Goal: Complete application form: Complete application form

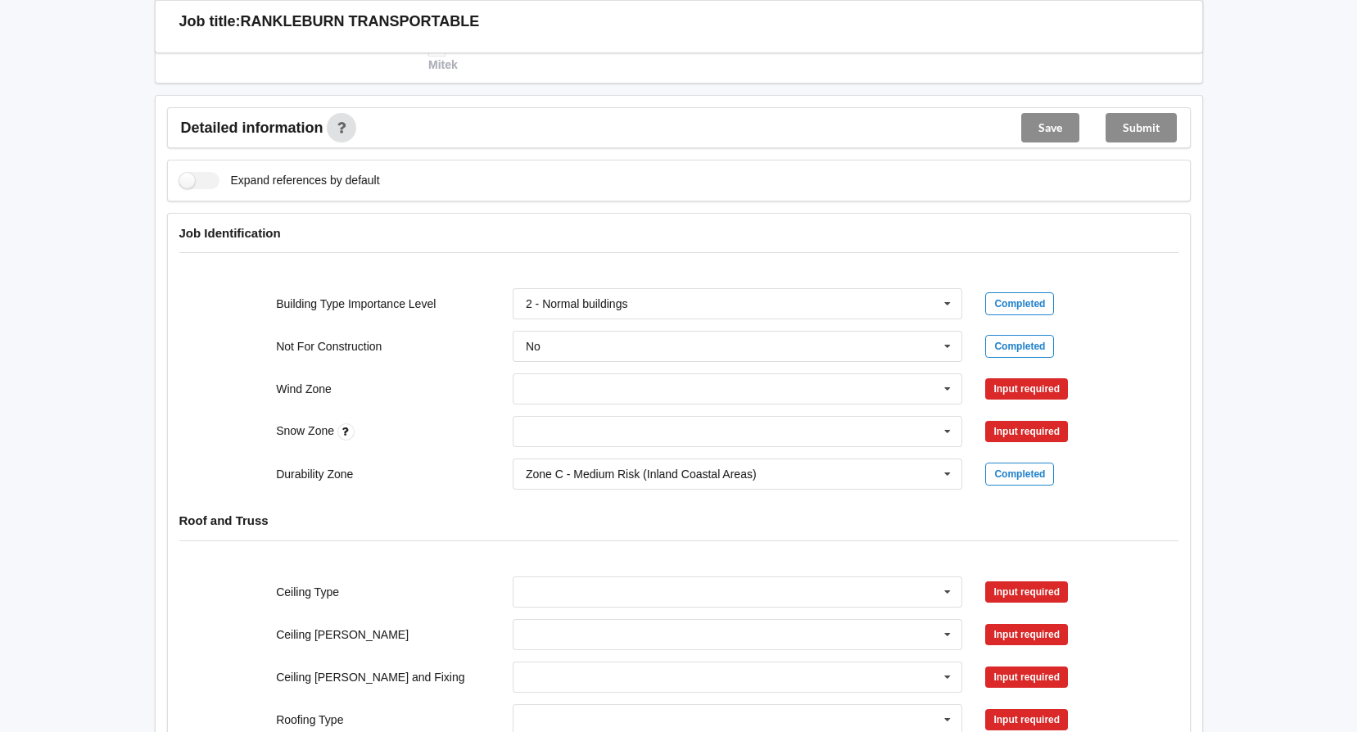
scroll to position [573, 0]
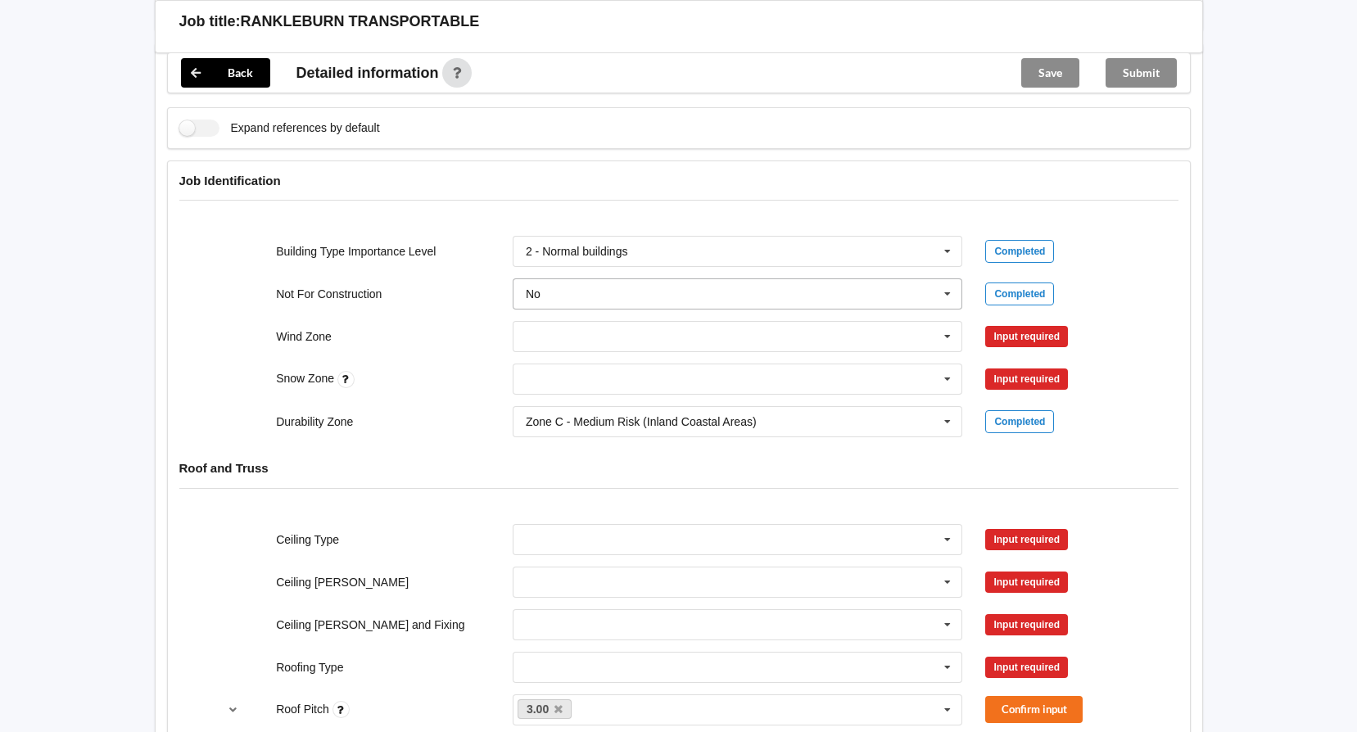
click at [947, 279] on icon at bounding box center [947, 294] width 25 height 30
click at [456, 288] on div "Not For Construction No No Yes Completed" at bounding box center [679, 294] width 946 height 54
click at [955, 322] on icon at bounding box center [947, 337] width 25 height 30
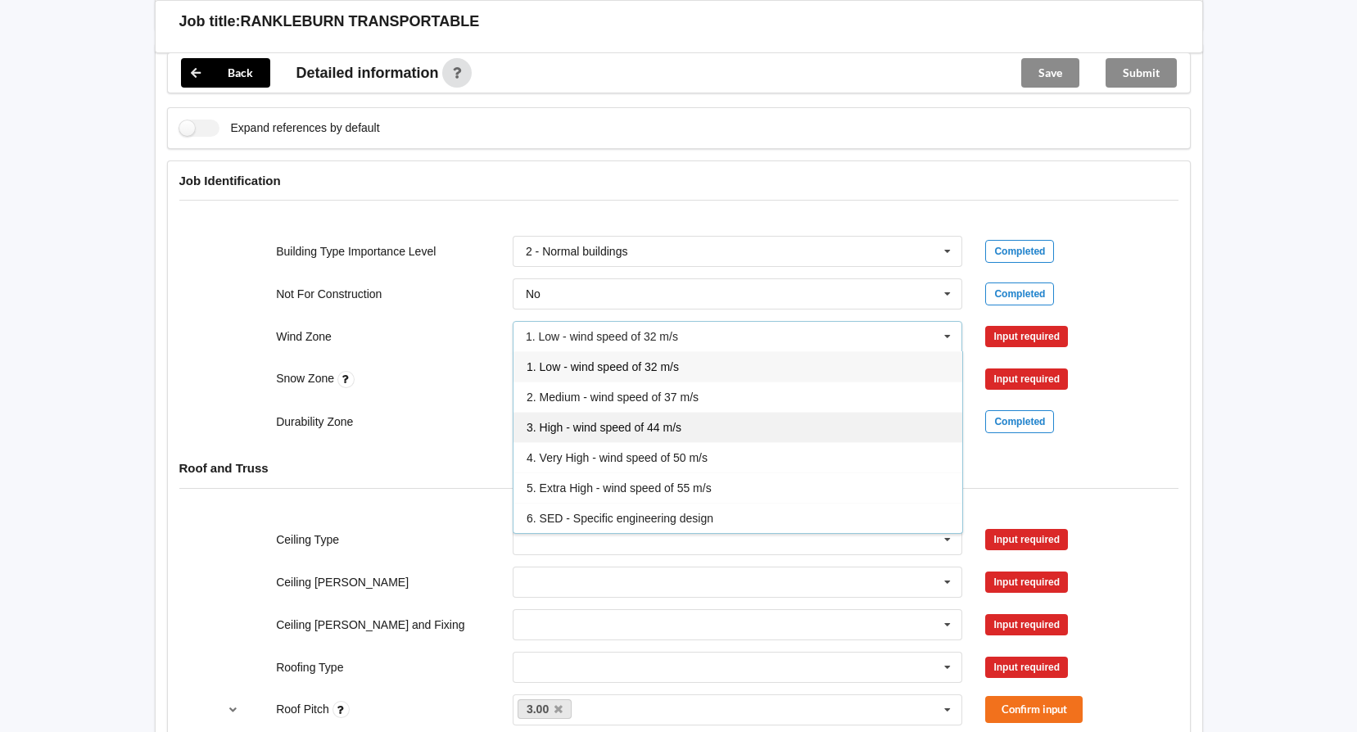
click at [680, 421] on span "3. High - wind speed of 44 m/s" at bounding box center [604, 427] width 155 height 13
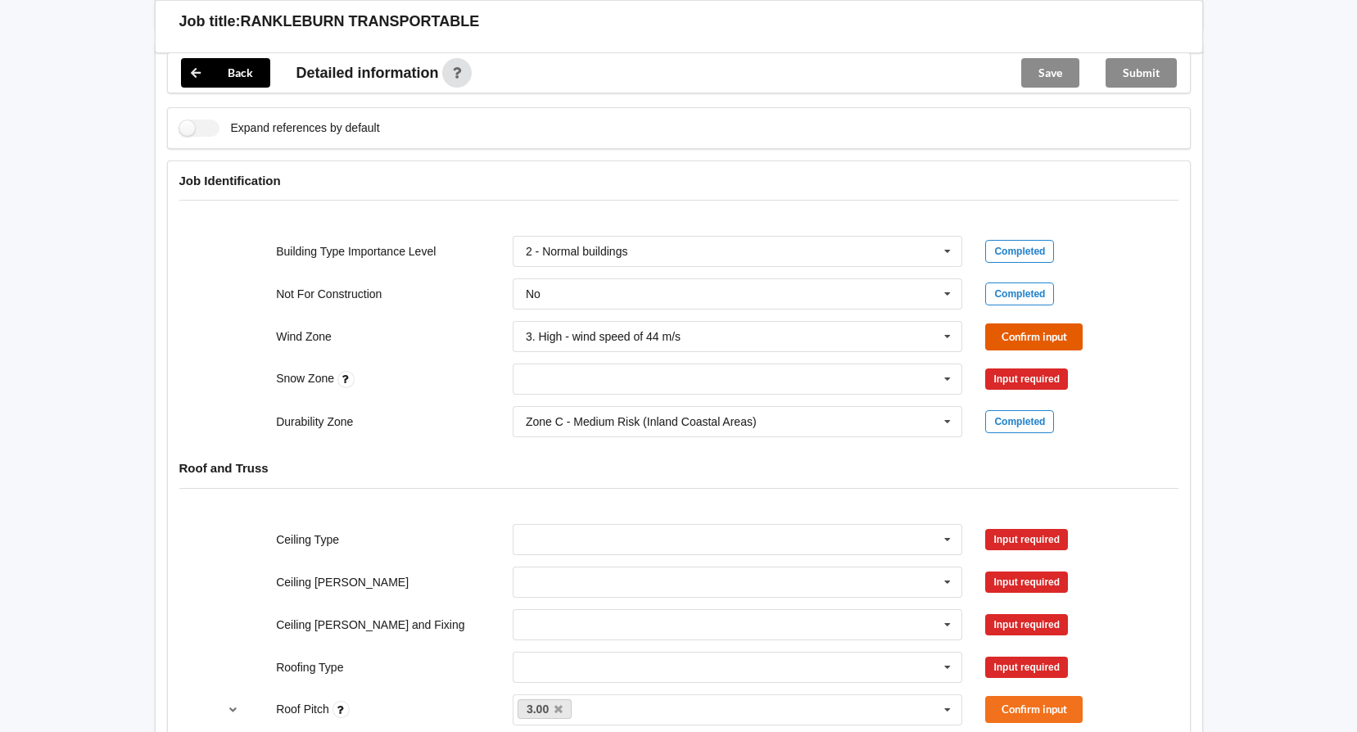
click at [1048, 323] on button "Confirm input" at bounding box center [1033, 336] width 97 height 27
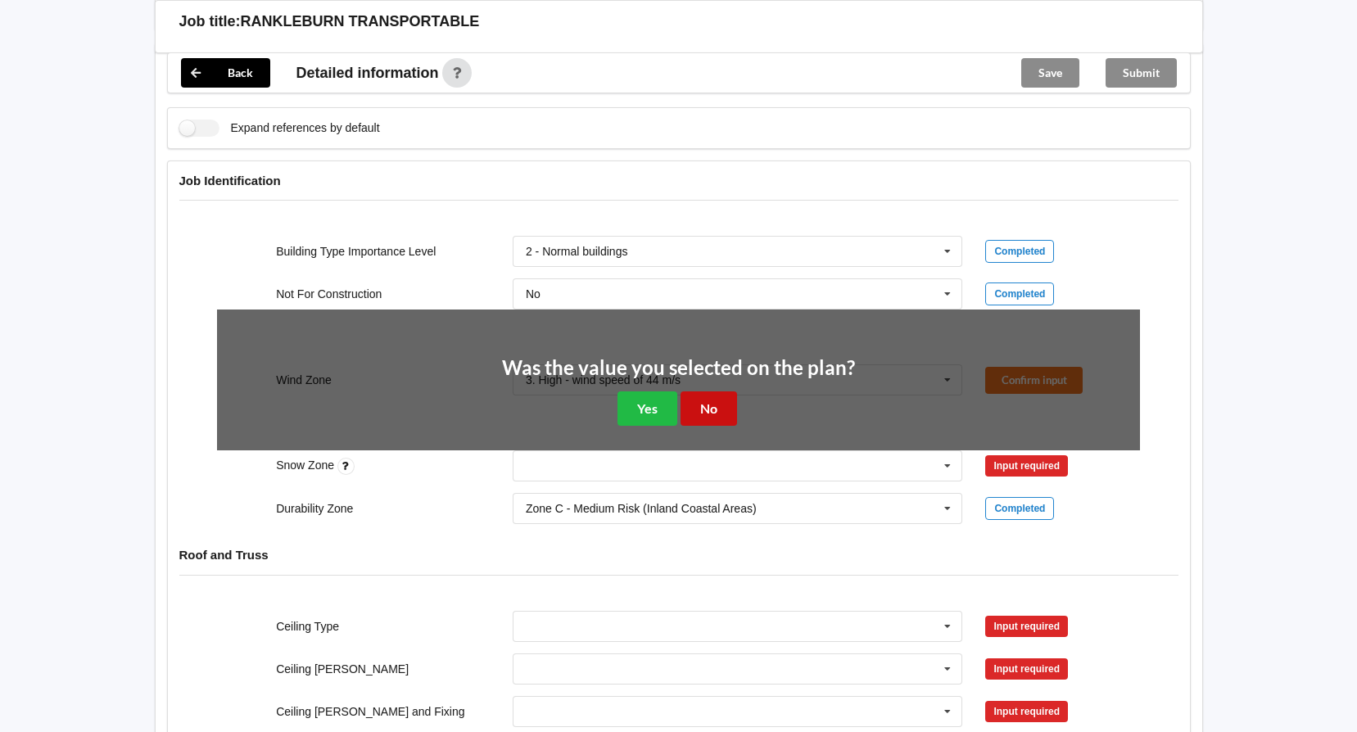
click at [716, 391] on button "No" at bounding box center [708, 408] width 56 height 34
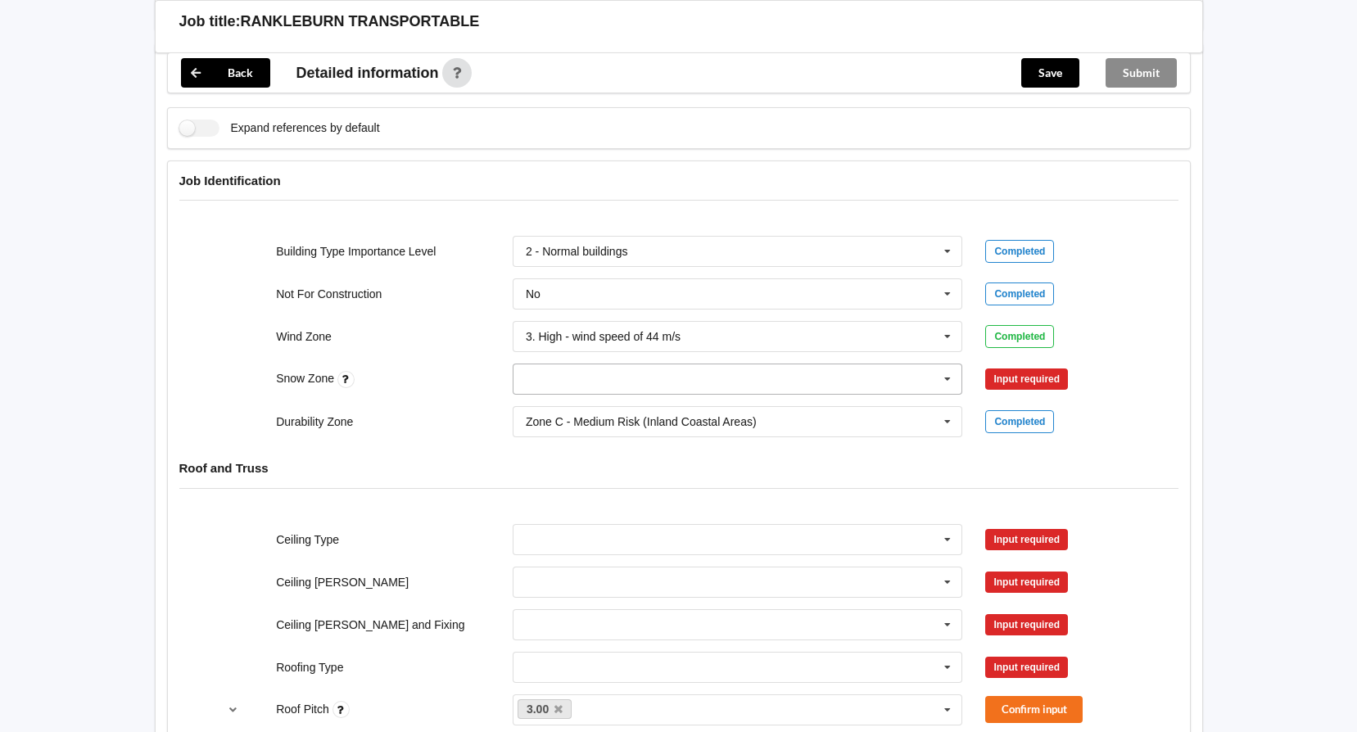
click at [942, 364] on icon at bounding box center [947, 379] width 25 height 30
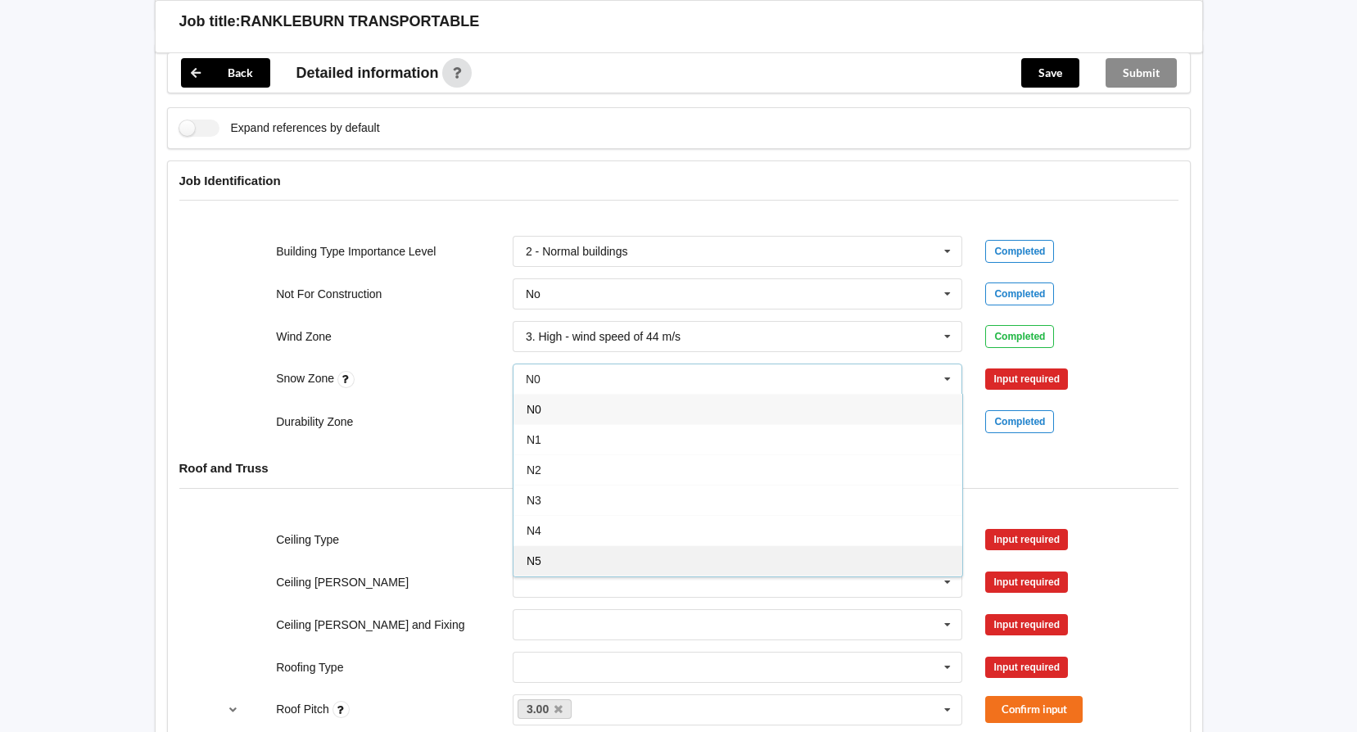
click at [597, 549] on div "N5" at bounding box center [737, 560] width 449 height 30
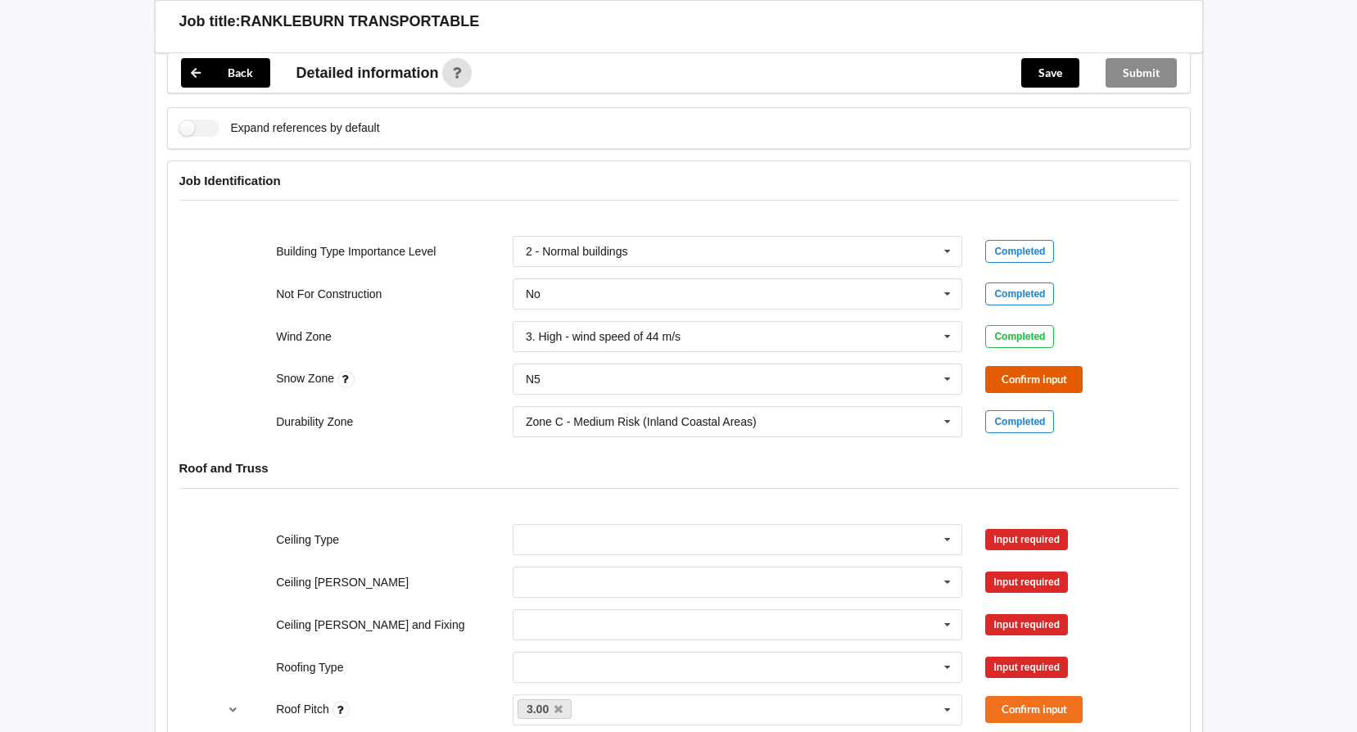
click at [1048, 366] on button "Confirm input" at bounding box center [1033, 379] width 97 height 27
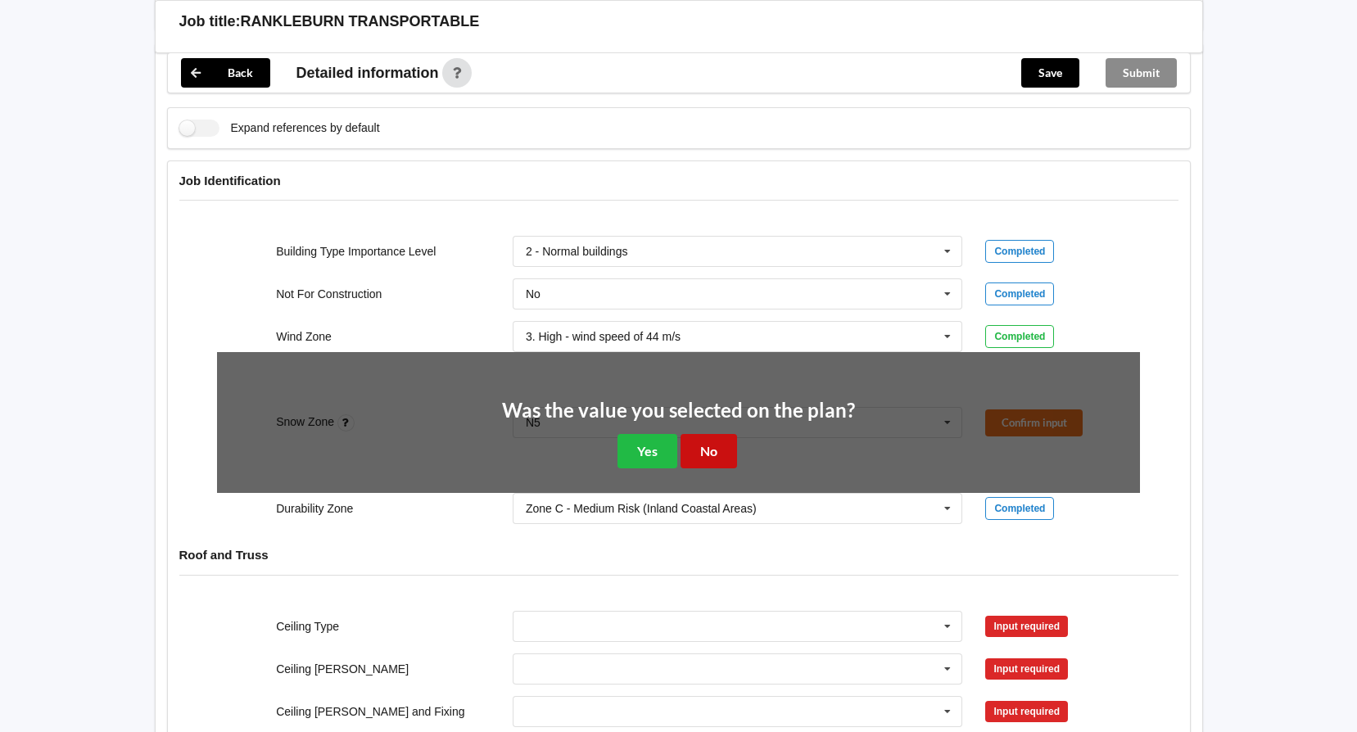
click at [712, 434] on button "No" at bounding box center [708, 451] width 56 height 34
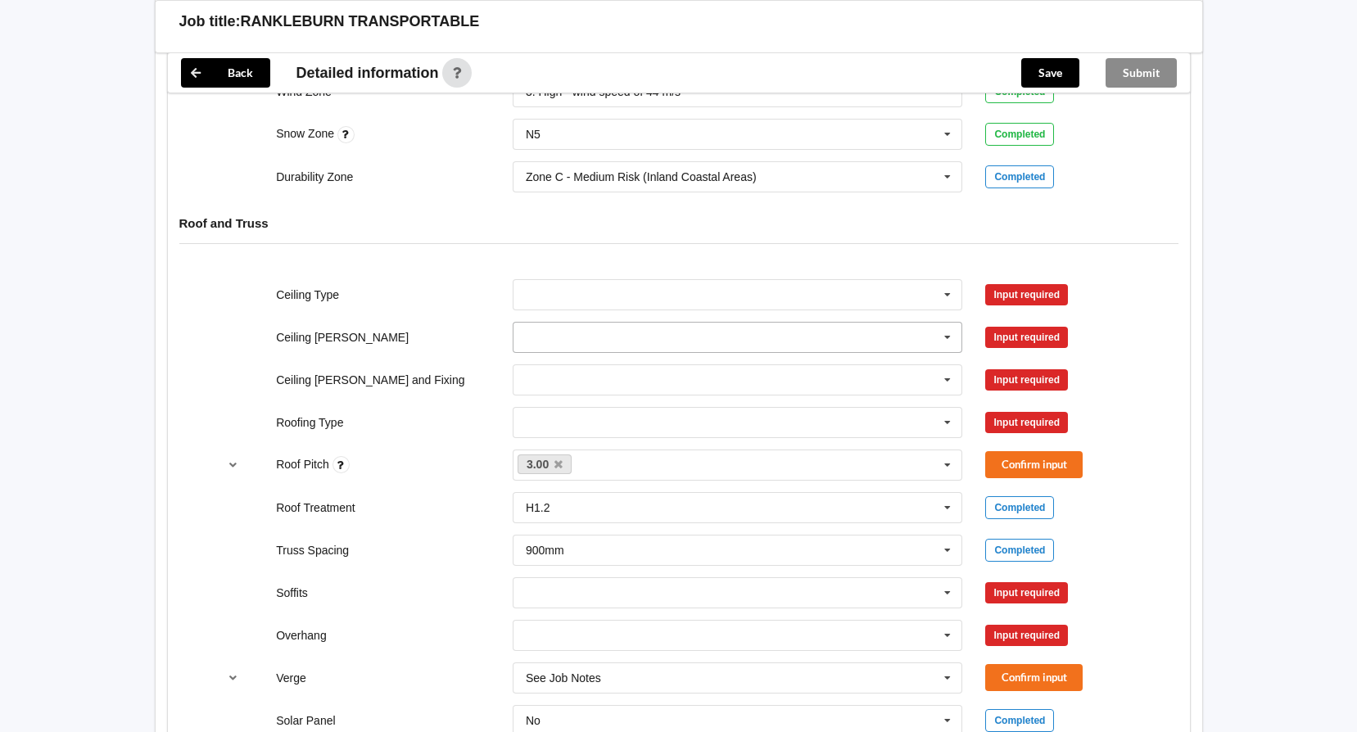
scroll to position [819, 0]
click at [948, 279] on icon at bounding box center [947, 294] width 25 height 30
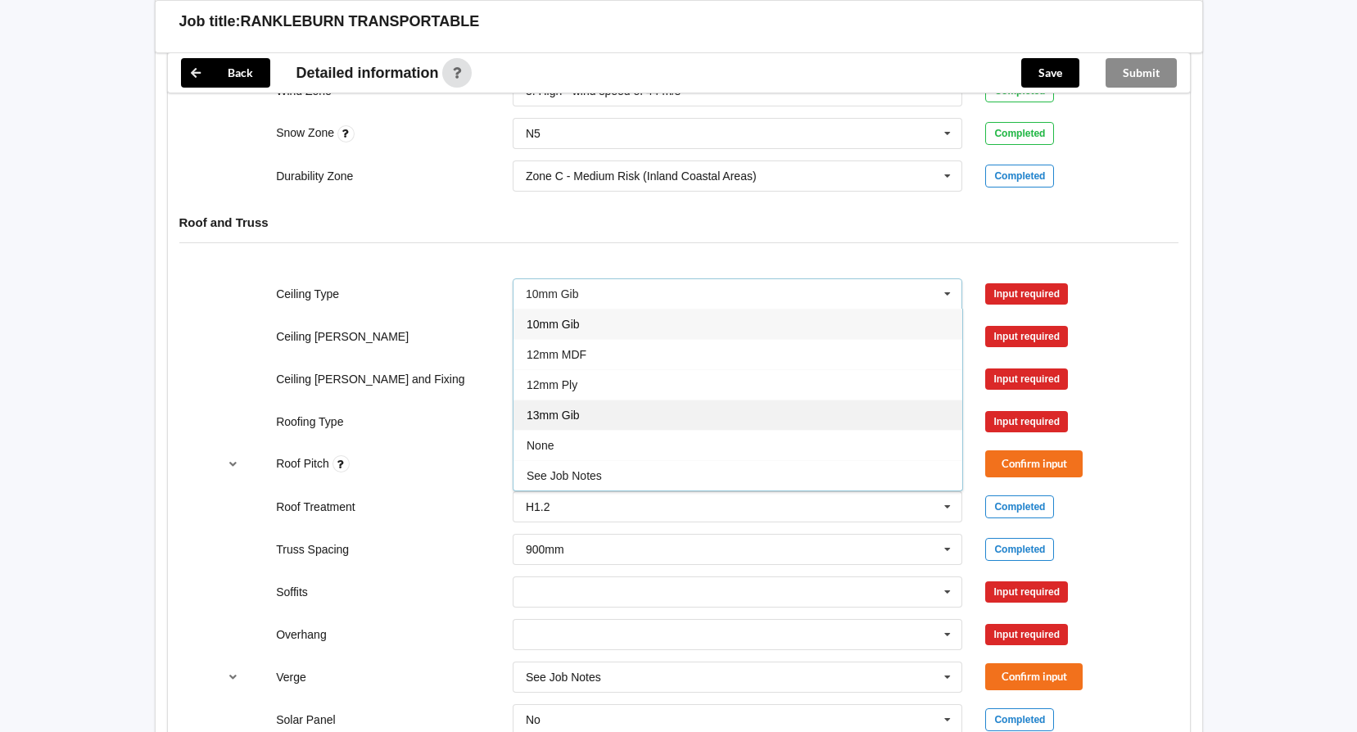
click at [590, 400] on div "13mm Gib" at bounding box center [737, 415] width 449 height 30
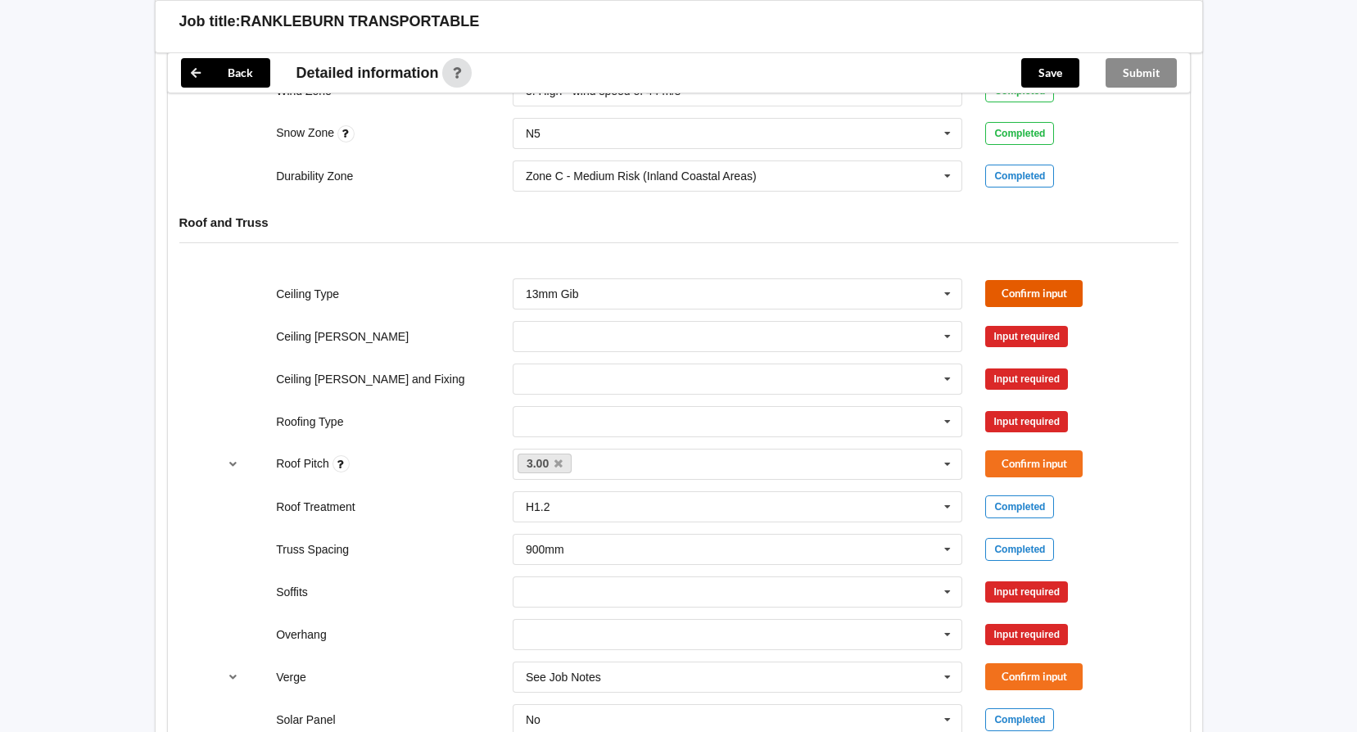
click at [1039, 280] on button "Confirm input" at bounding box center [1033, 293] width 97 height 27
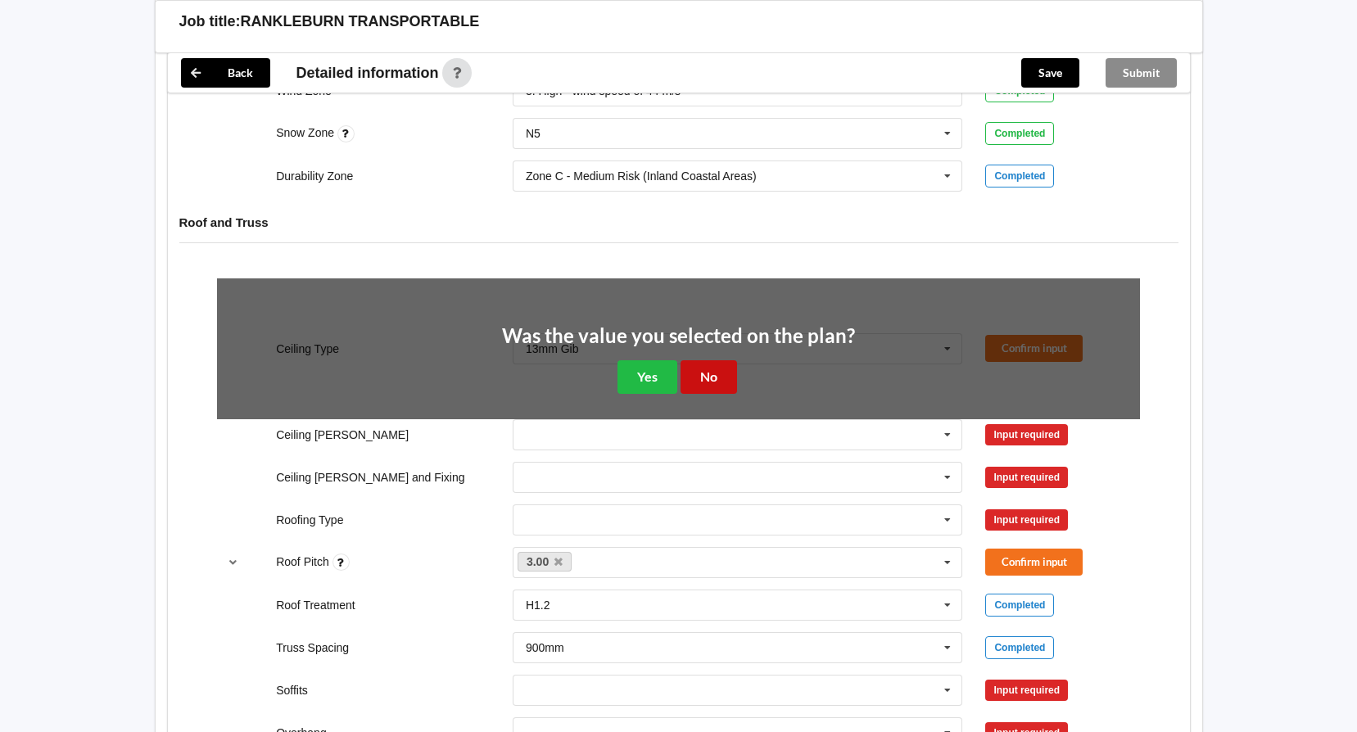
click at [720, 360] on button "No" at bounding box center [708, 377] width 56 height 34
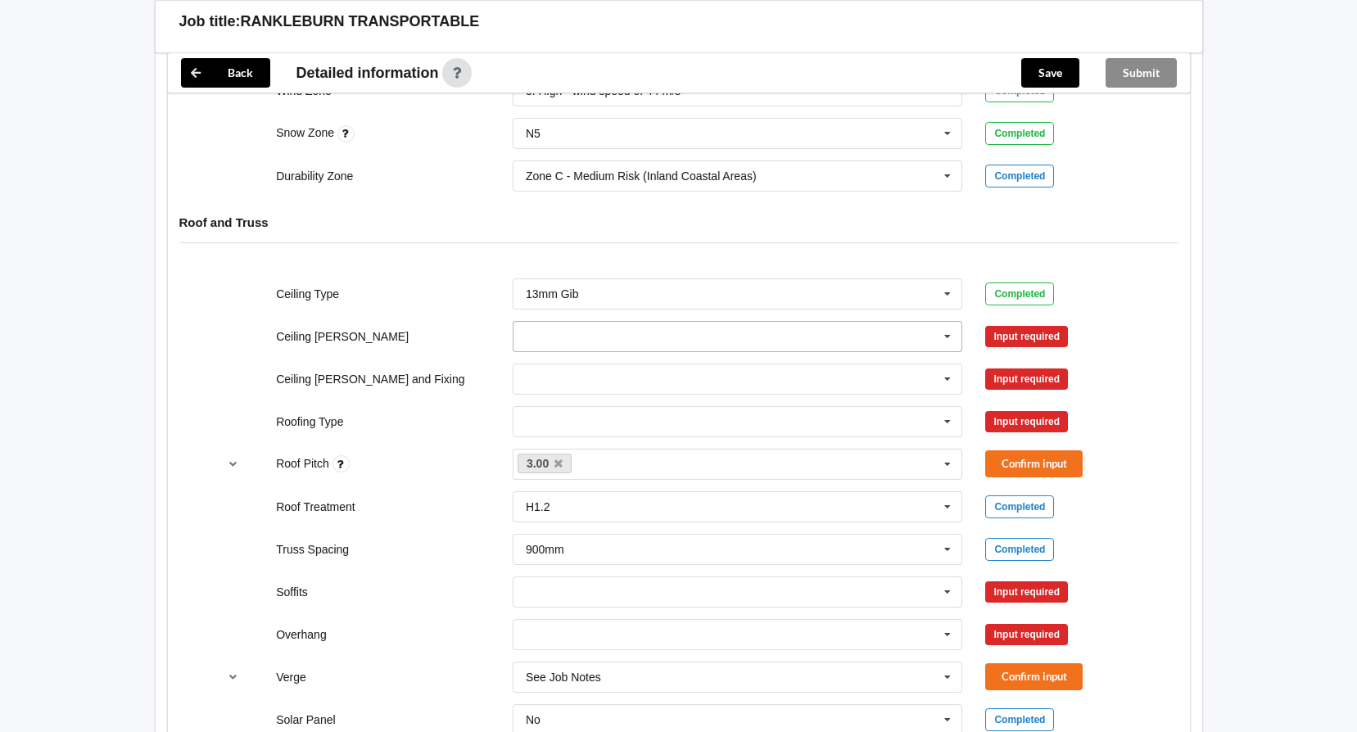
click at [950, 322] on icon at bounding box center [947, 337] width 25 height 30
click at [577, 412] on div "600mm" at bounding box center [737, 427] width 449 height 30
click at [947, 367] on icon at bounding box center [947, 379] width 25 height 30
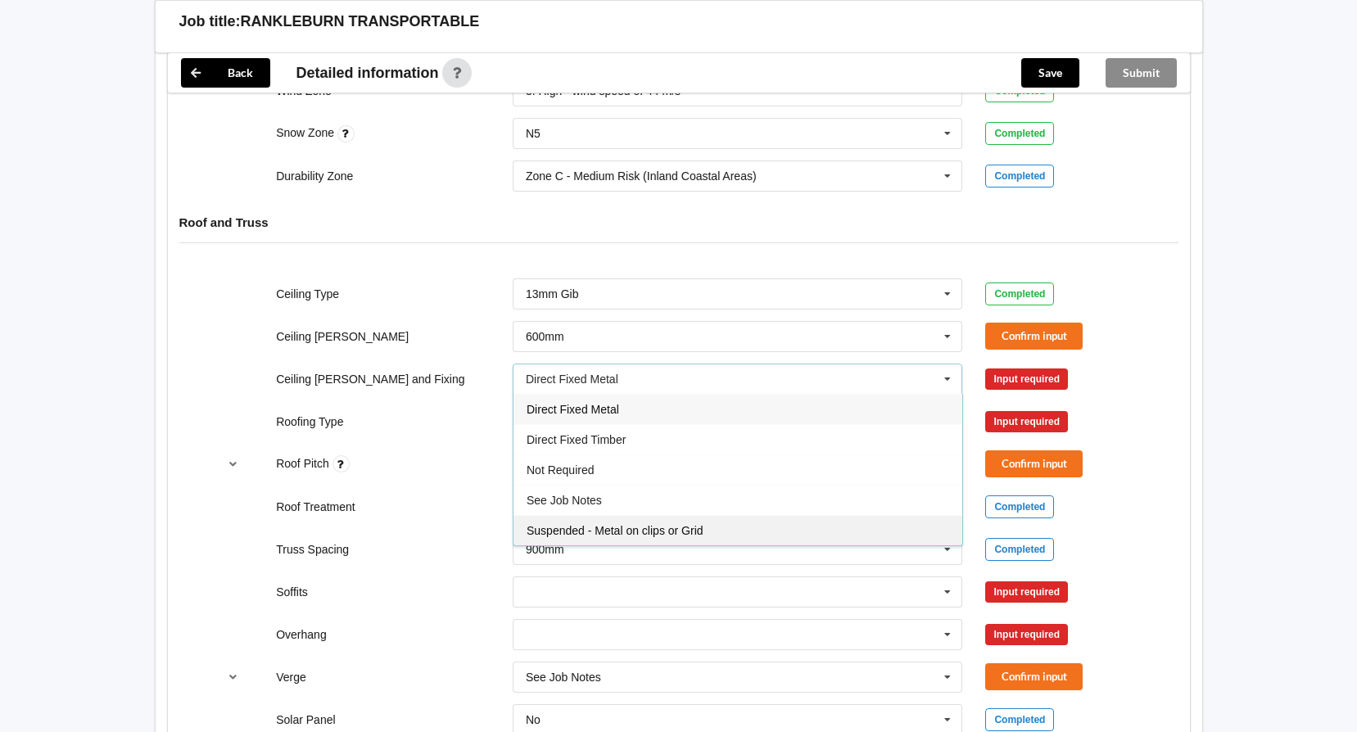
click at [676, 524] on span "Suspended - Metal on clips or Grid" at bounding box center [615, 530] width 177 height 13
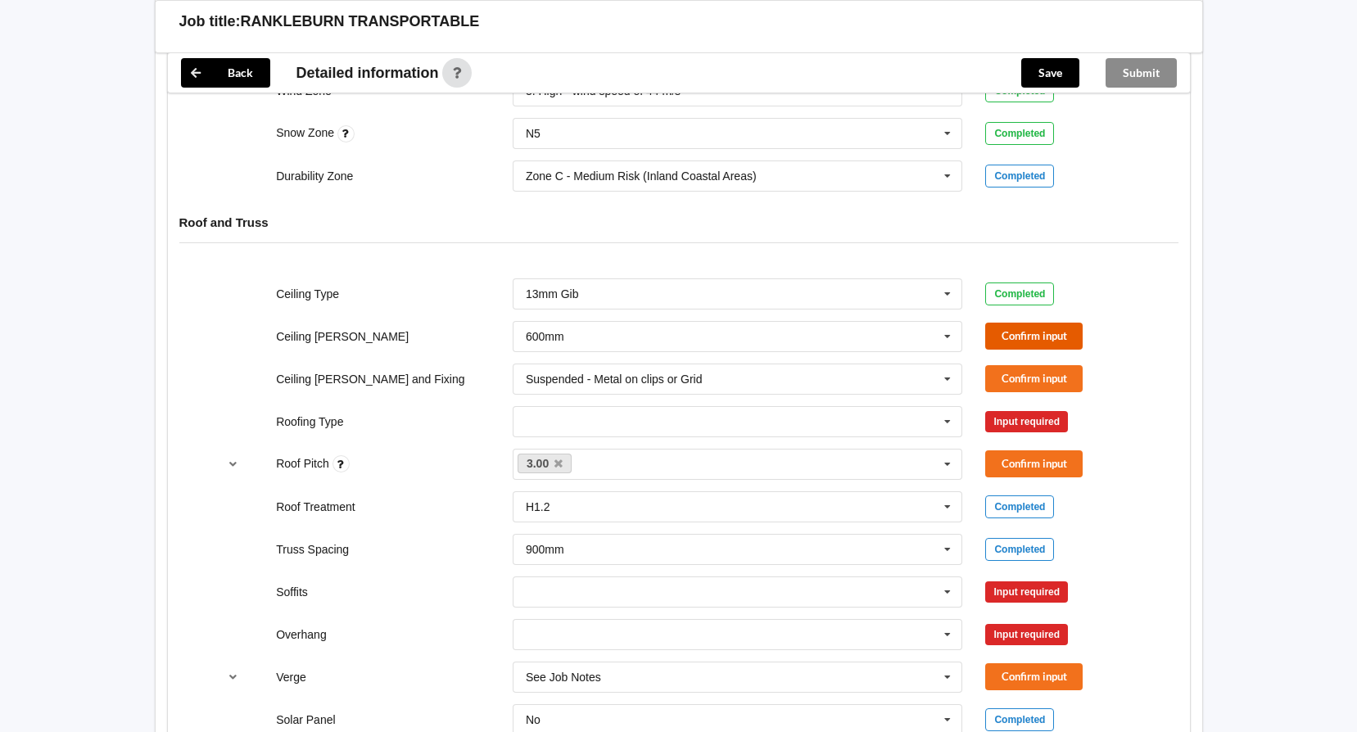
click at [1033, 323] on button "Confirm input" at bounding box center [1033, 336] width 97 height 27
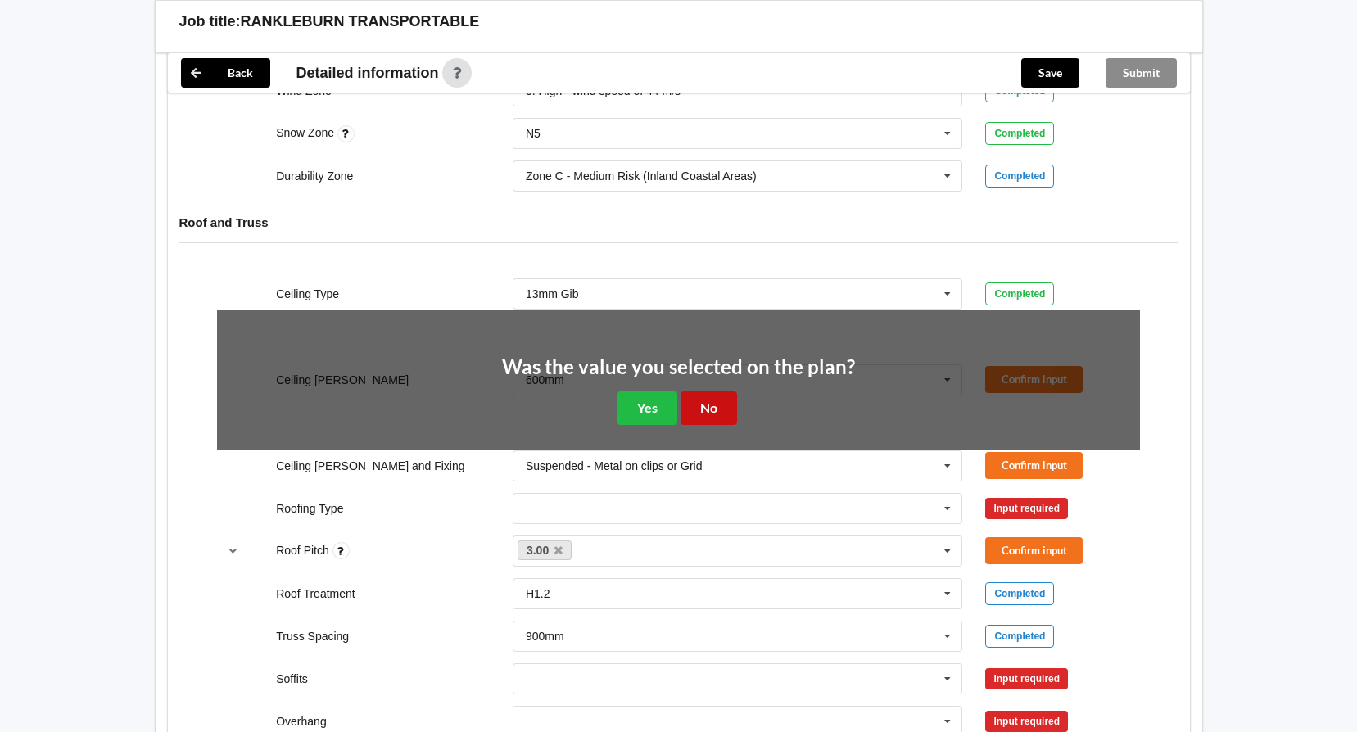
click at [707, 391] on button "No" at bounding box center [708, 408] width 56 height 34
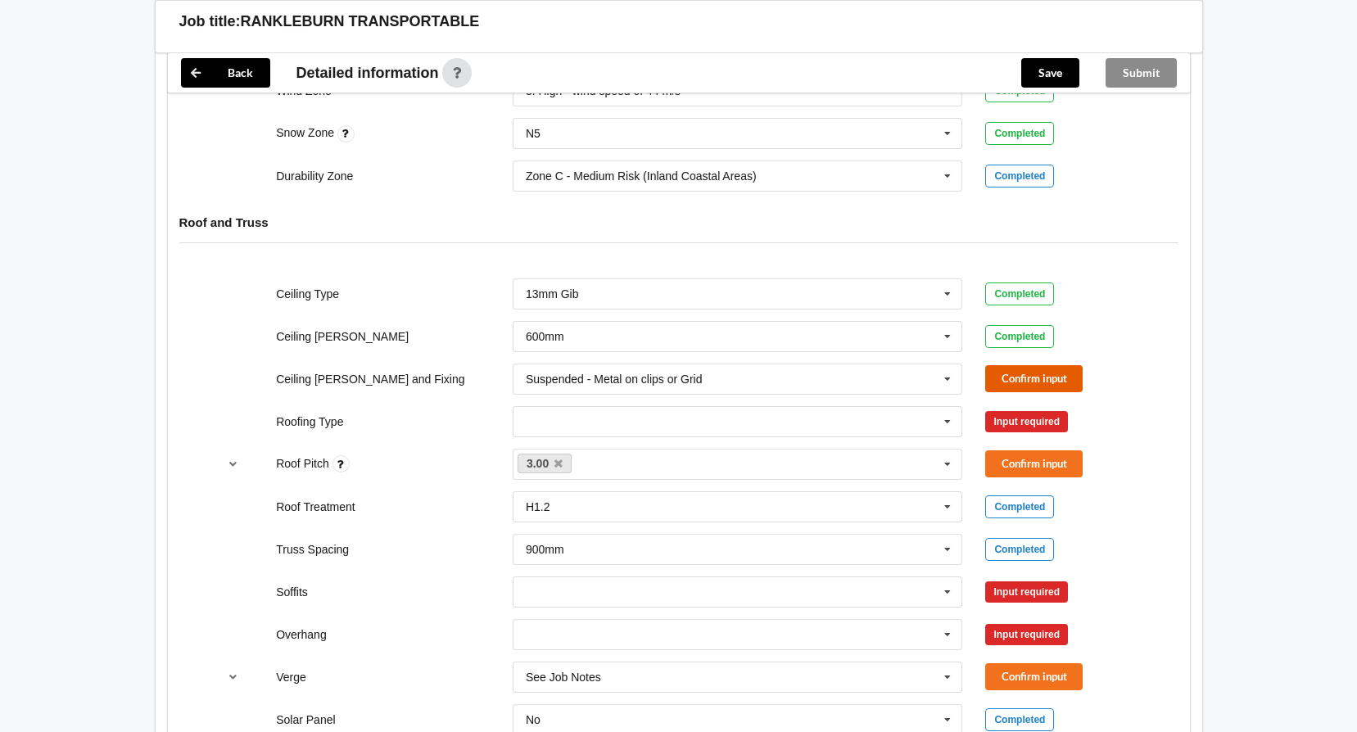
click at [1059, 365] on button "Confirm input" at bounding box center [1033, 378] width 97 height 27
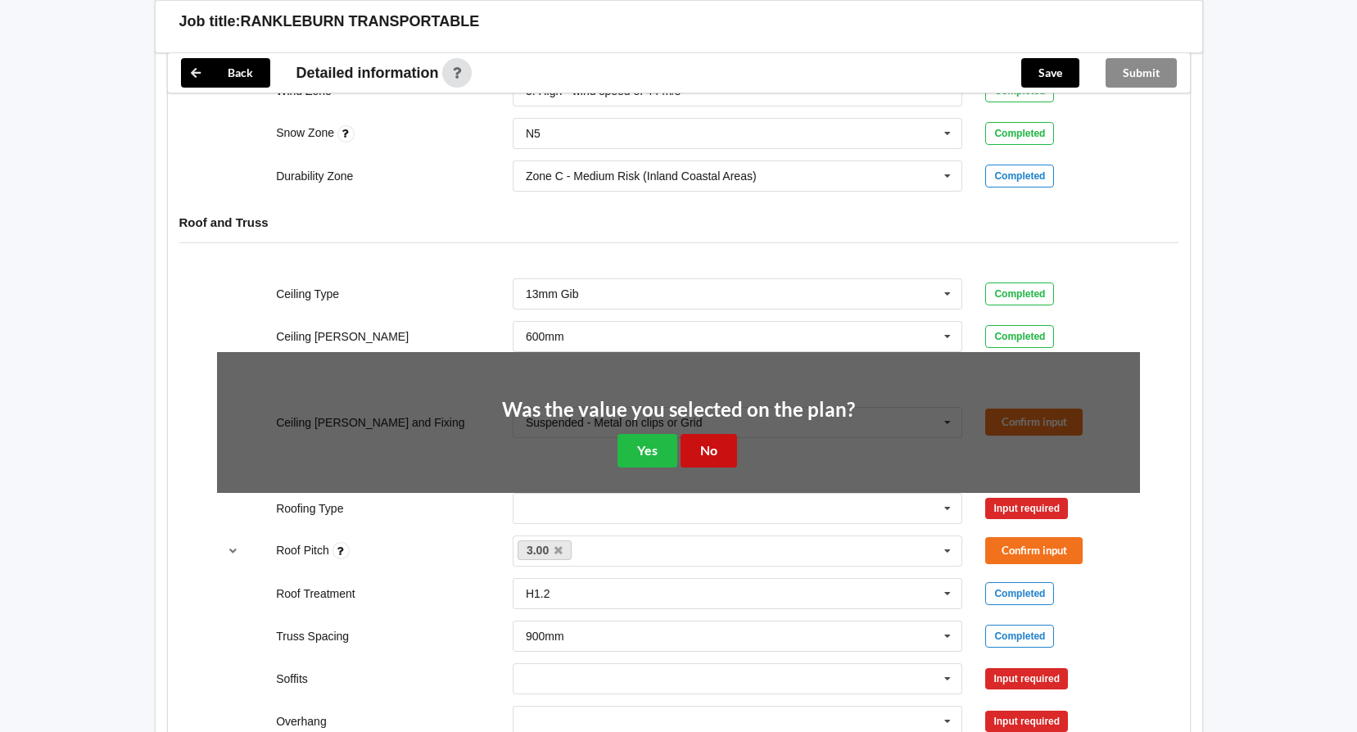
click at [713, 434] on button "No" at bounding box center [708, 451] width 56 height 34
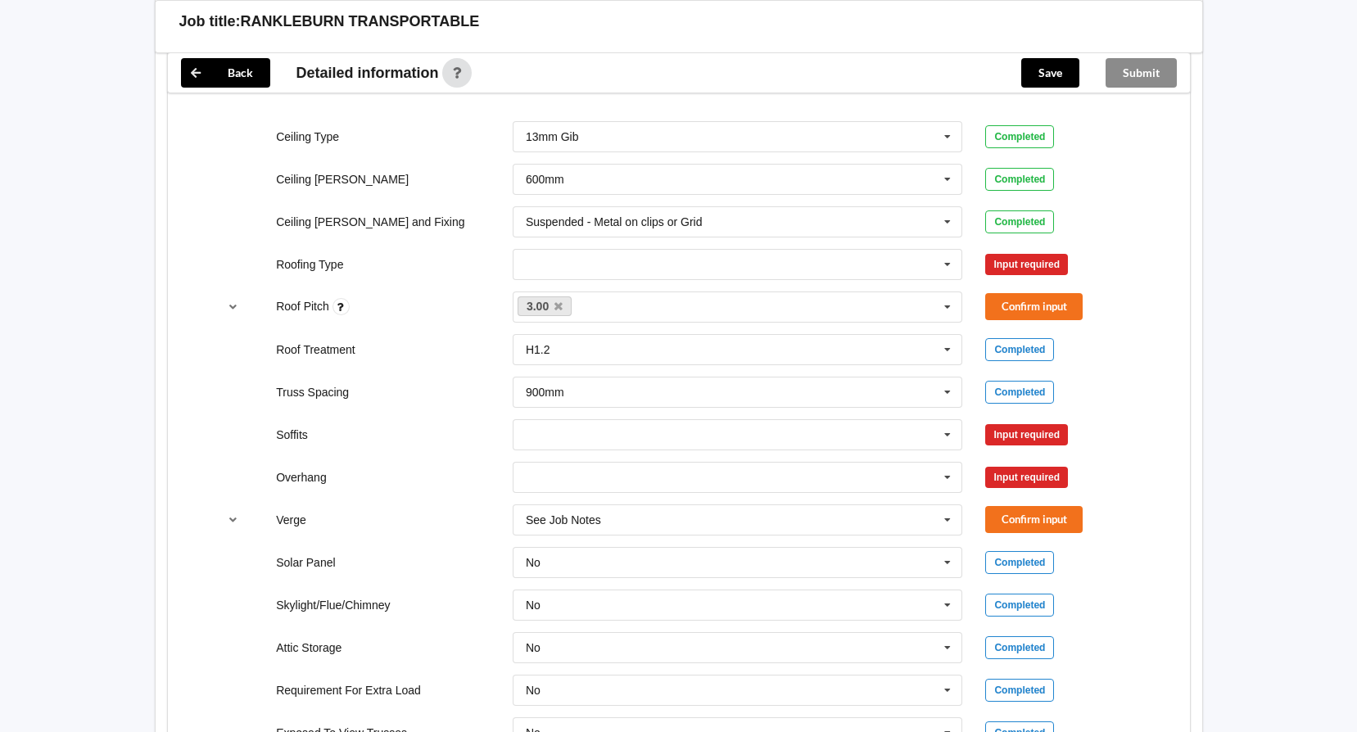
scroll to position [983, 0]
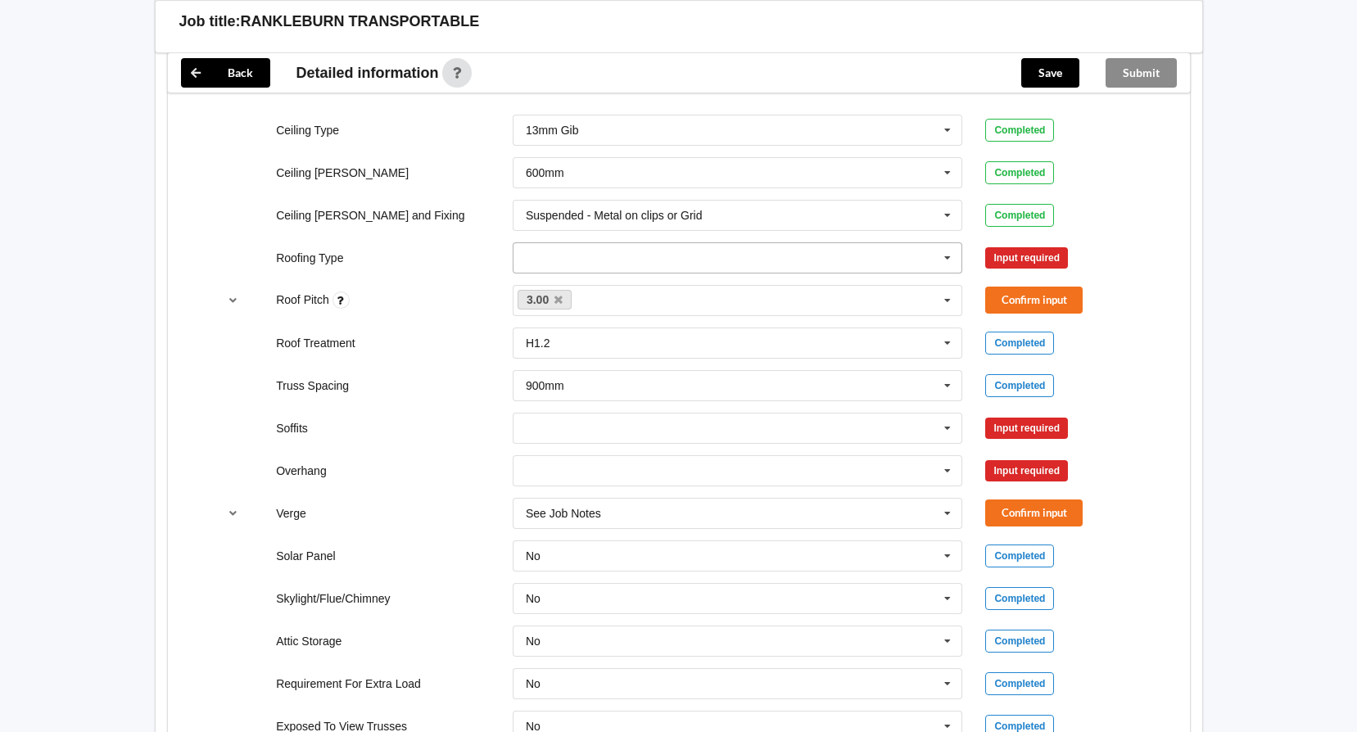
click at [950, 245] on icon at bounding box center [947, 258] width 25 height 30
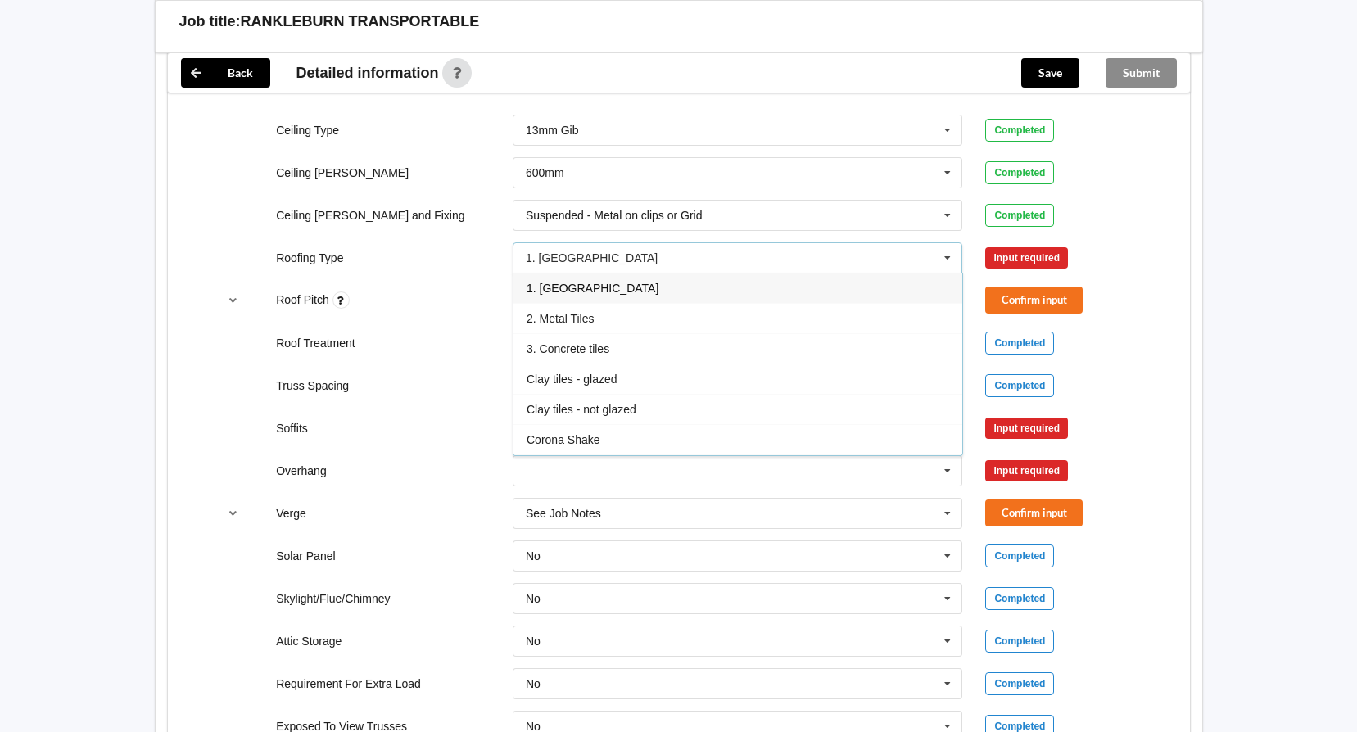
click at [579, 282] on span "1. [GEOGRAPHIC_DATA]" at bounding box center [593, 288] width 132 height 13
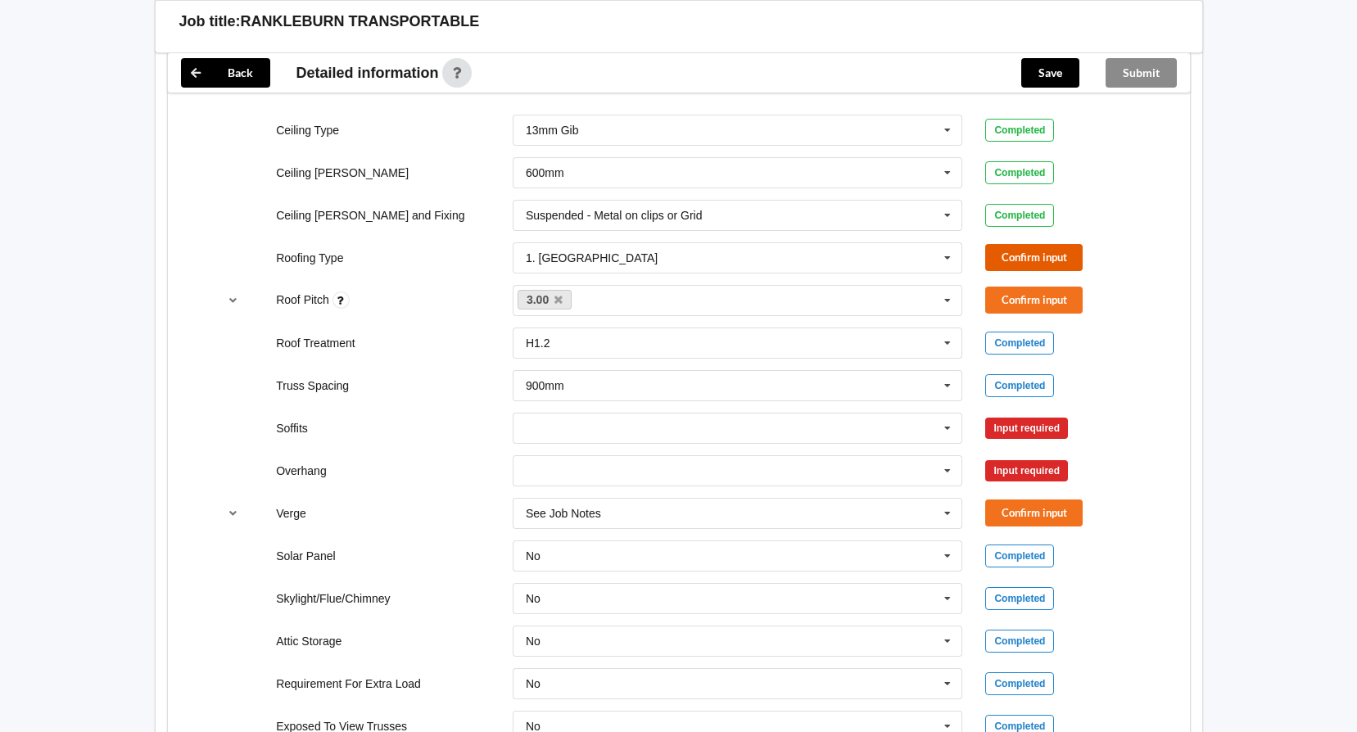
click at [1011, 253] on button "Confirm input" at bounding box center [1033, 257] width 97 height 27
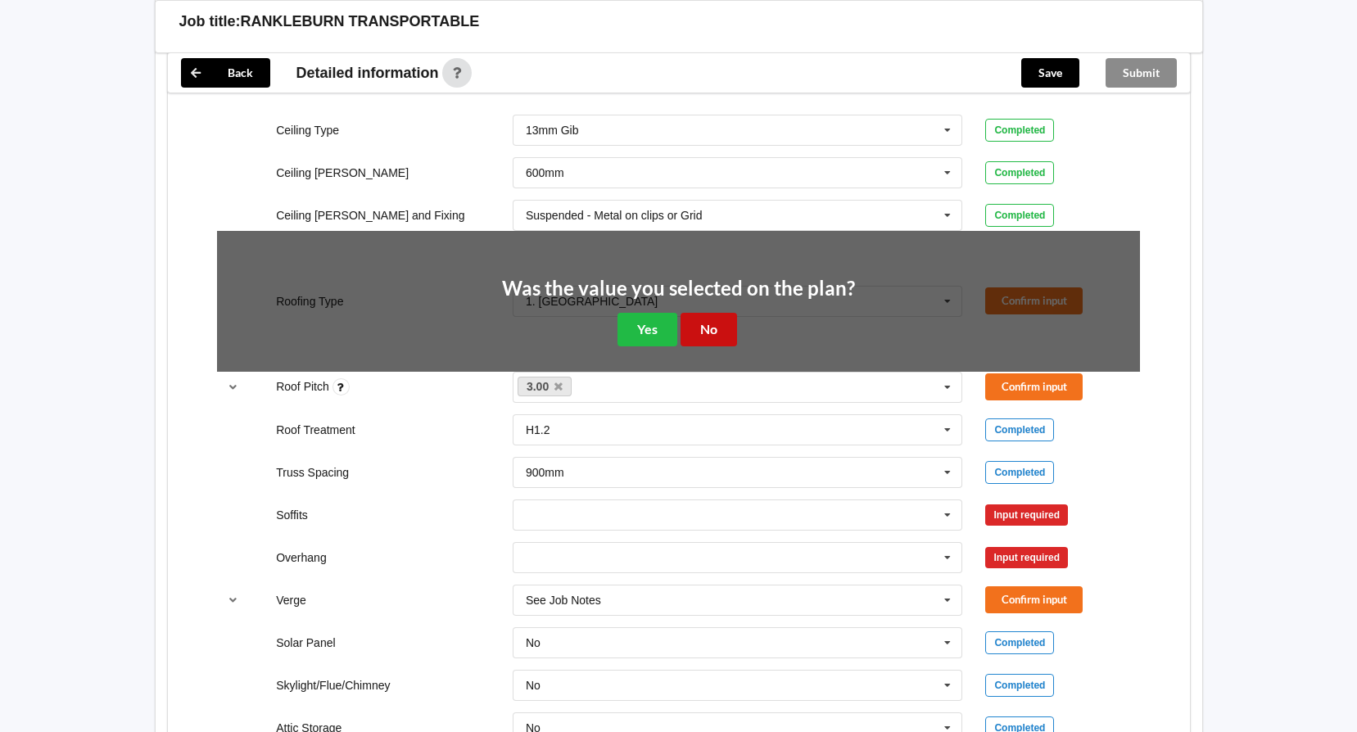
click at [717, 313] on button "No" at bounding box center [708, 330] width 56 height 34
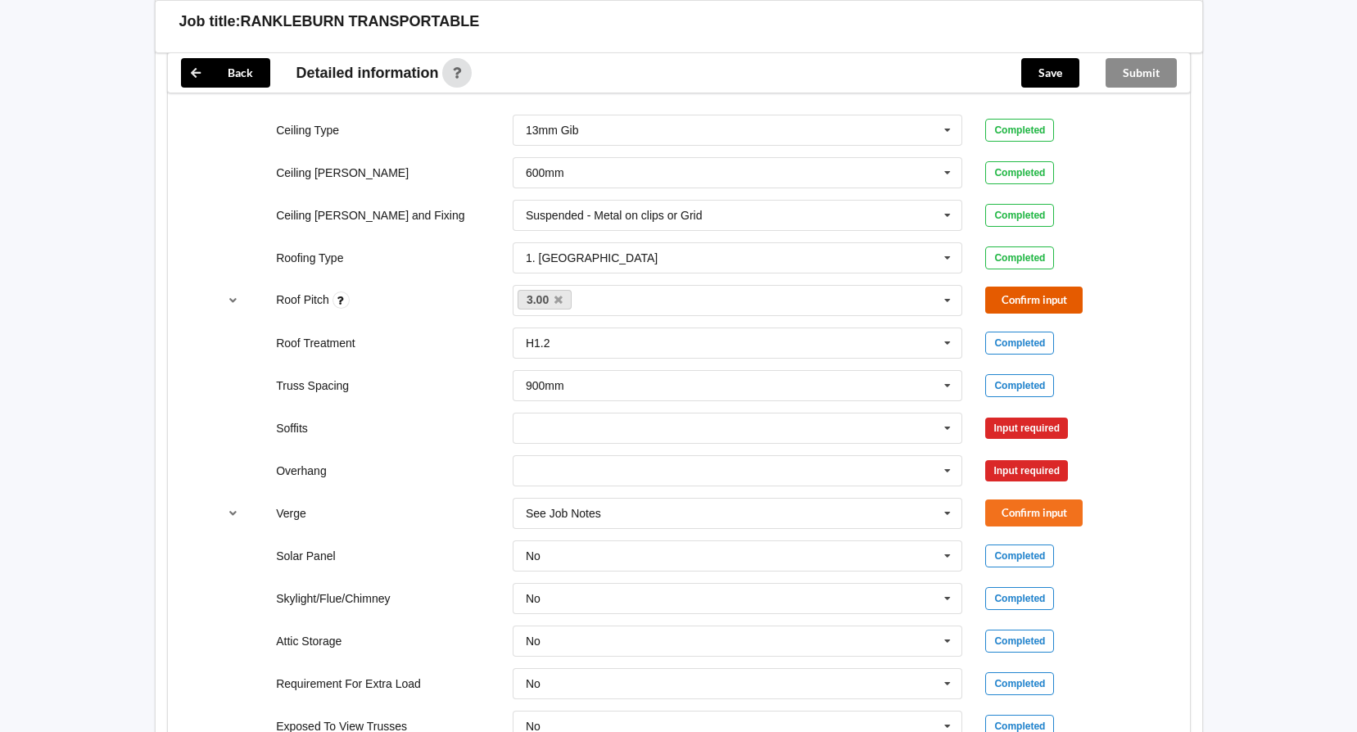
click at [1025, 287] on button "Confirm input" at bounding box center [1033, 300] width 97 height 27
click at [951, 414] on icon at bounding box center [947, 429] width 25 height 30
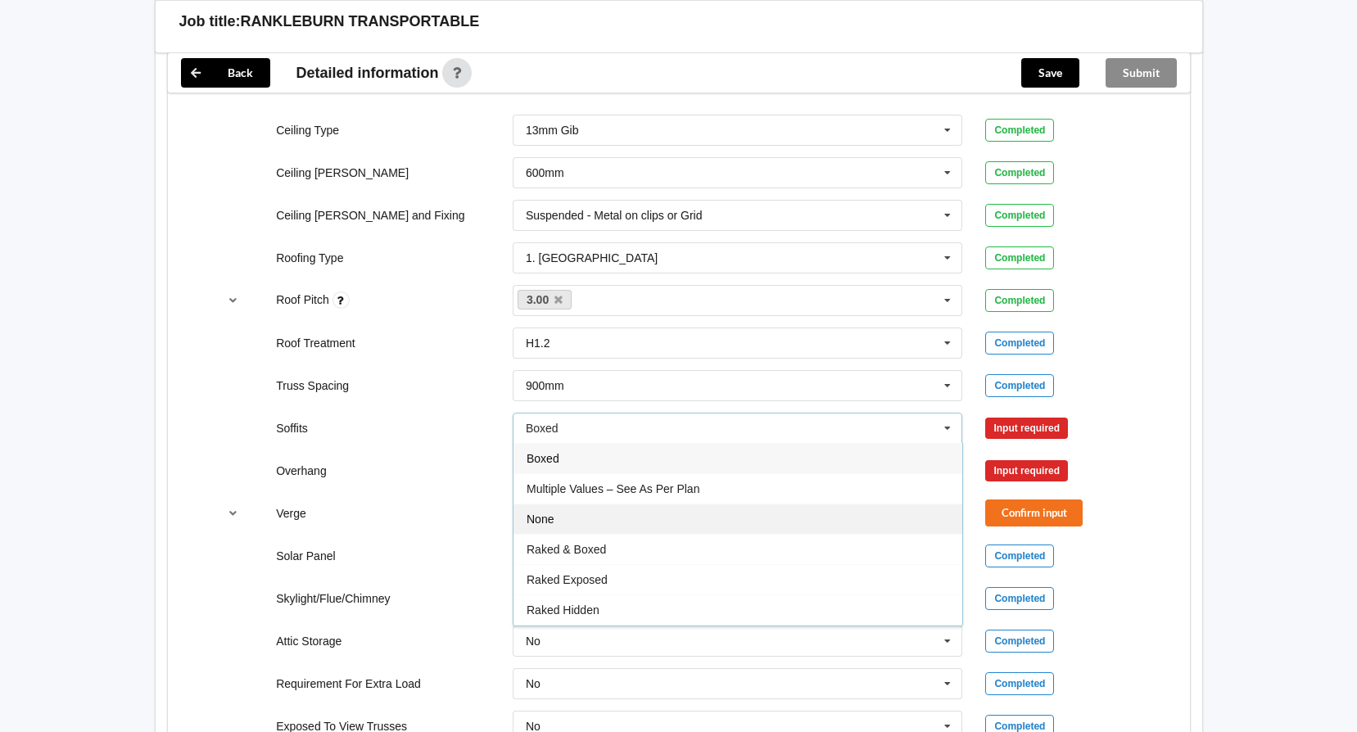
click at [609, 504] on div "None" at bounding box center [737, 519] width 449 height 30
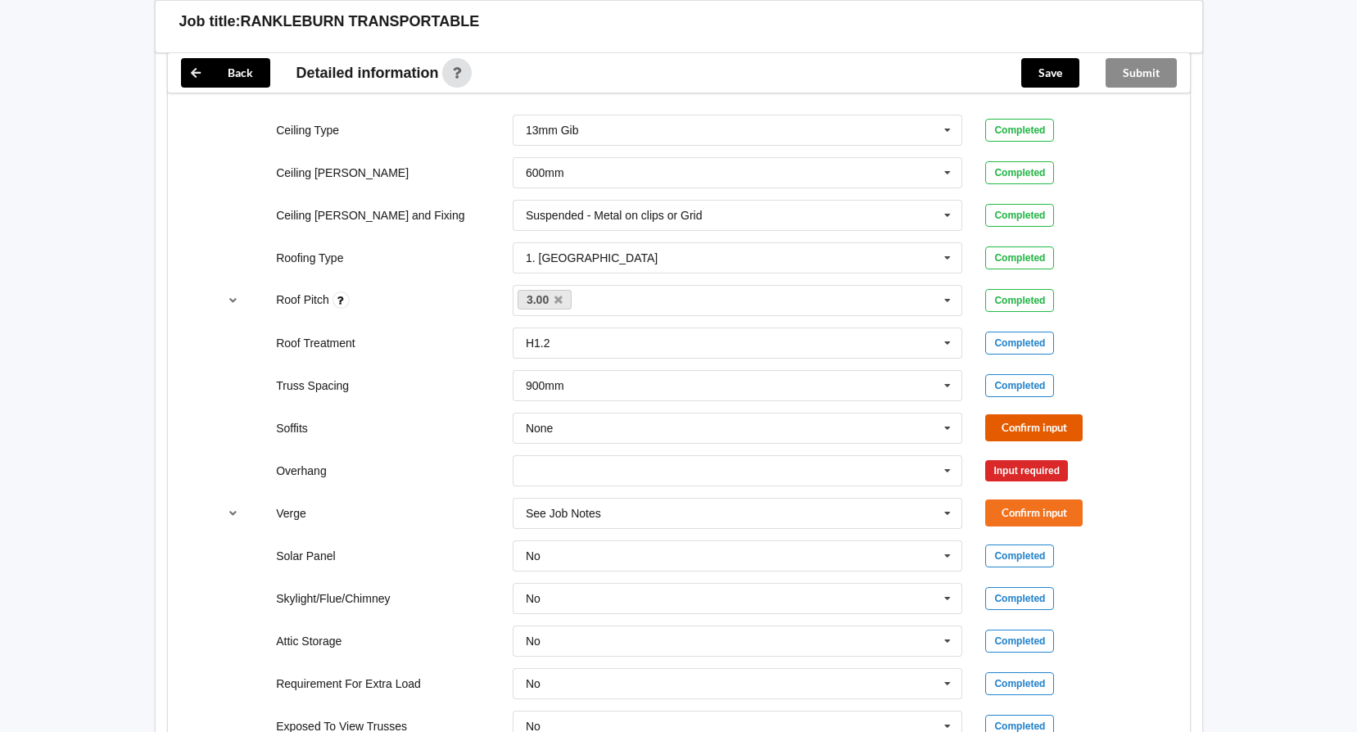
click at [1028, 420] on button "Confirm input" at bounding box center [1033, 427] width 97 height 27
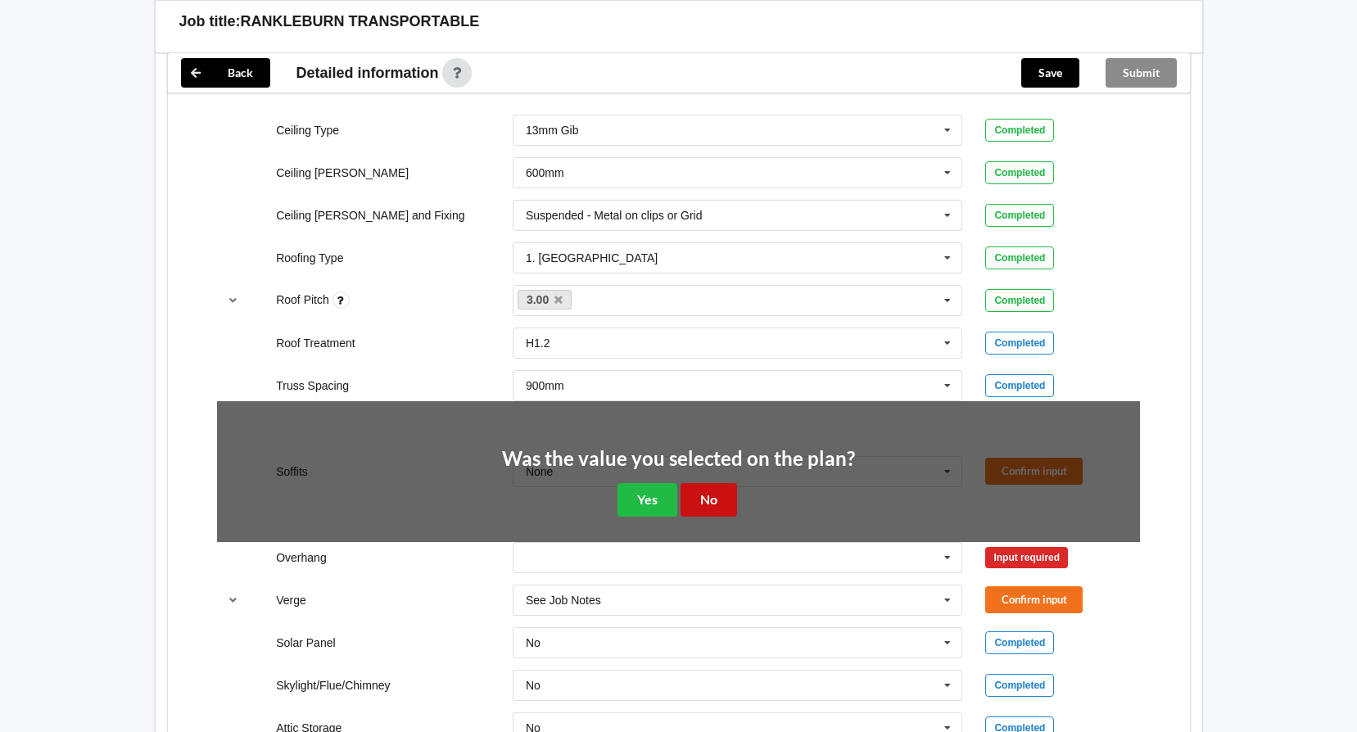
click at [720, 483] on button "No" at bounding box center [708, 500] width 56 height 34
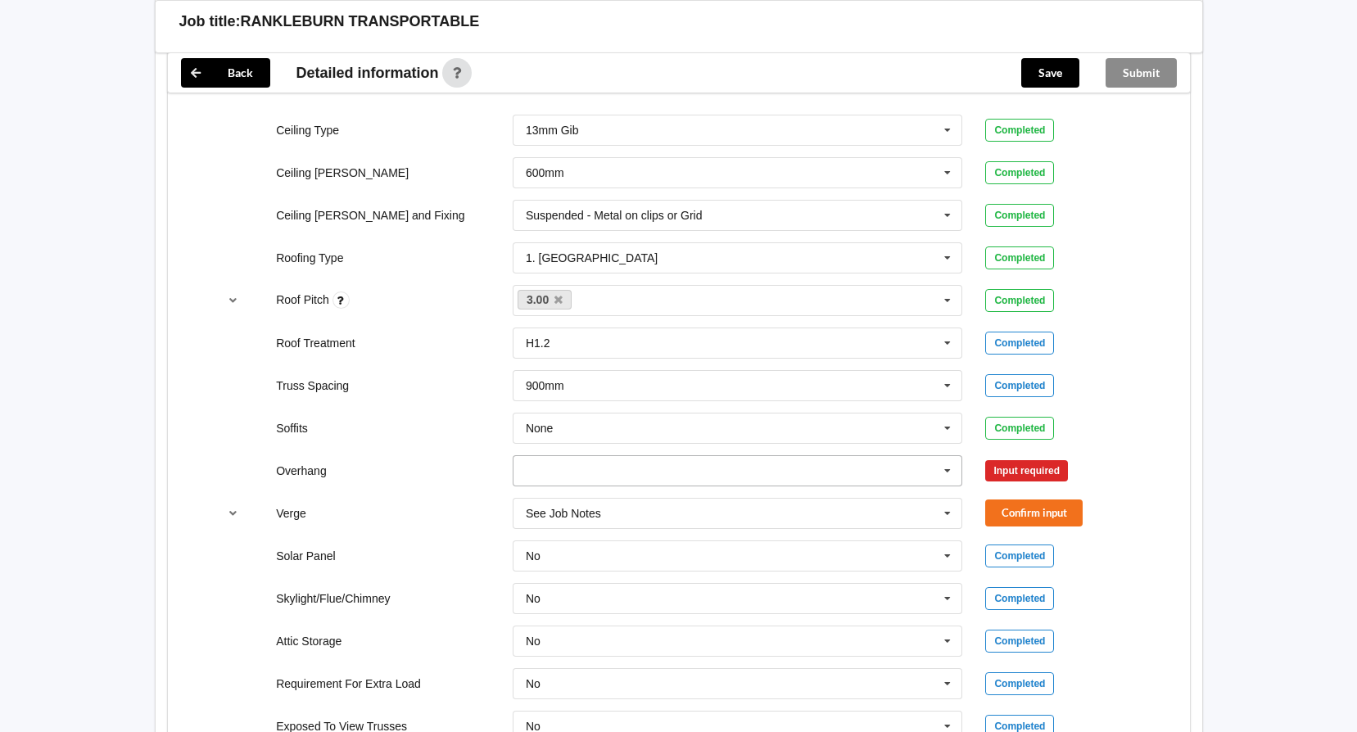
click at [948, 459] on icon at bounding box center [947, 471] width 25 height 30
click at [588, 647] on span "See Job Notes" at bounding box center [564, 653] width 75 height 13
click at [1002, 457] on button "Confirm input" at bounding box center [1033, 470] width 97 height 27
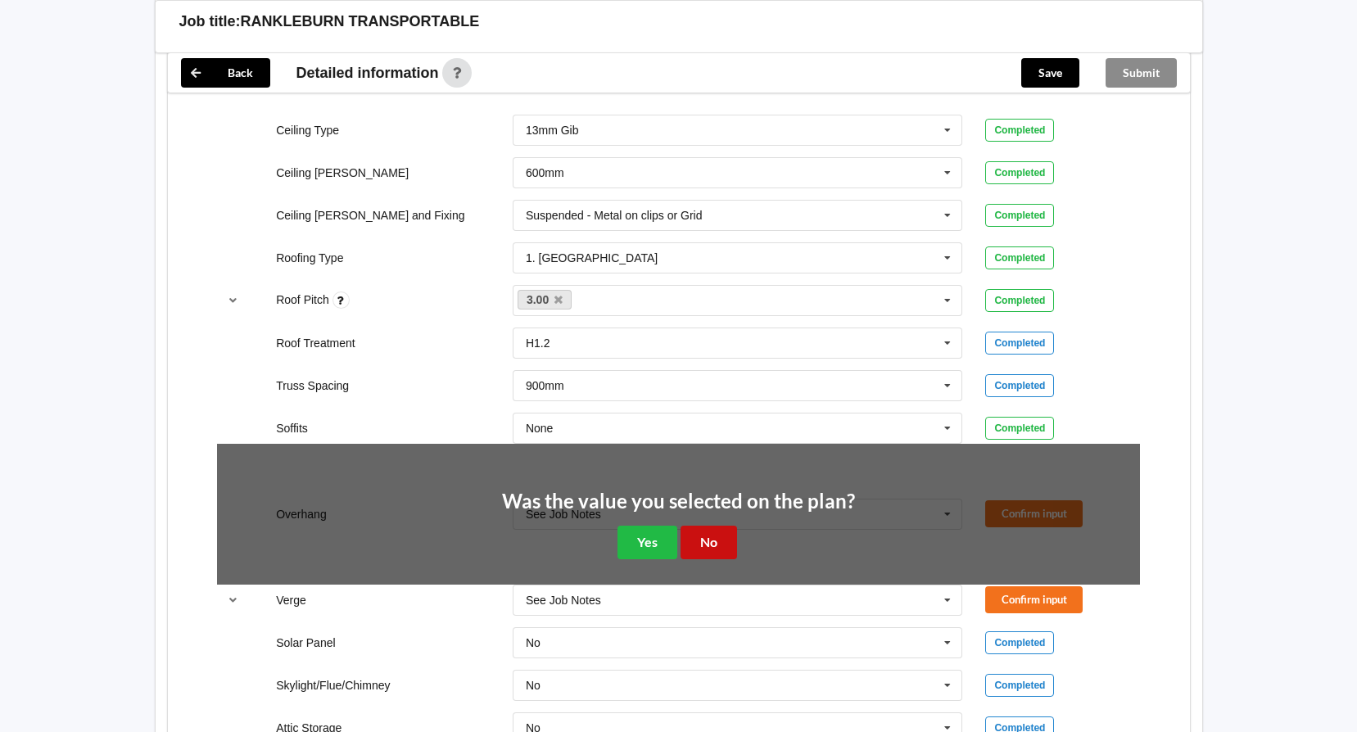
click at [716, 531] on button "No" at bounding box center [708, 543] width 56 height 34
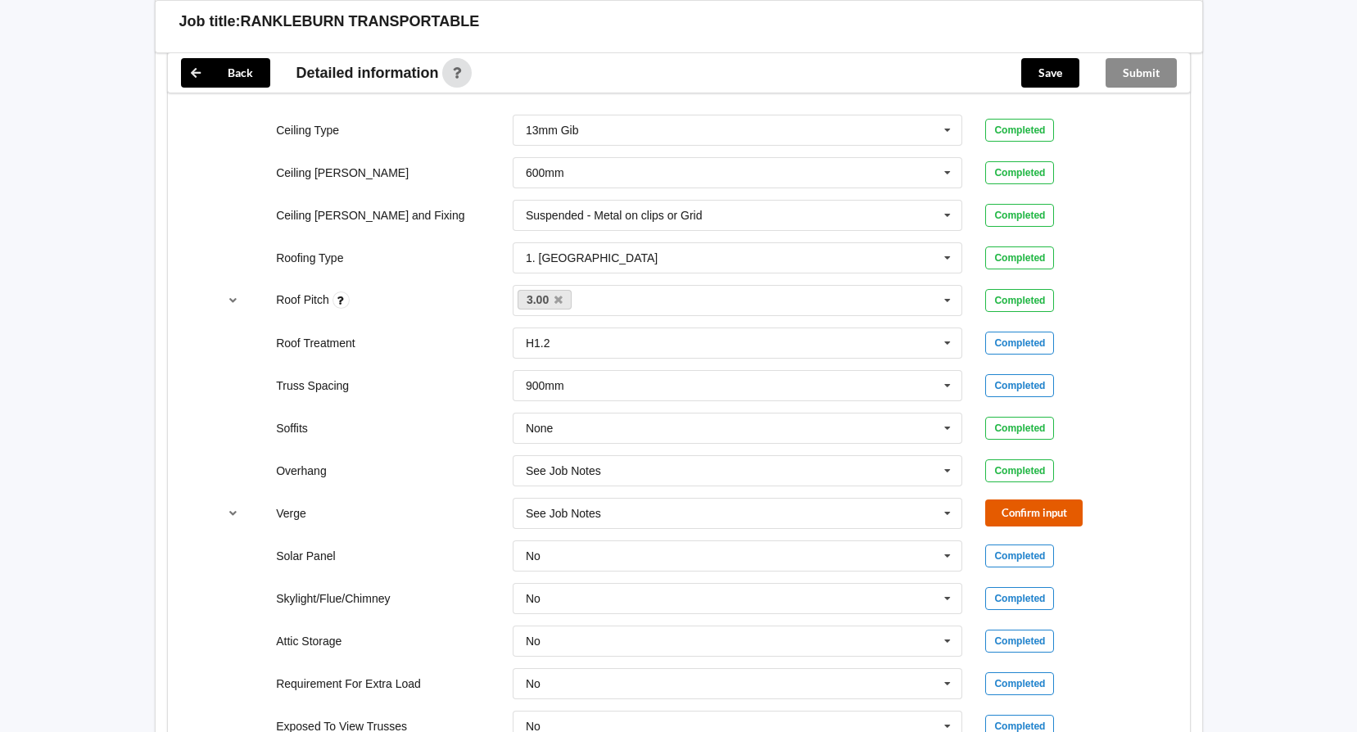
click at [1025, 499] on button "Confirm input" at bounding box center [1033, 512] width 97 height 27
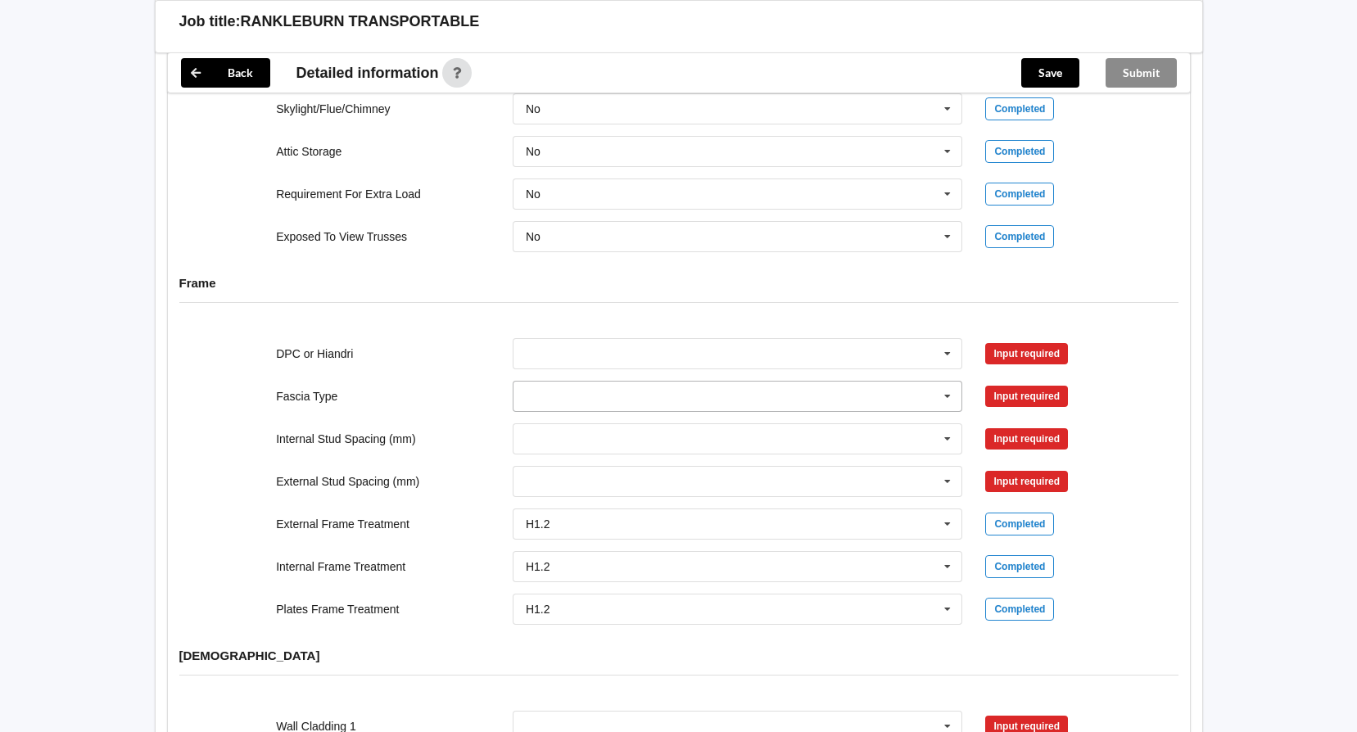
scroll to position [1474, 0]
click at [943, 337] on icon at bounding box center [947, 352] width 25 height 30
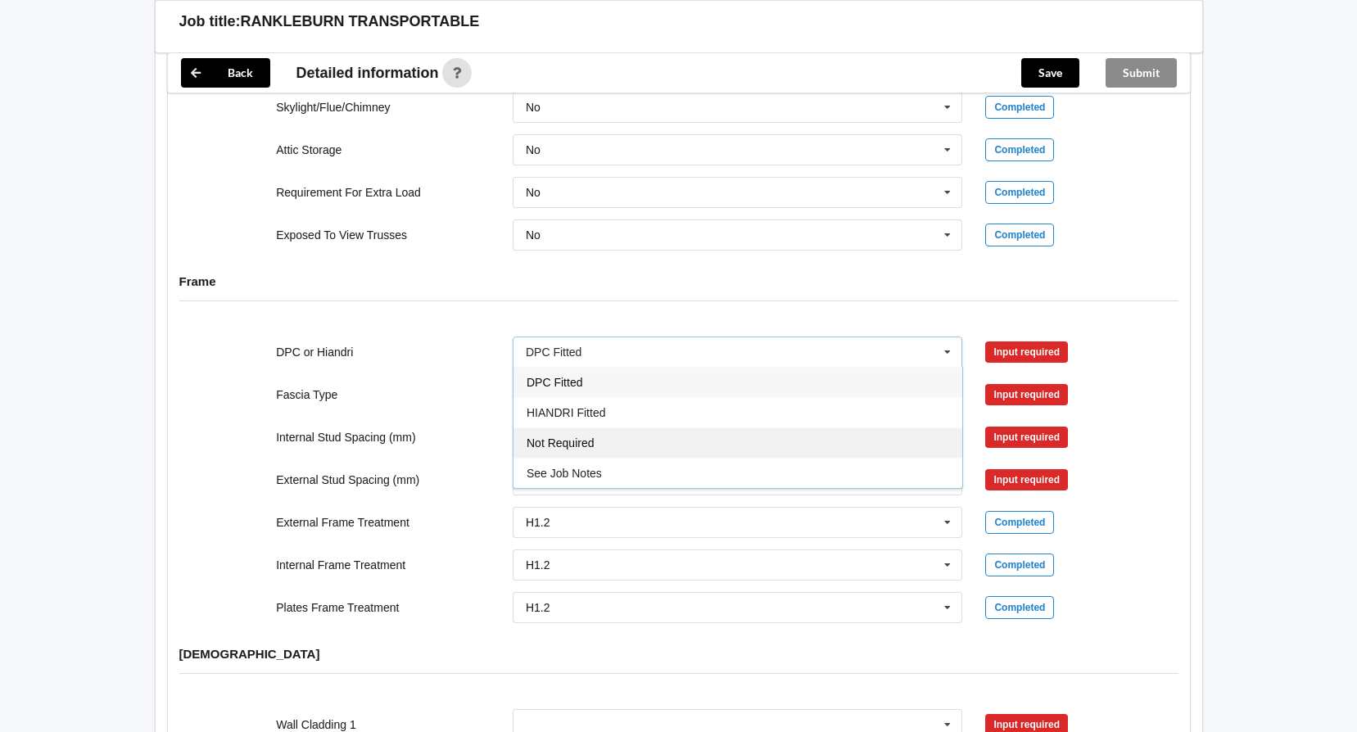
click at [592, 436] on span "Not Required" at bounding box center [561, 442] width 68 height 13
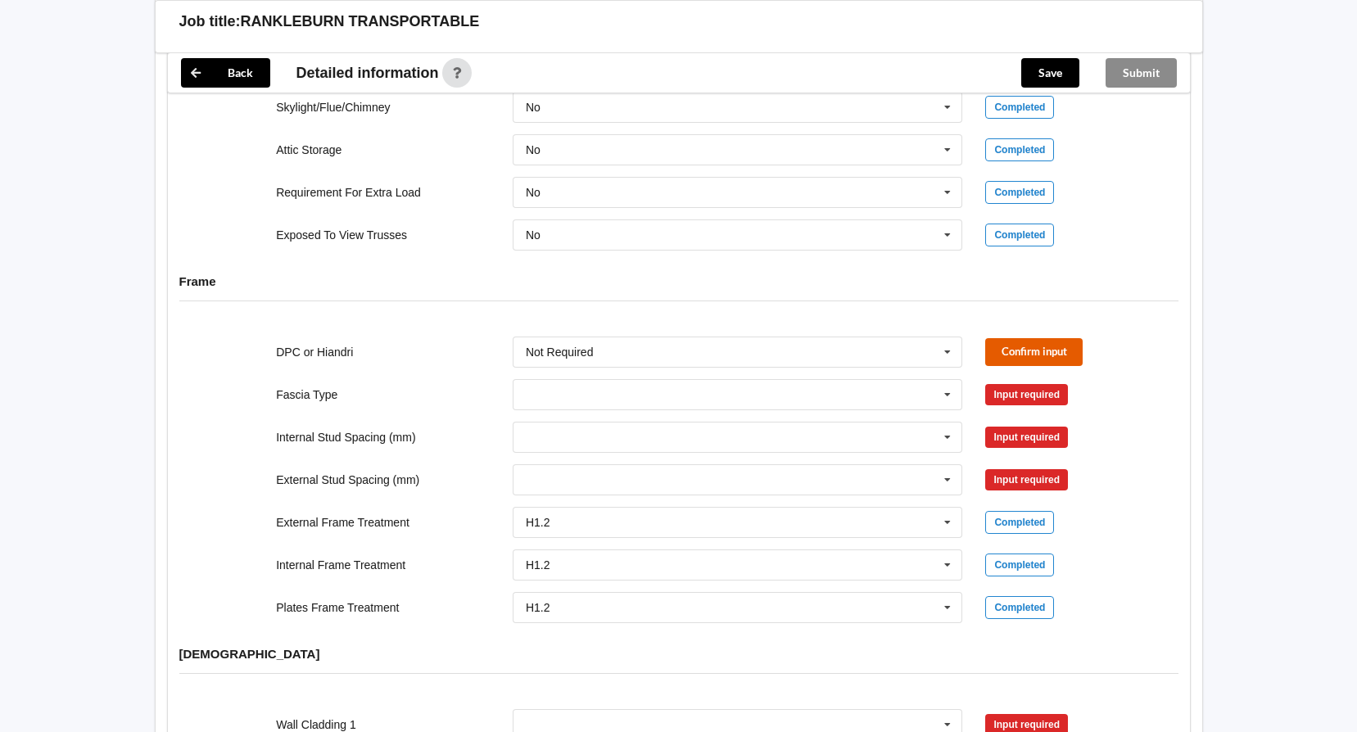
click at [1033, 338] on button "Confirm input" at bounding box center [1033, 351] width 97 height 27
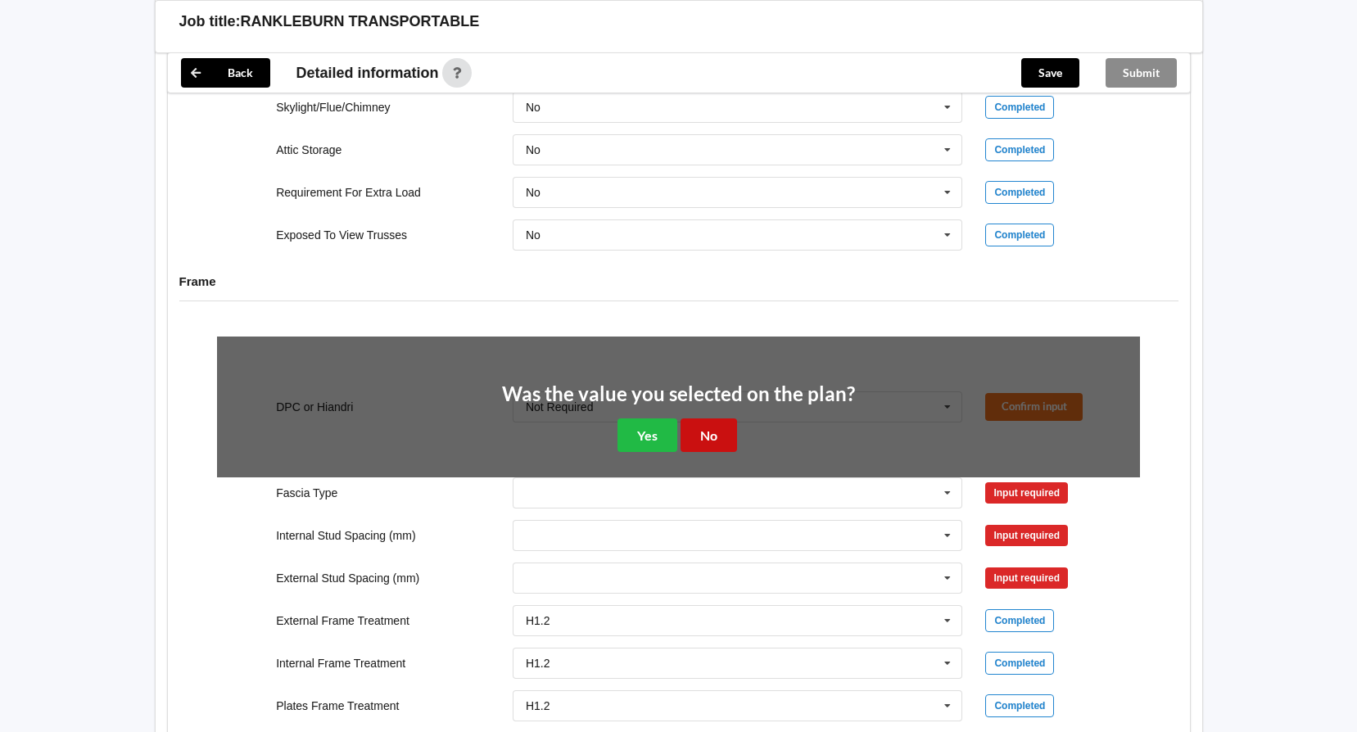
click at [703, 418] on button "No" at bounding box center [708, 435] width 56 height 34
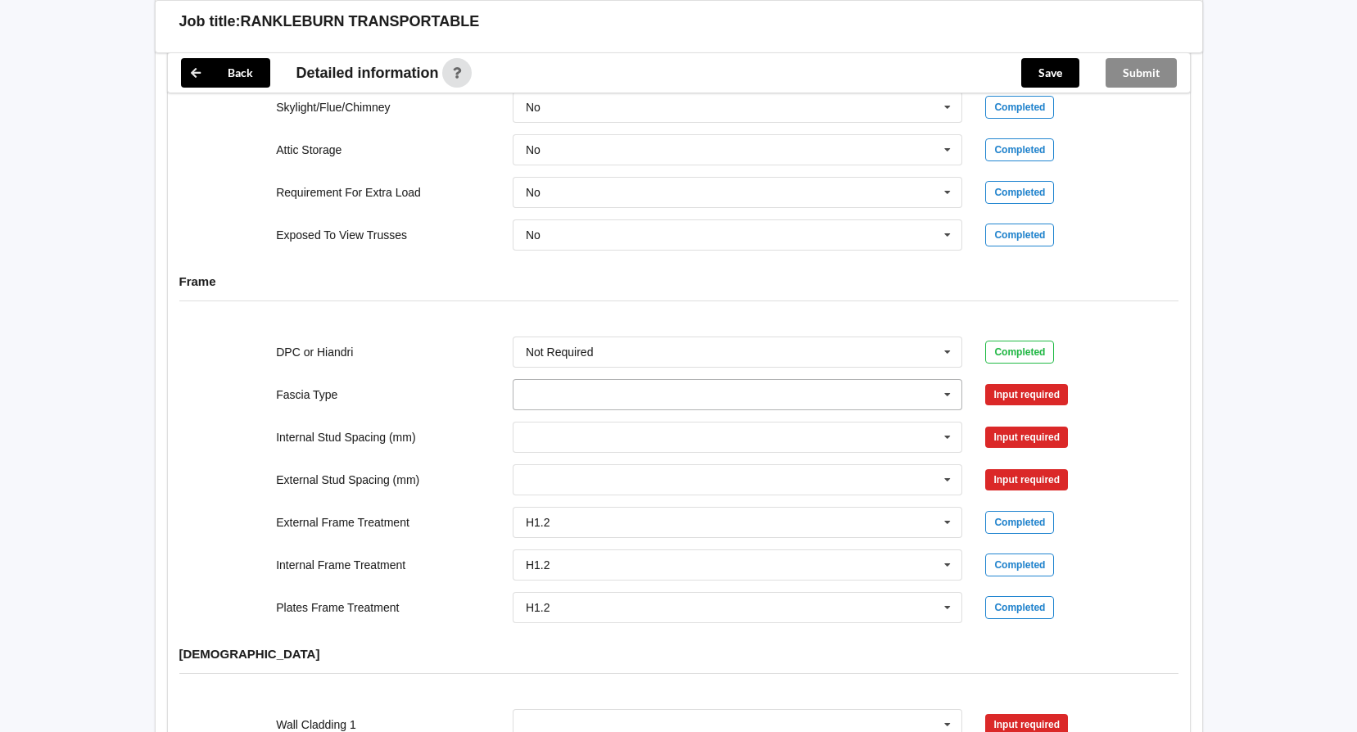
click at [947, 380] on icon at bounding box center [947, 395] width 25 height 30
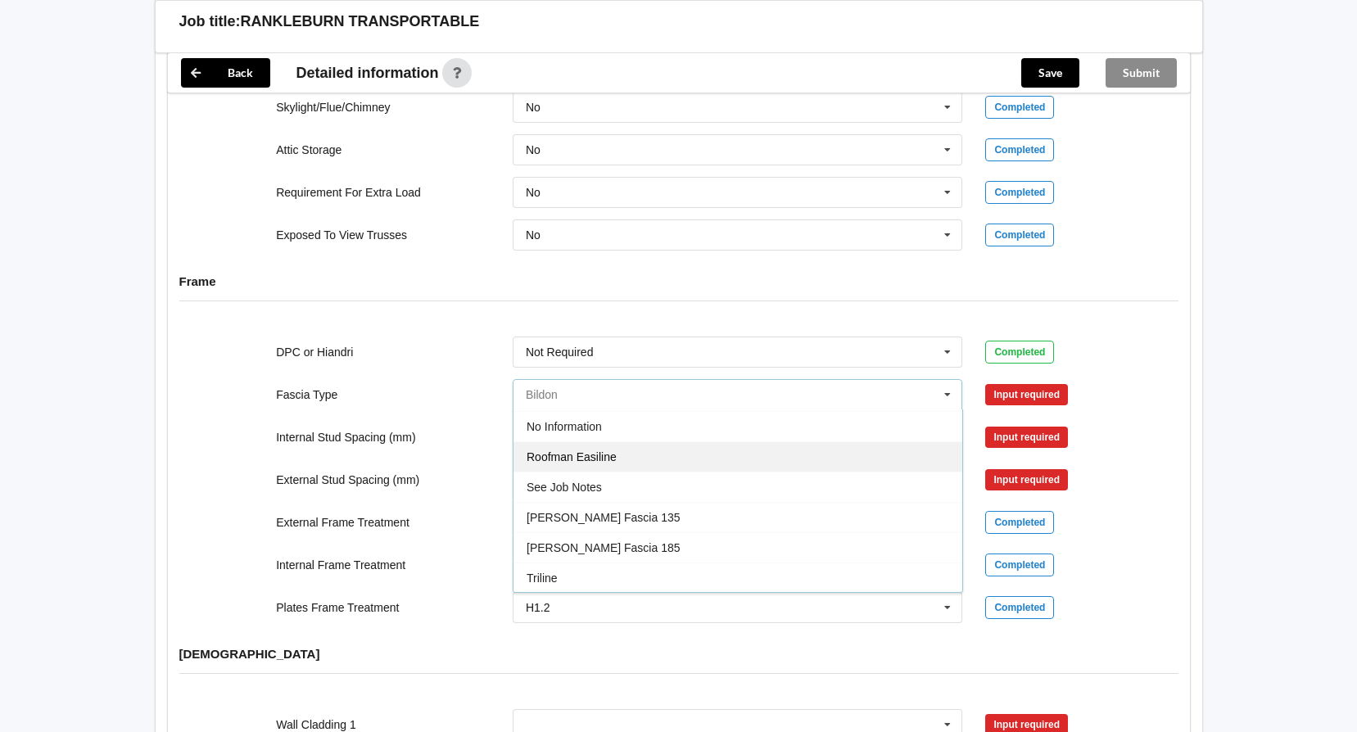
scroll to position [545, 0]
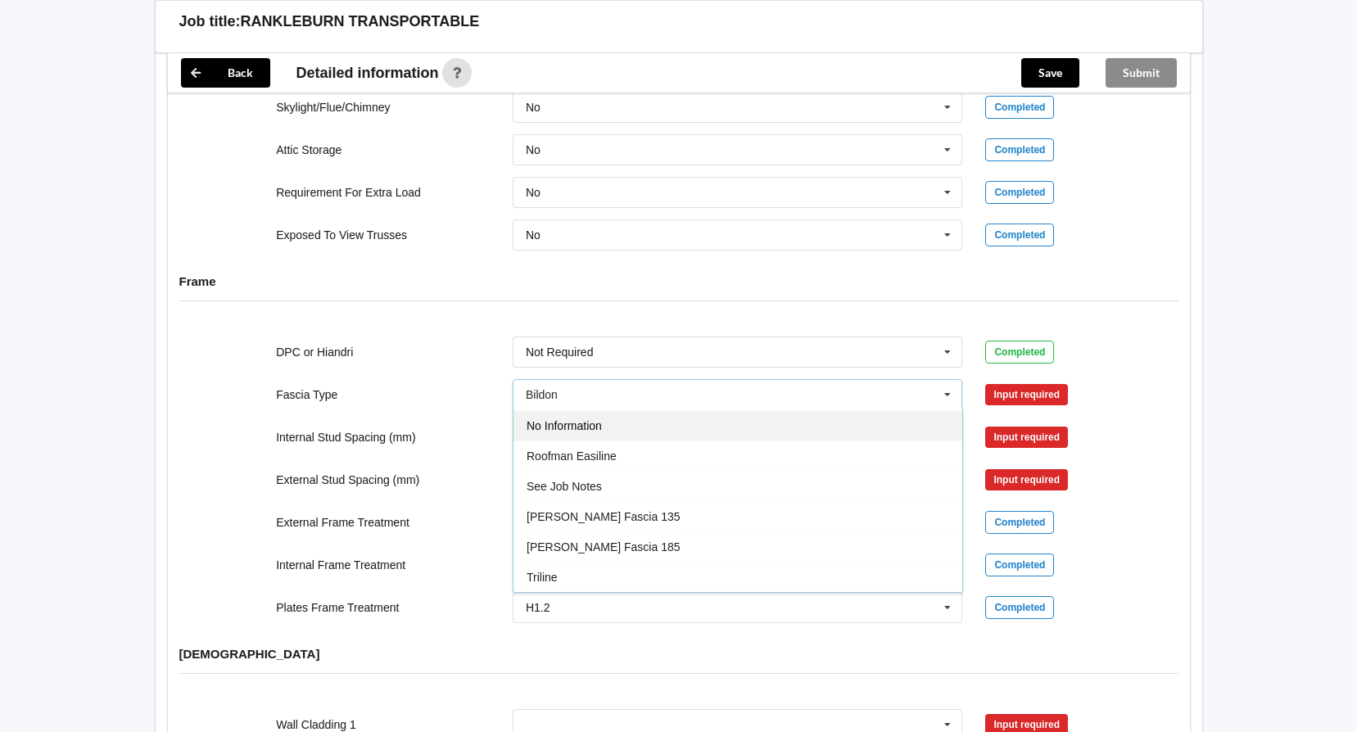
click at [572, 419] on span "No Information" at bounding box center [564, 425] width 75 height 13
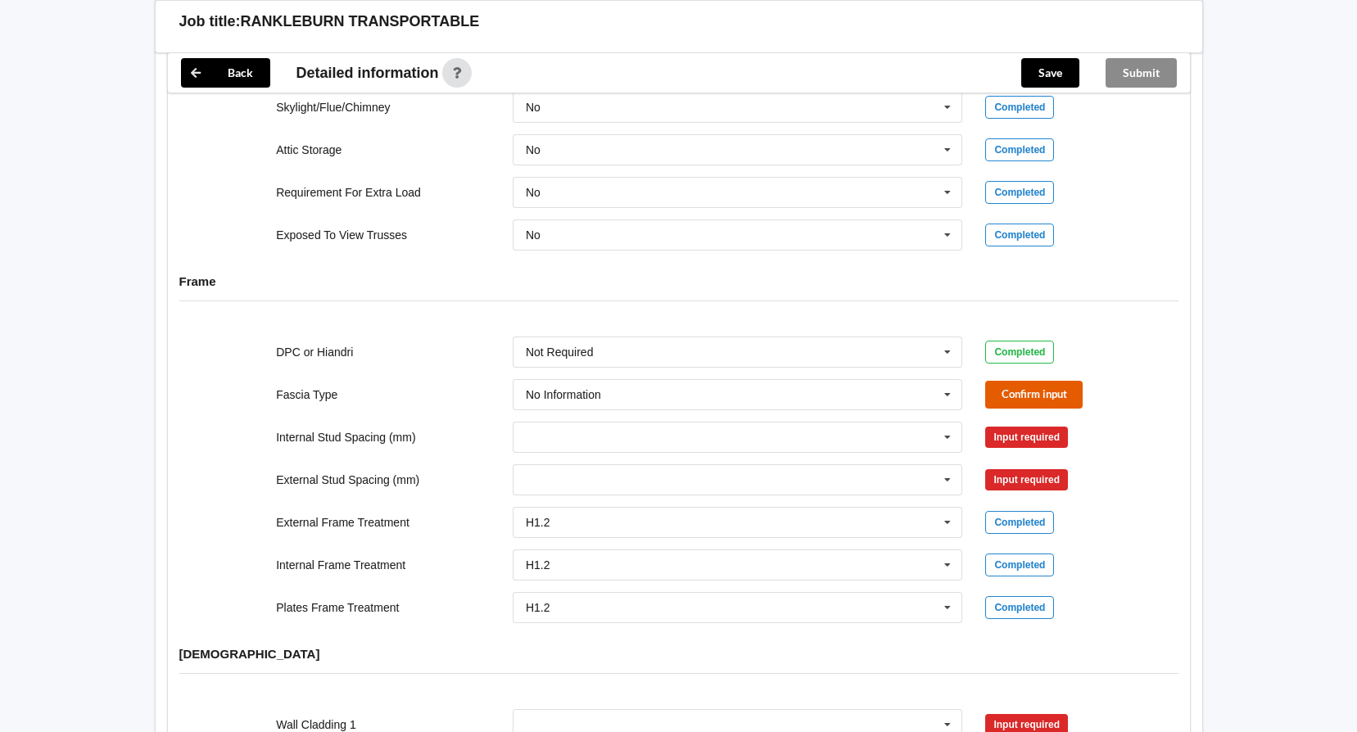
click at [1027, 381] on button "Confirm input" at bounding box center [1033, 394] width 97 height 27
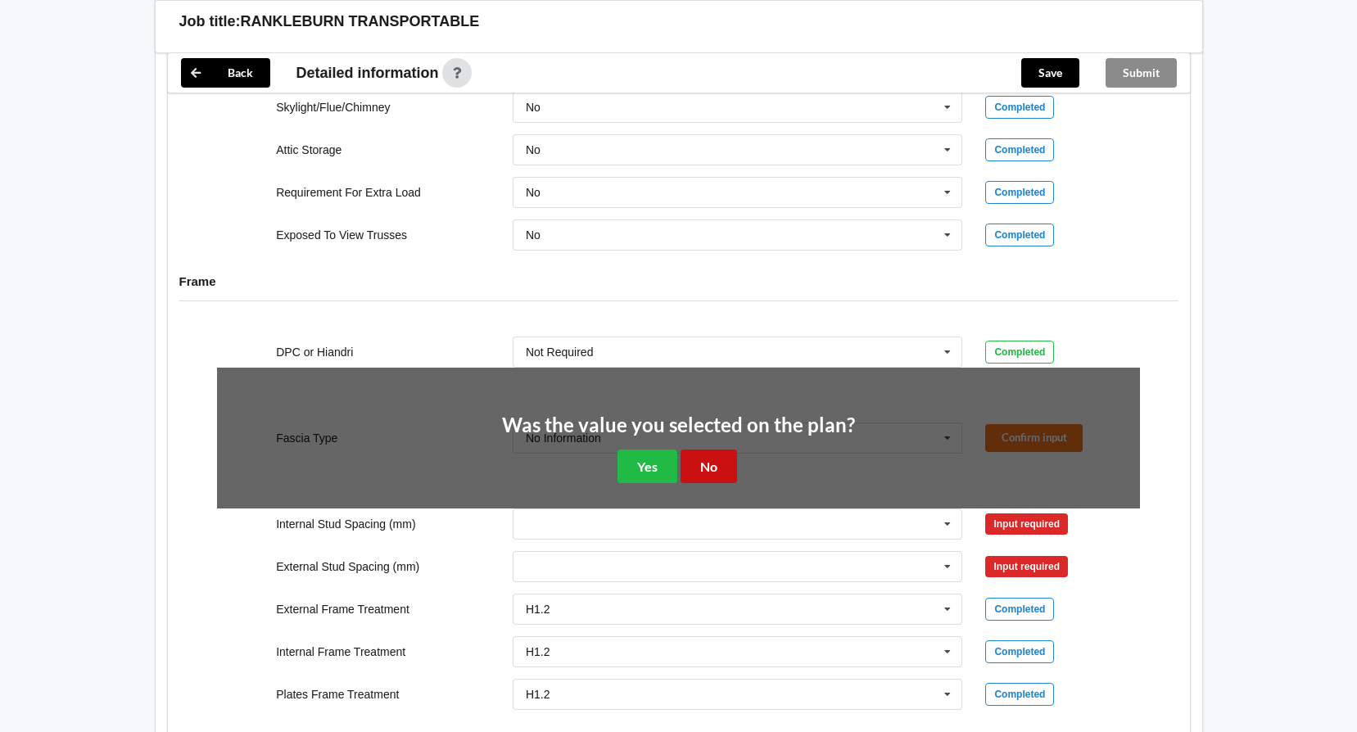
click at [700, 452] on button "No" at bounding box center [708, 467] width 56 height 34
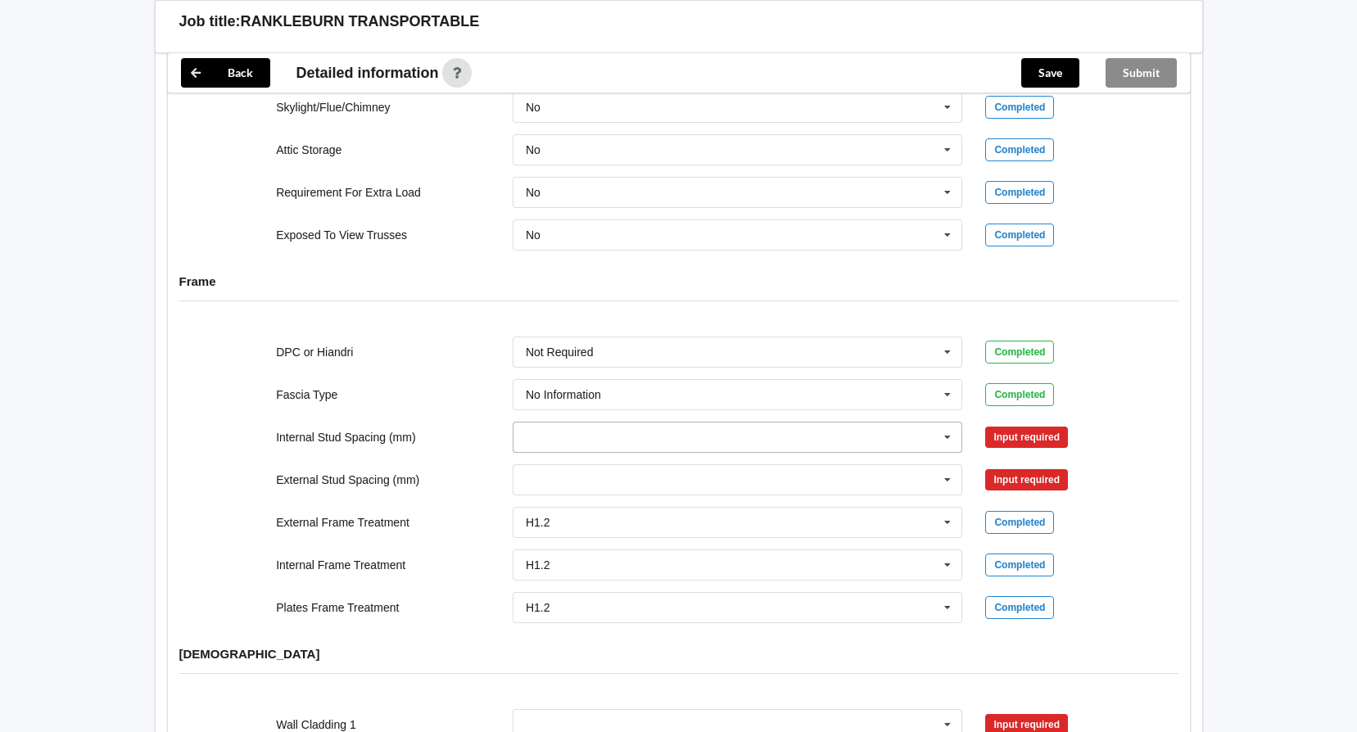
click at [952, 423] on icon at bounding box center [947, 438] width 25 height 30
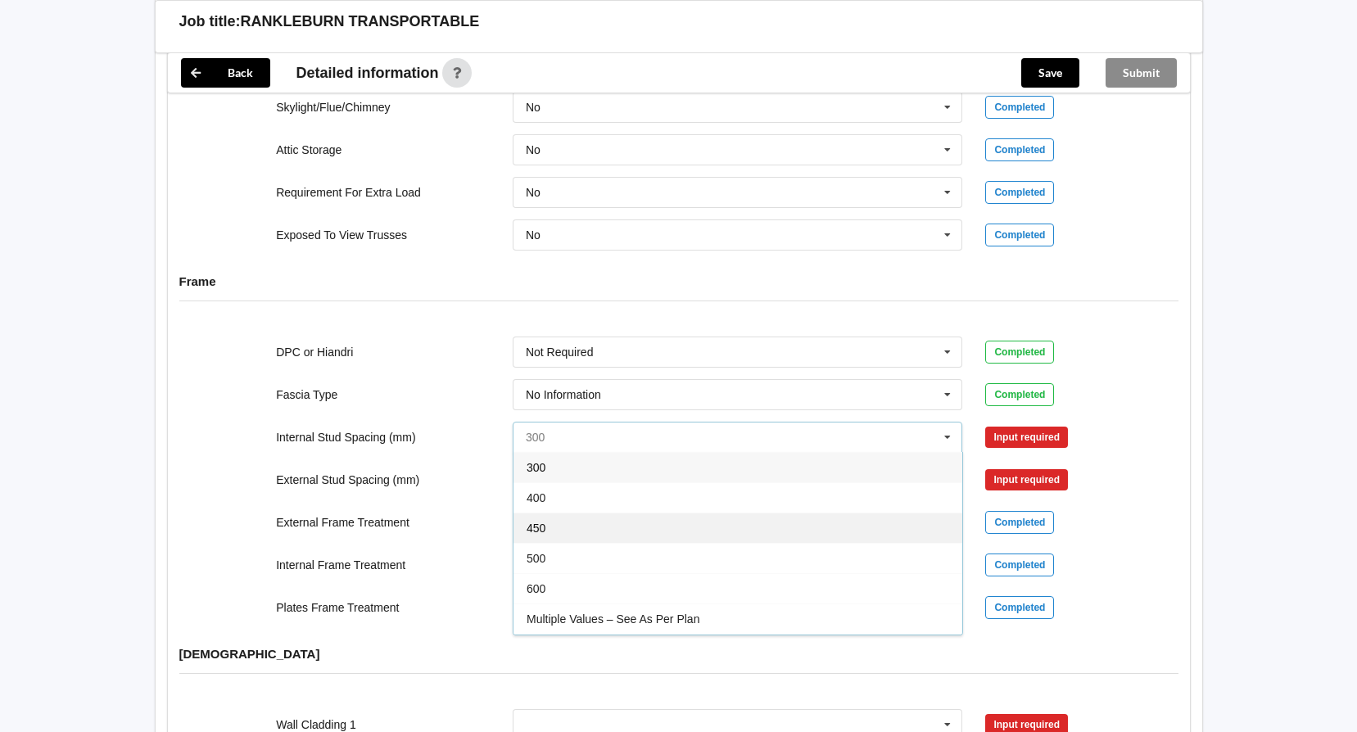
scroll to position [60, 0]
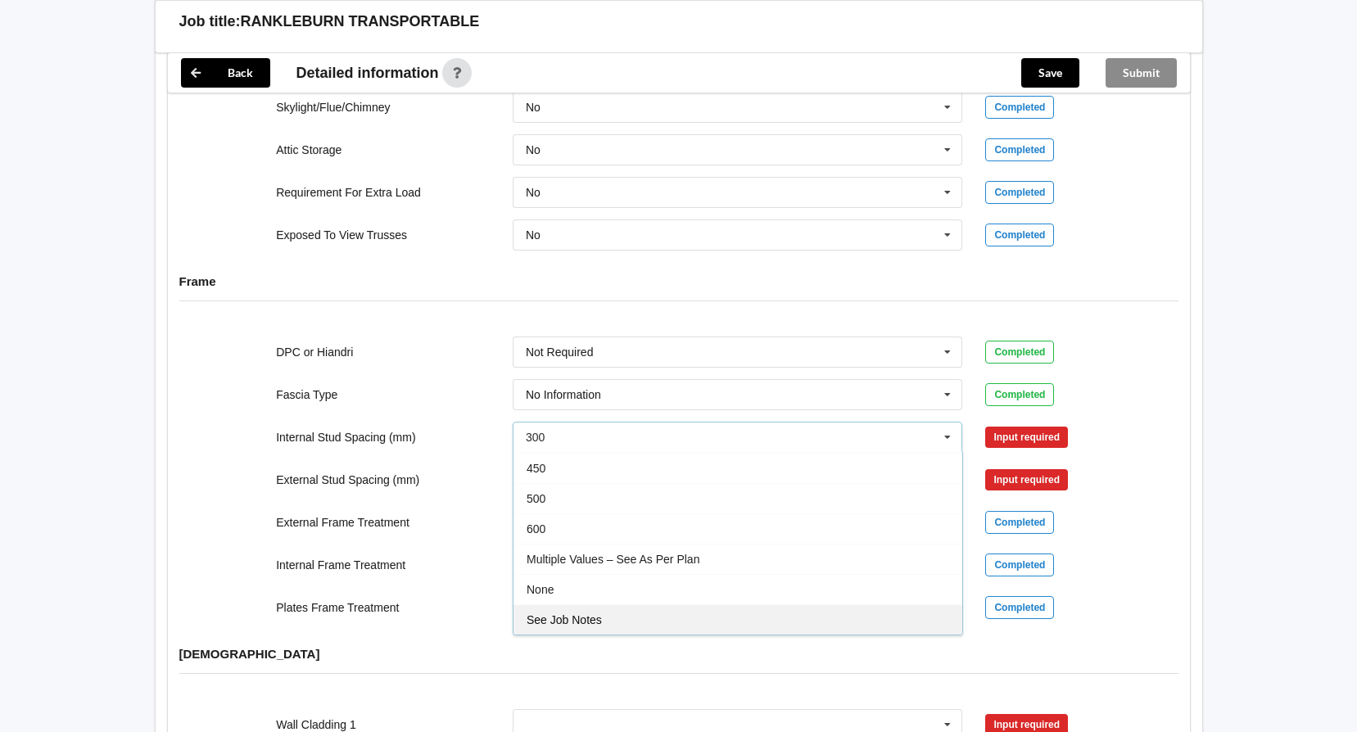
click at [580, 613] on span "See Job Notes" at bounding box center [564, 619] width 75 height 13
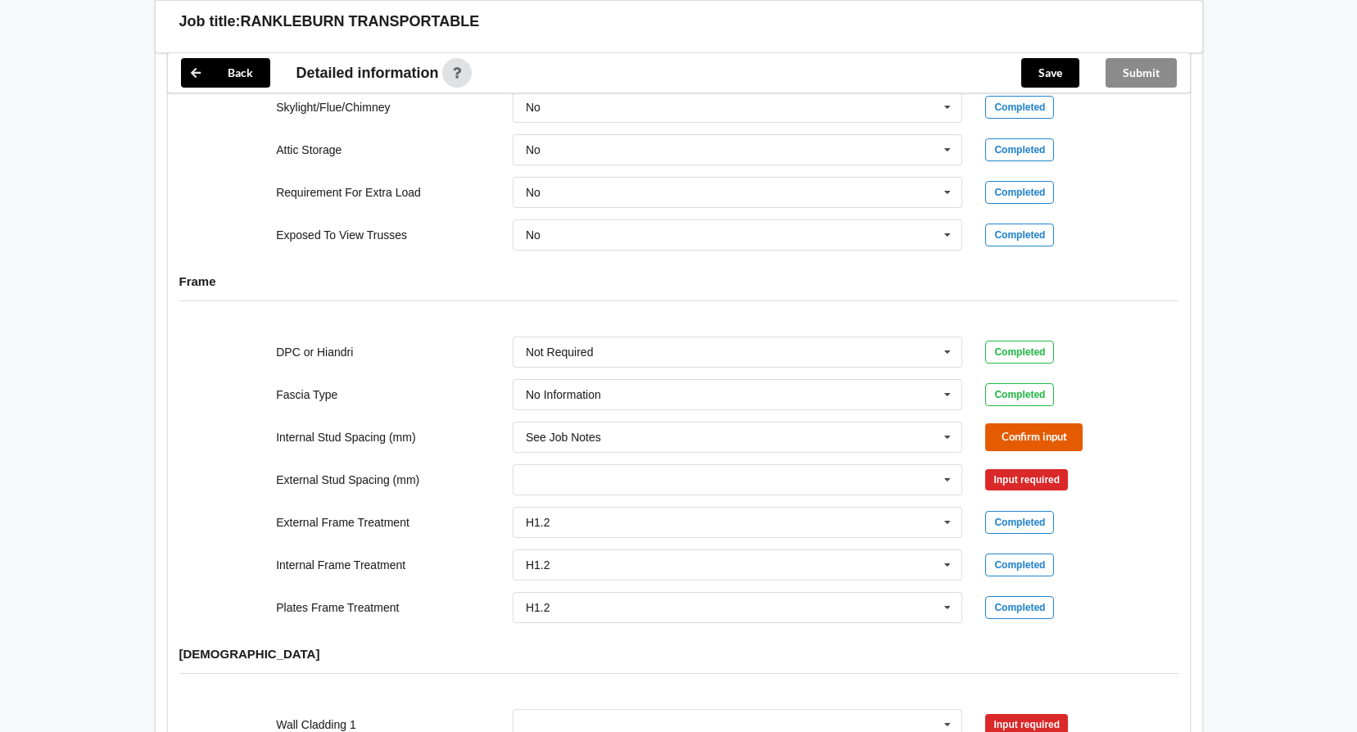
click at [1033, 423] on button "Confirm input" at bounding box center [1033, 436] width 97 height 27
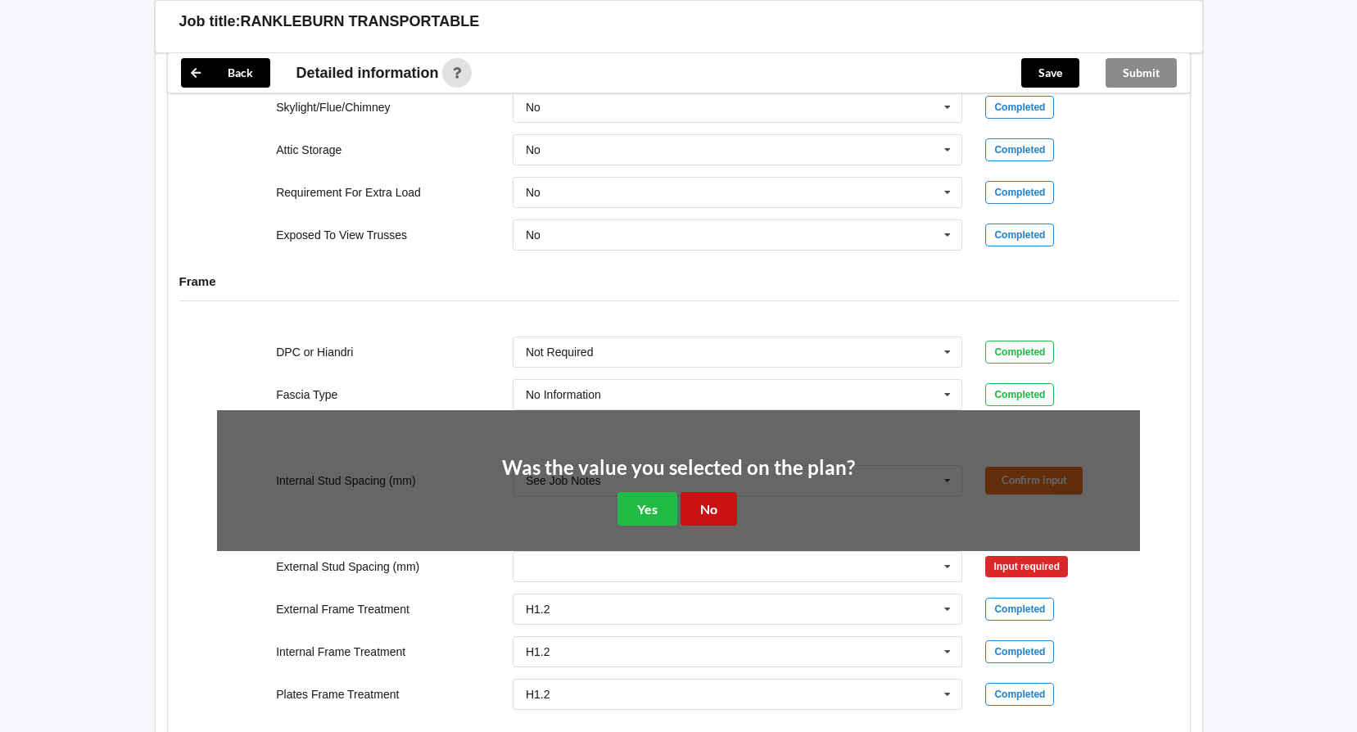
click at [723, 492] on button "No" at bounding box center [708, 509] width 56 height 34
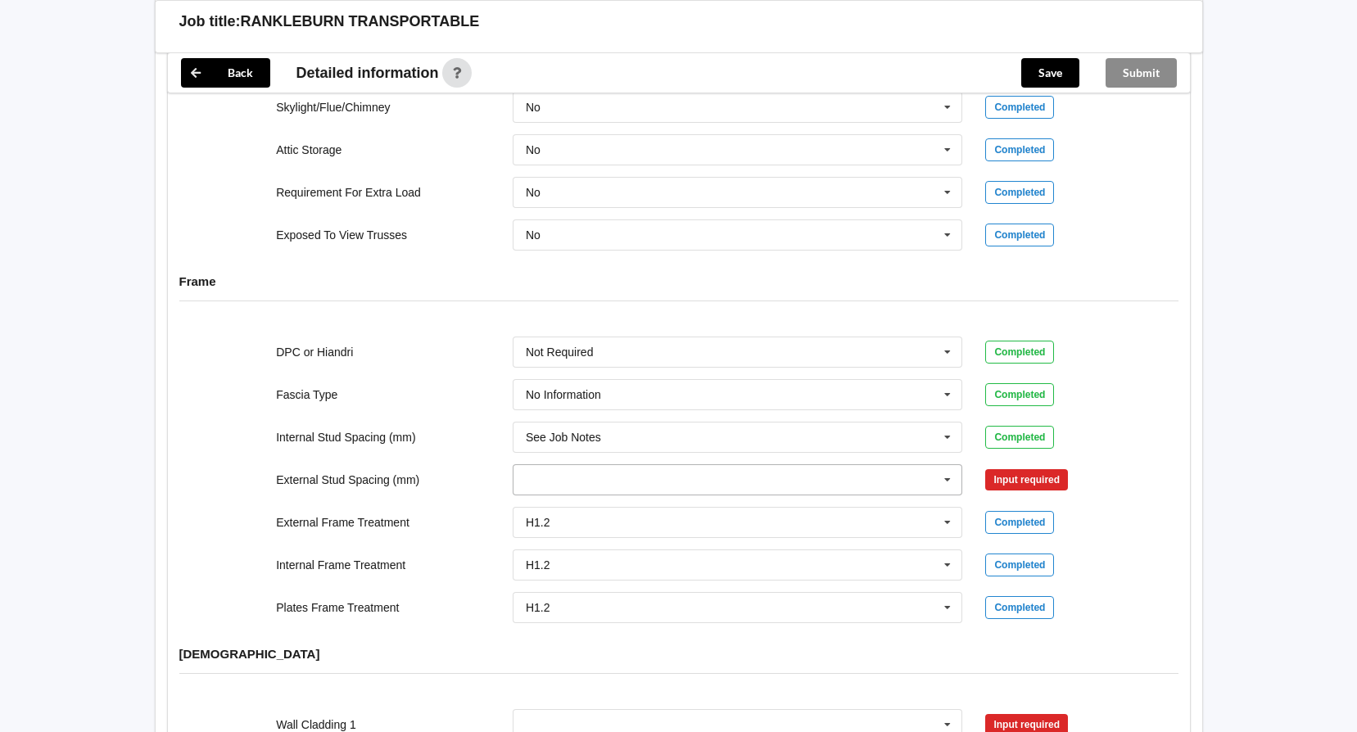
drag, startPoint x: 948, startPoint y: 464, endPoint x: 930, endPoint y: 470, distance: 18.9
click at [947, 465] on icon at bounding box center [947, 480] width 25 height 30
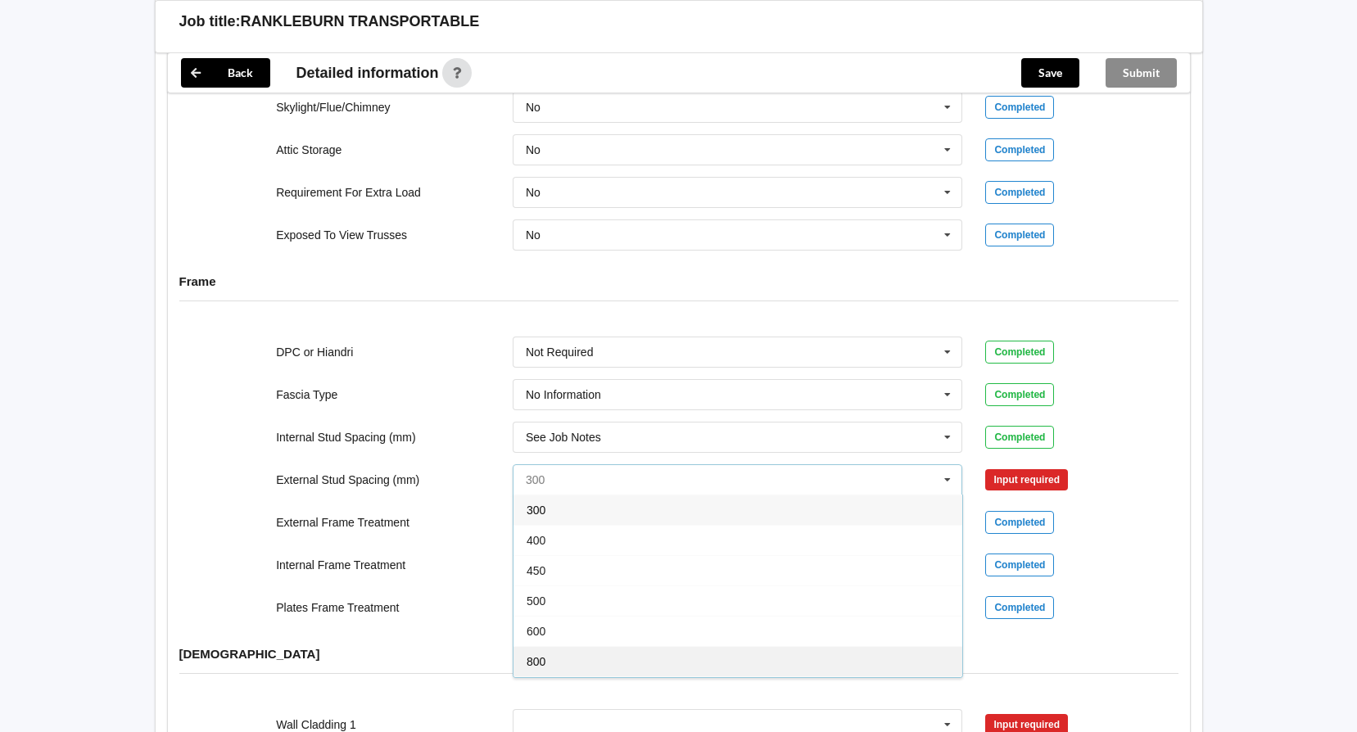
scroll to position [90, 0]
click at [633, 647] on div "See Job Notes" at bounding box center [737, 662] width 449 height 30
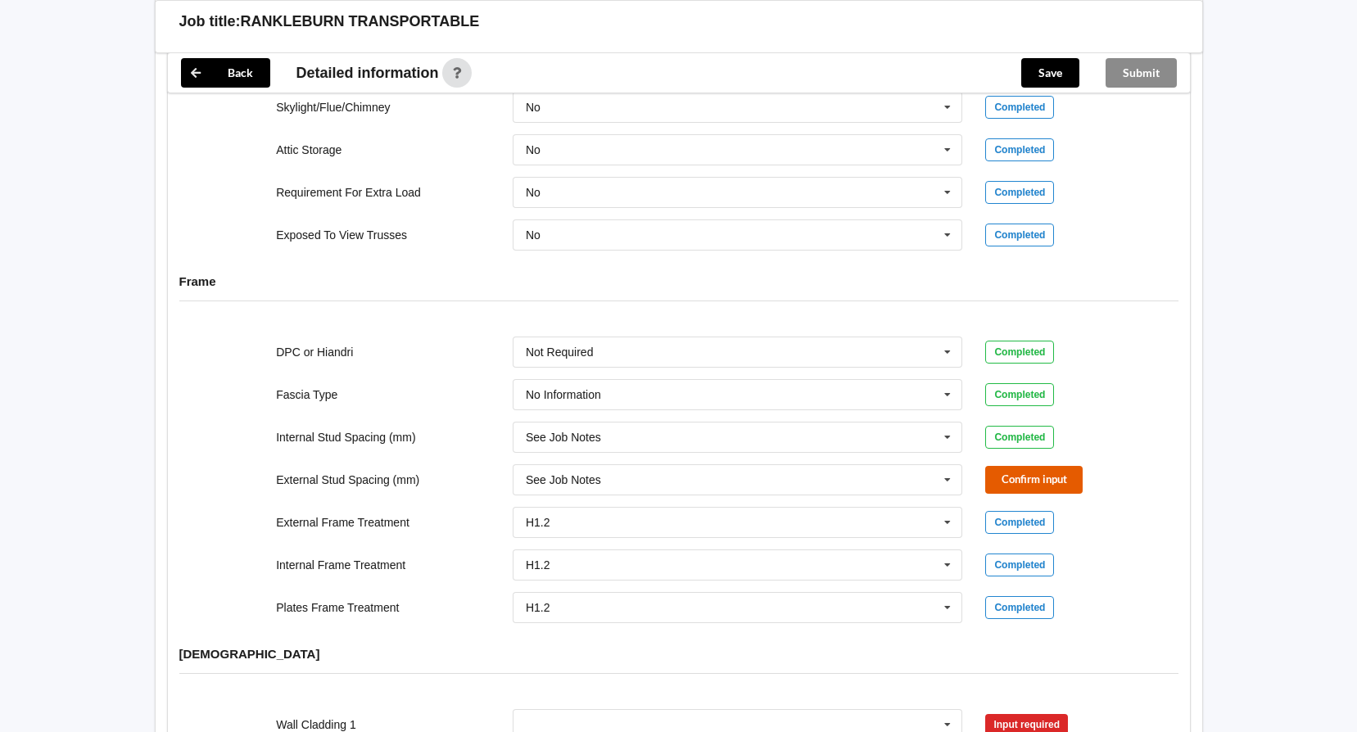
click at [1031, 466] on button "Confirm input" at bounding box center [1033, 479] width 97 height 27
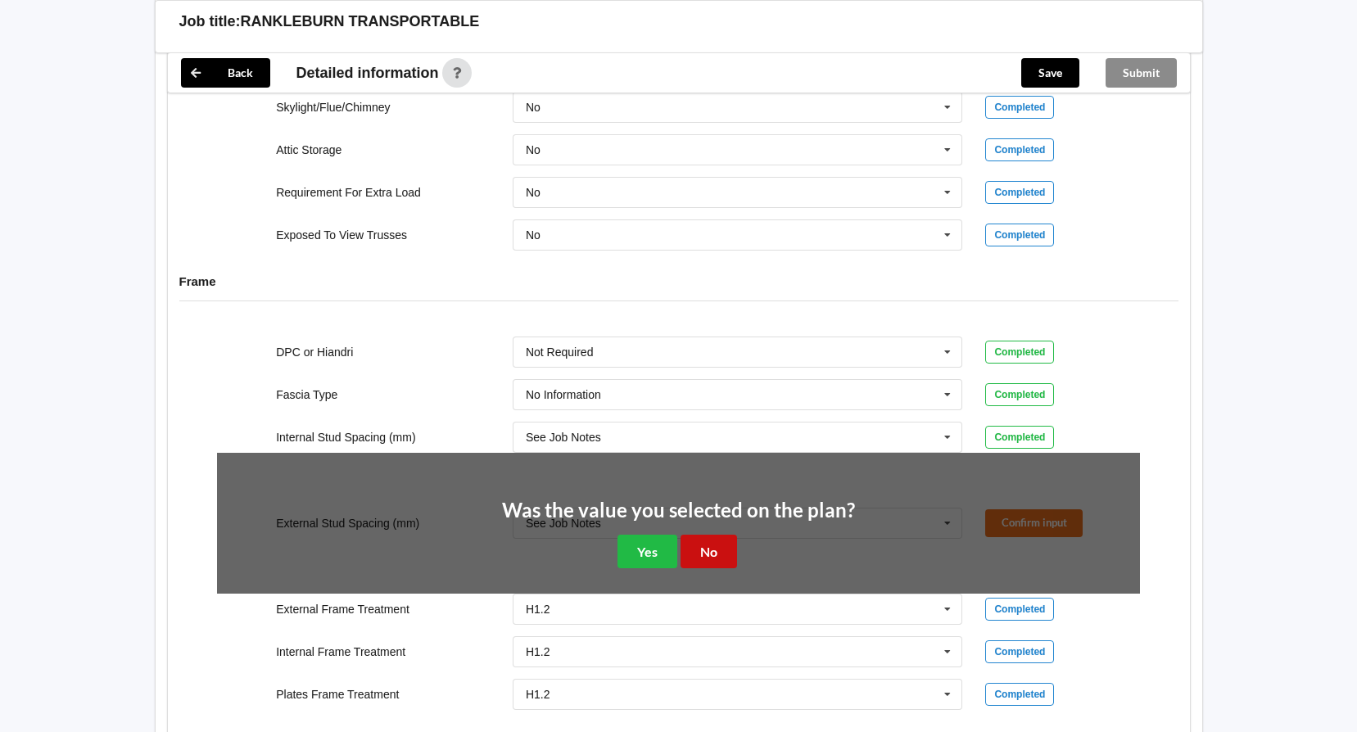
click at [712, 535] on button "No" at bounding box center [708, 552] width 56 height 34
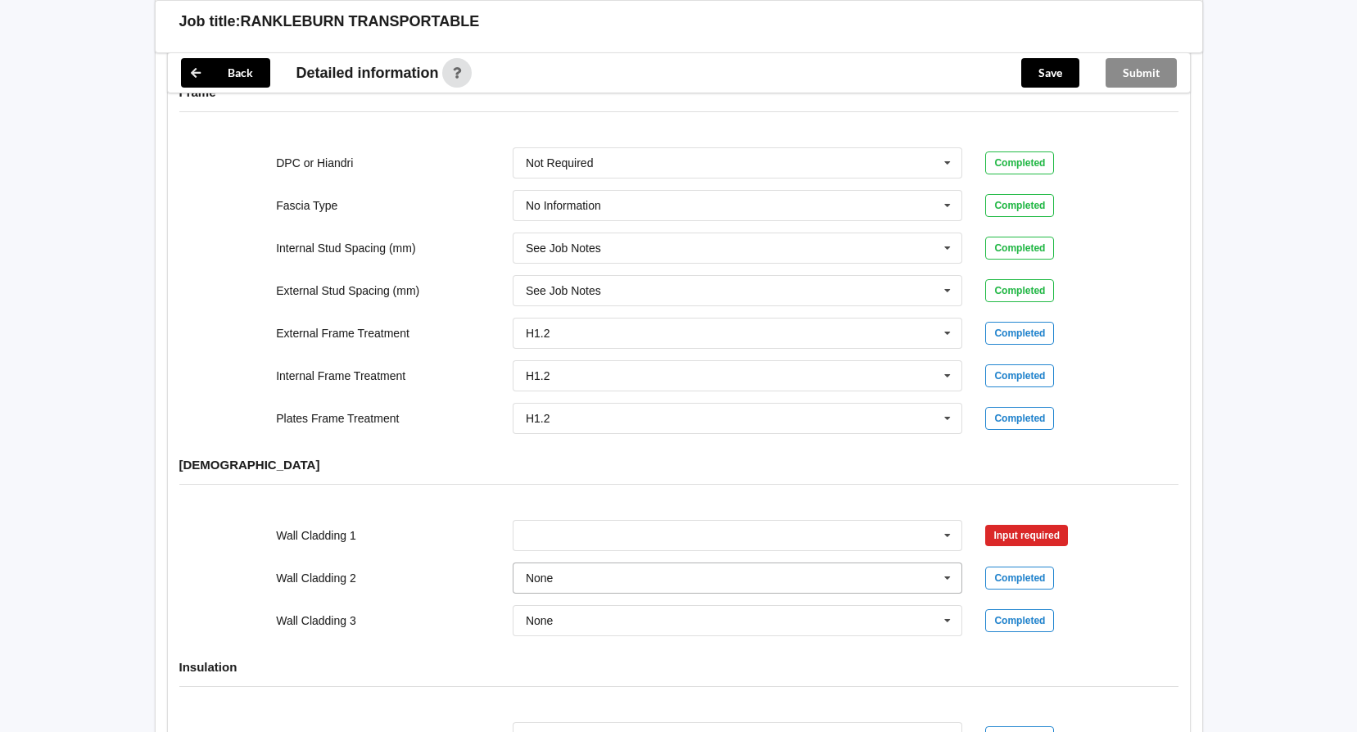
scroll to position [1720, 0]
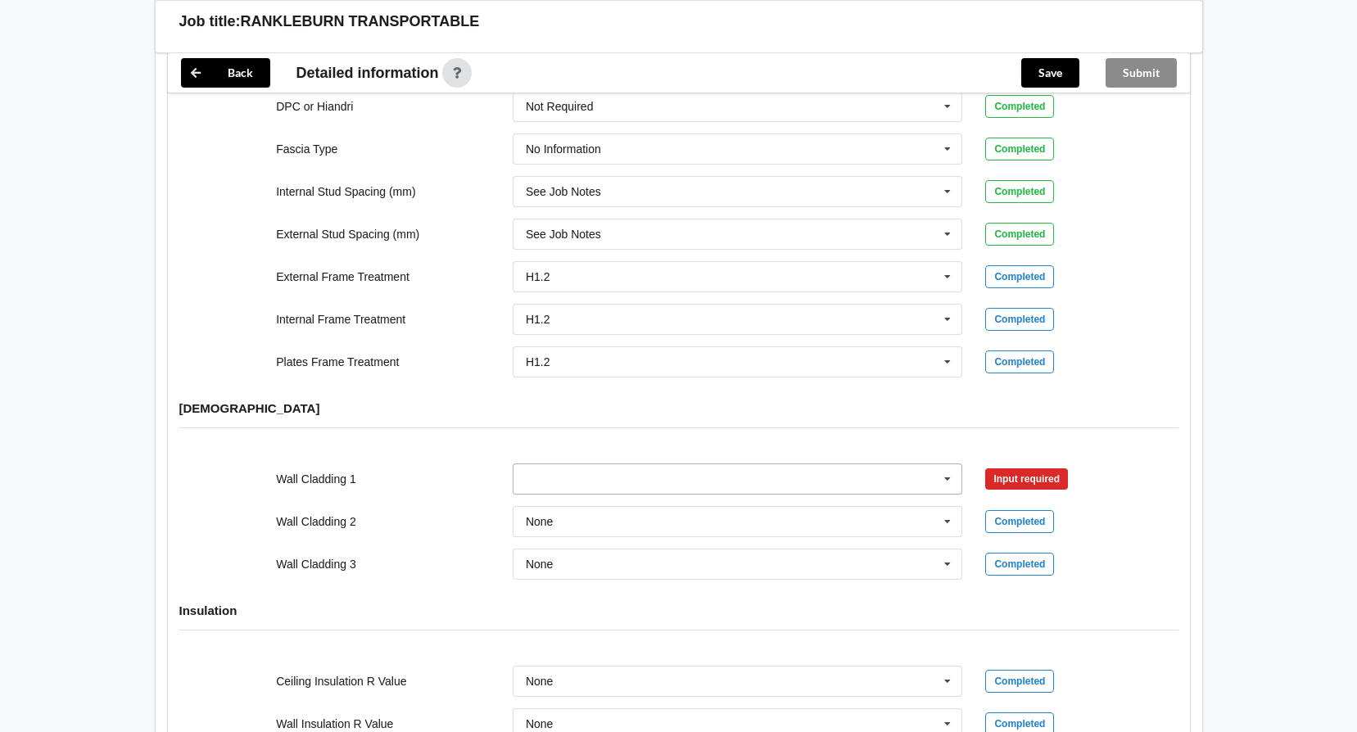
click at [951, 464] on icon at bounding box center [947, 479] width 25 height 30
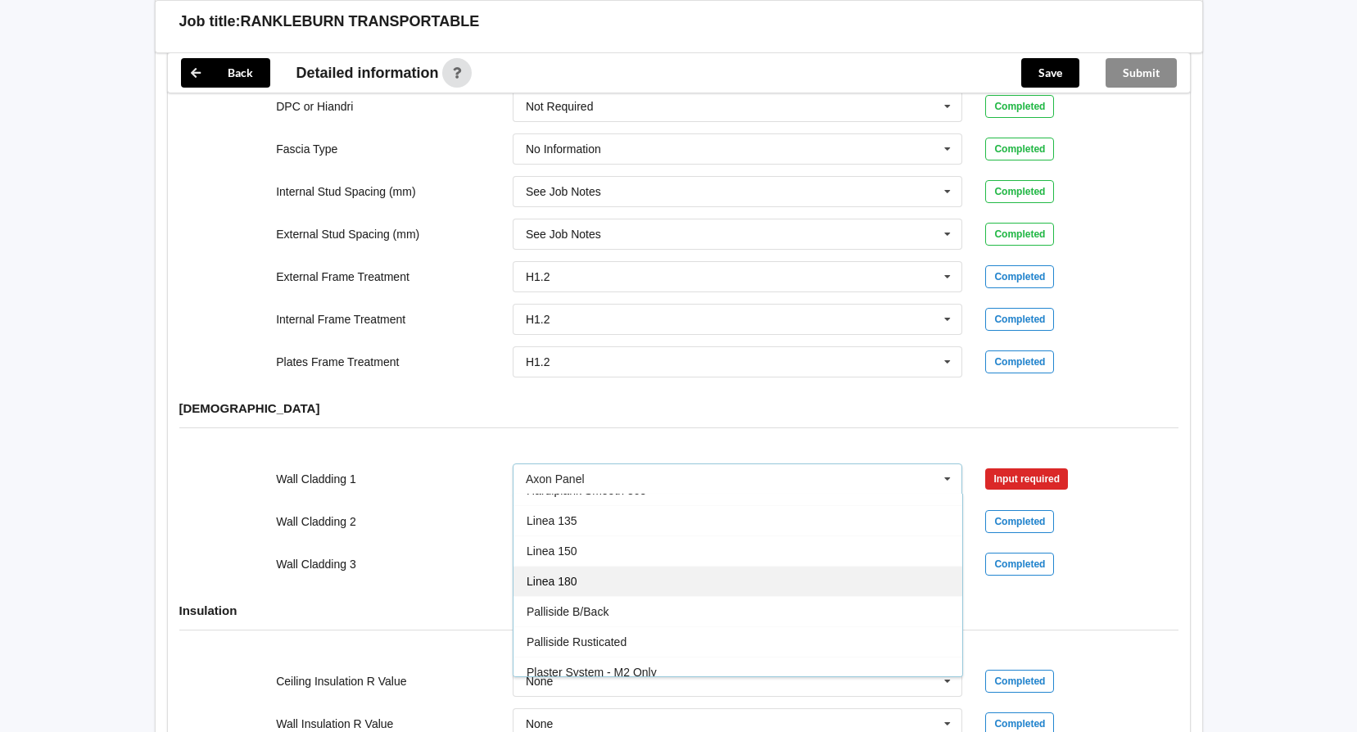
click at [584, 566] on div "Linea 180" at bounding box center [737, 581] width 449 height 30
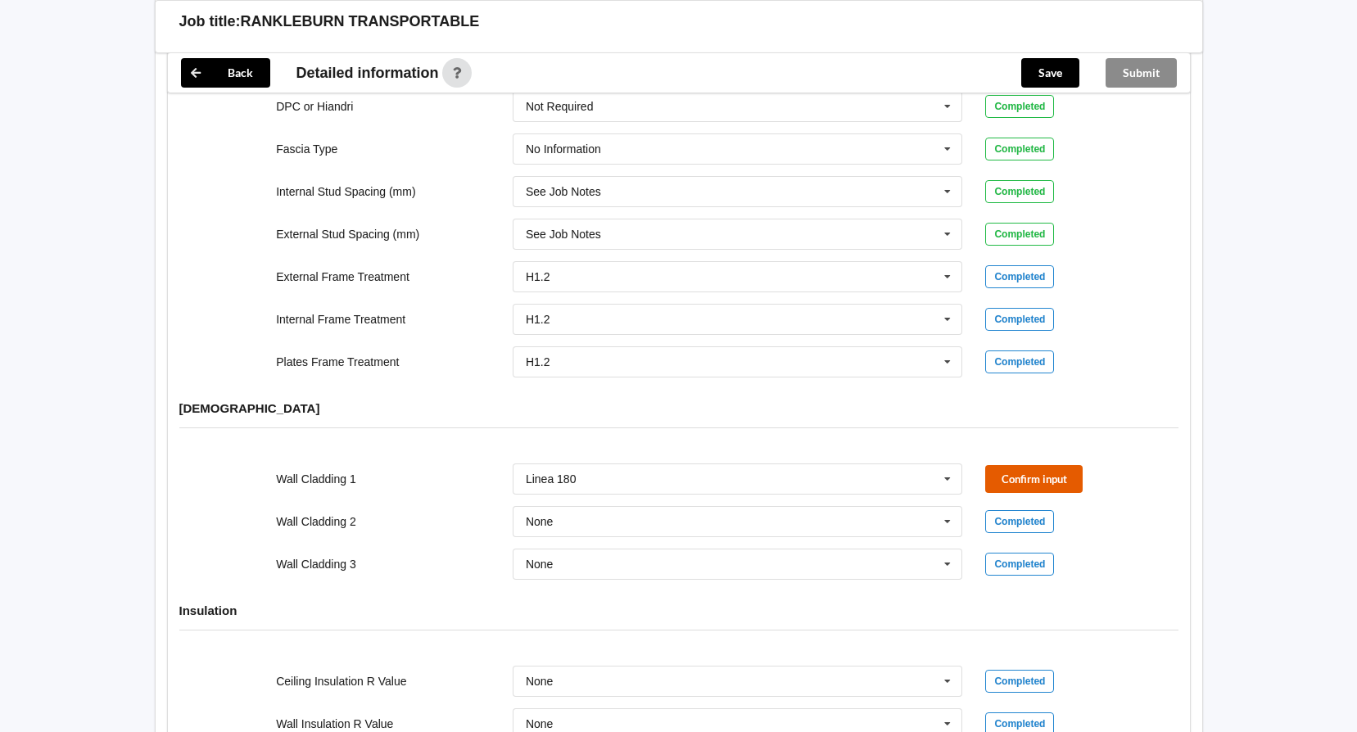
click at [1035, 465] on button "Confirm input" at bounding box center [1033, 478] width 97 height 27
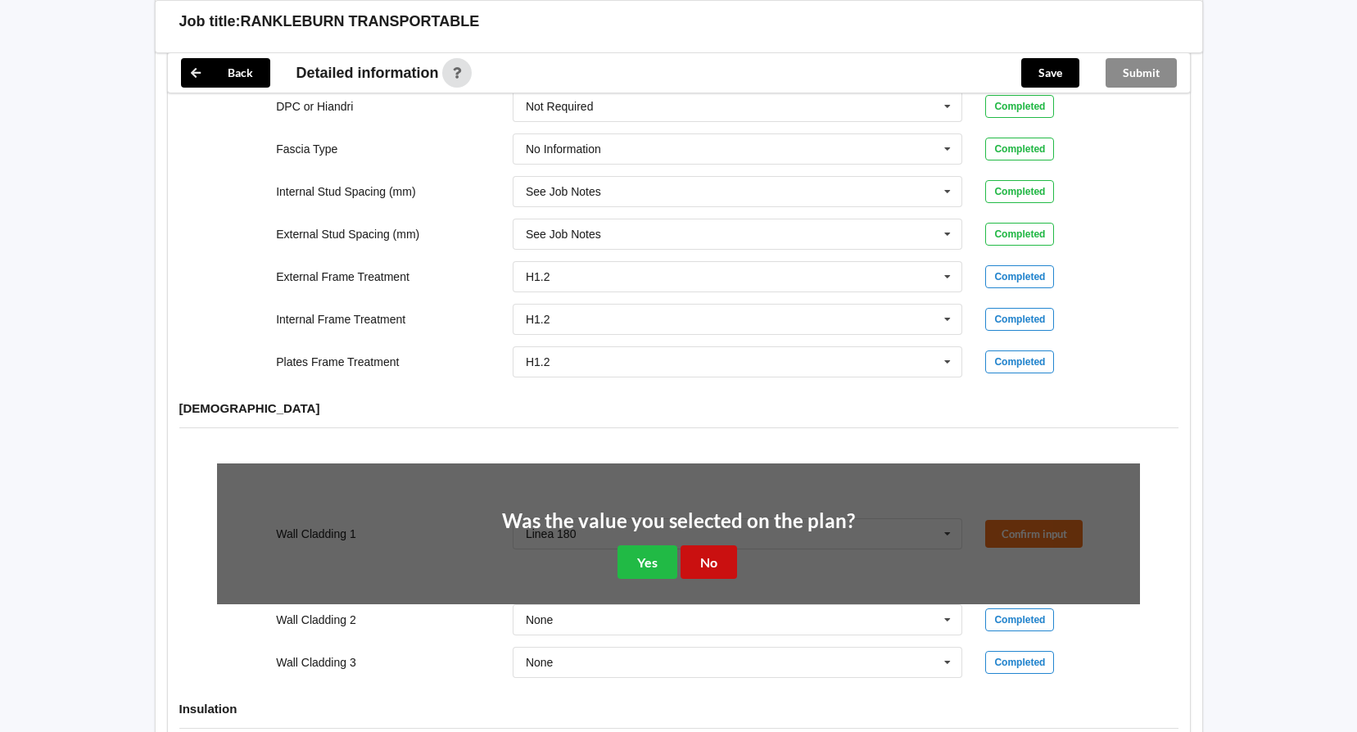
click at [725, 545] on button "No" at bounding box center [708, 562] width 56 height 34
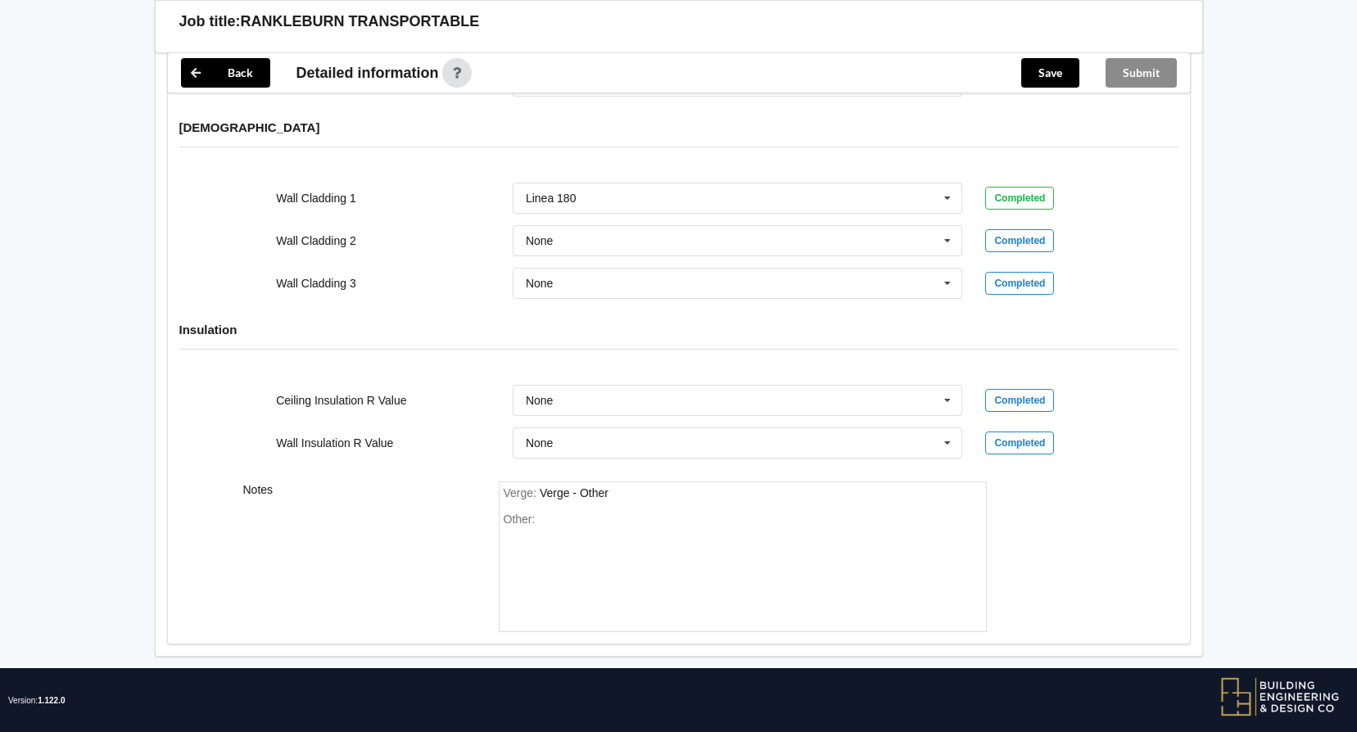
scroll to position [2002, 0]
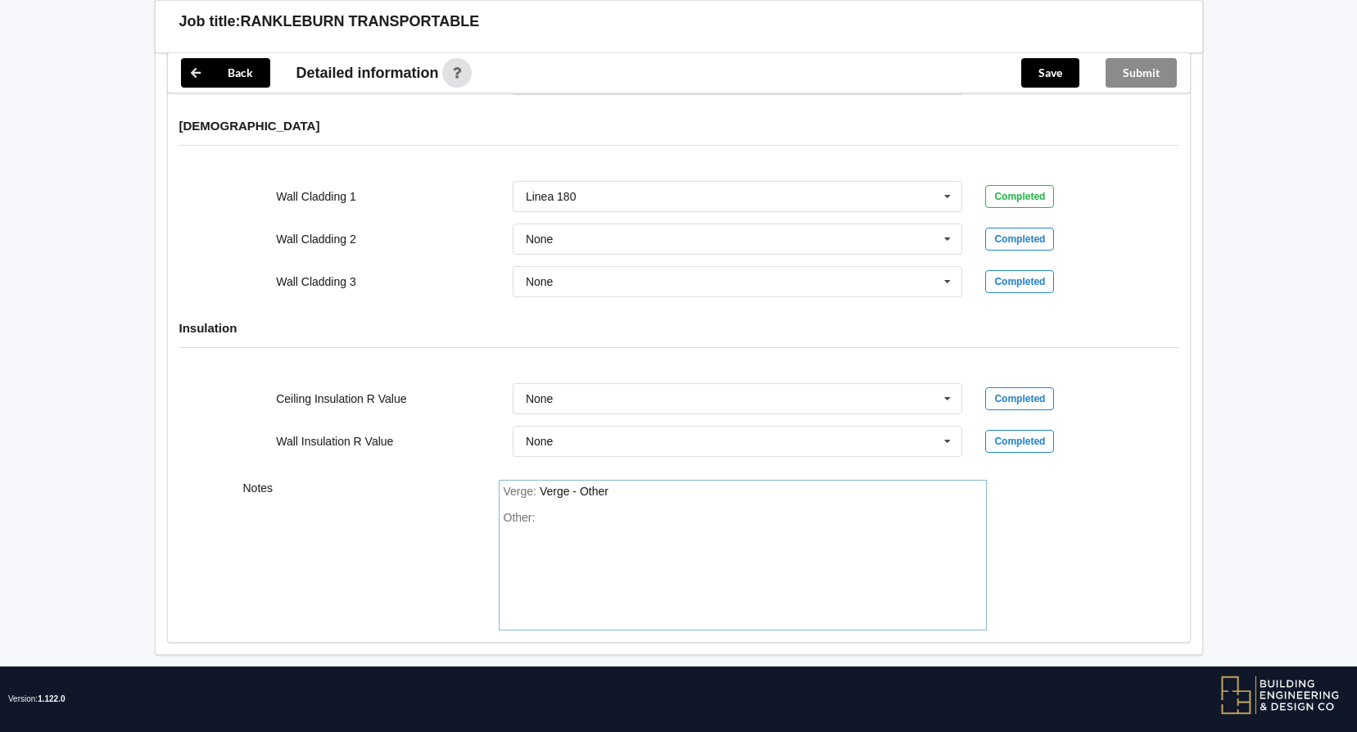
click at [601, 534] on div "Other:" at bounding box center [743, 568] width 478 height 115
click at [1042, 75] on button "Save" at bounding box center [1050, 72] width 58 height 29
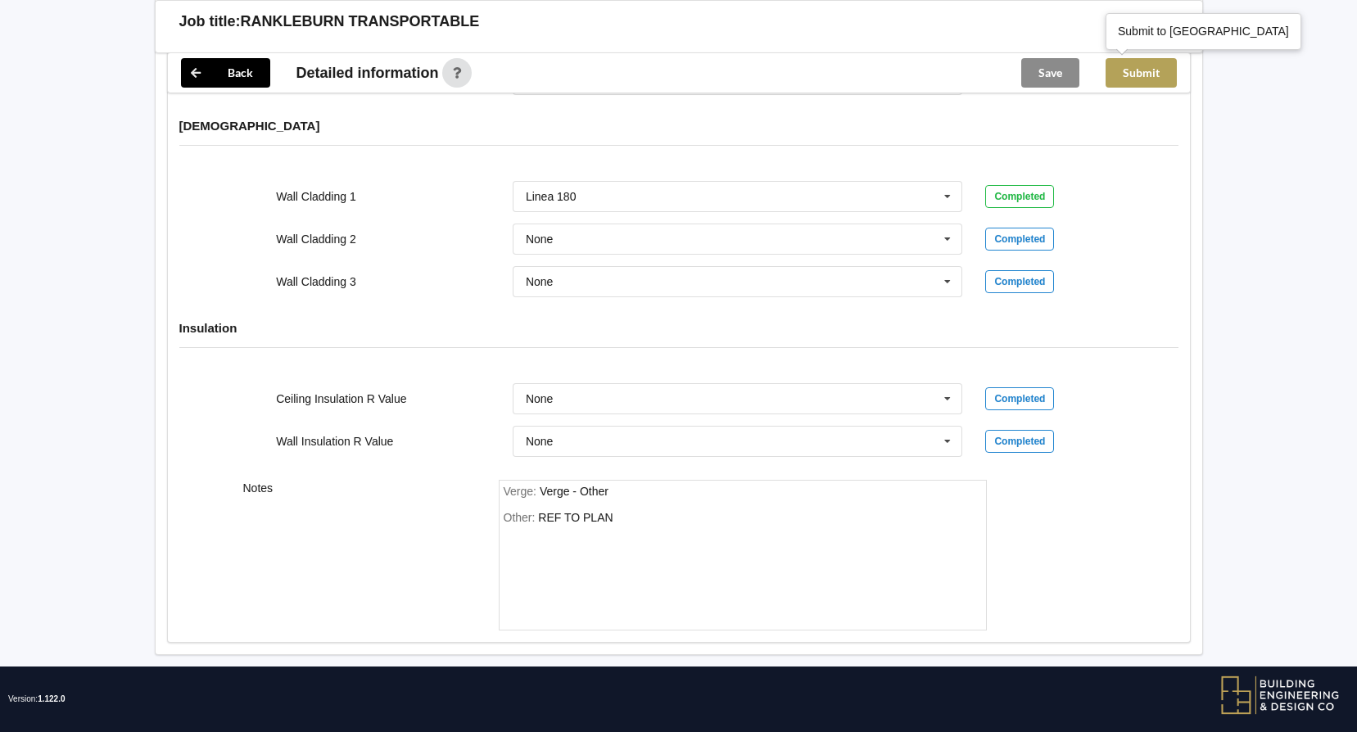
click at [1106, 66] on button "Submit" at bounding box center [1140, 72] width 71 height 29
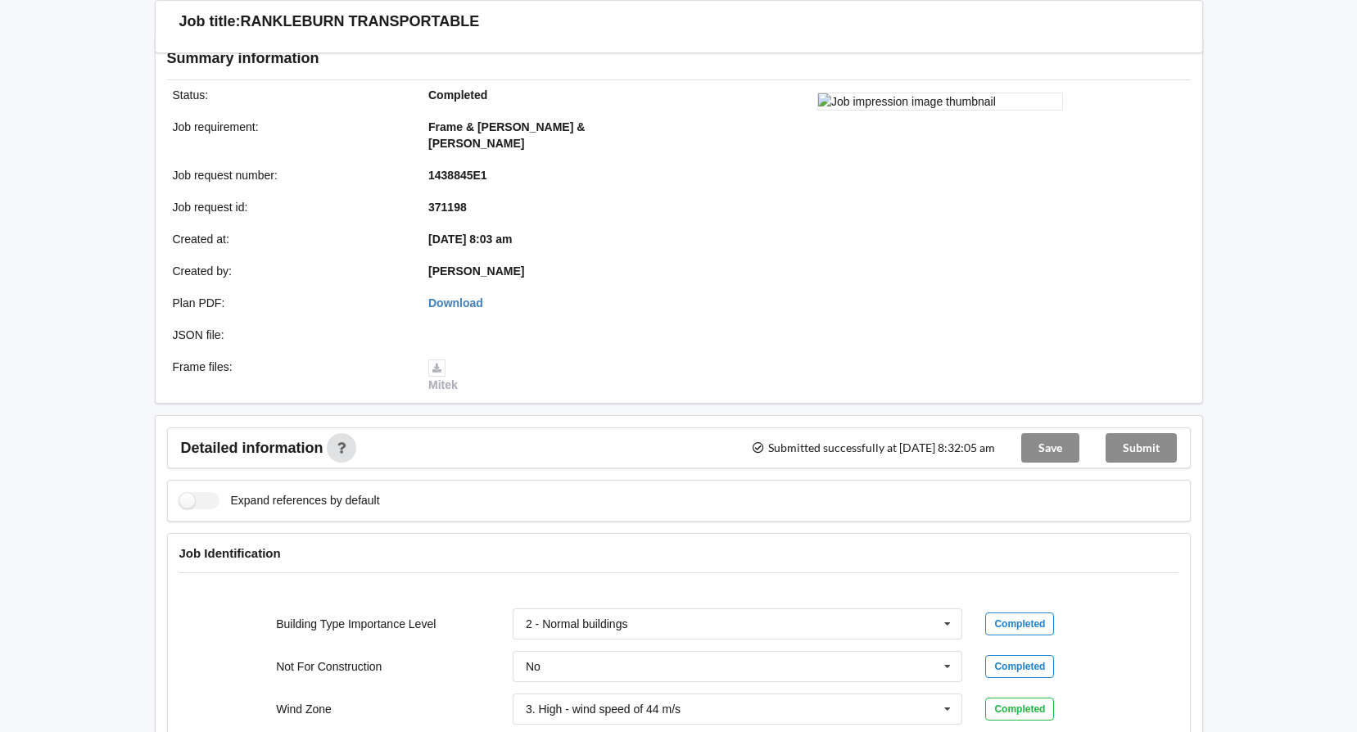
scroll to position [0, 0]
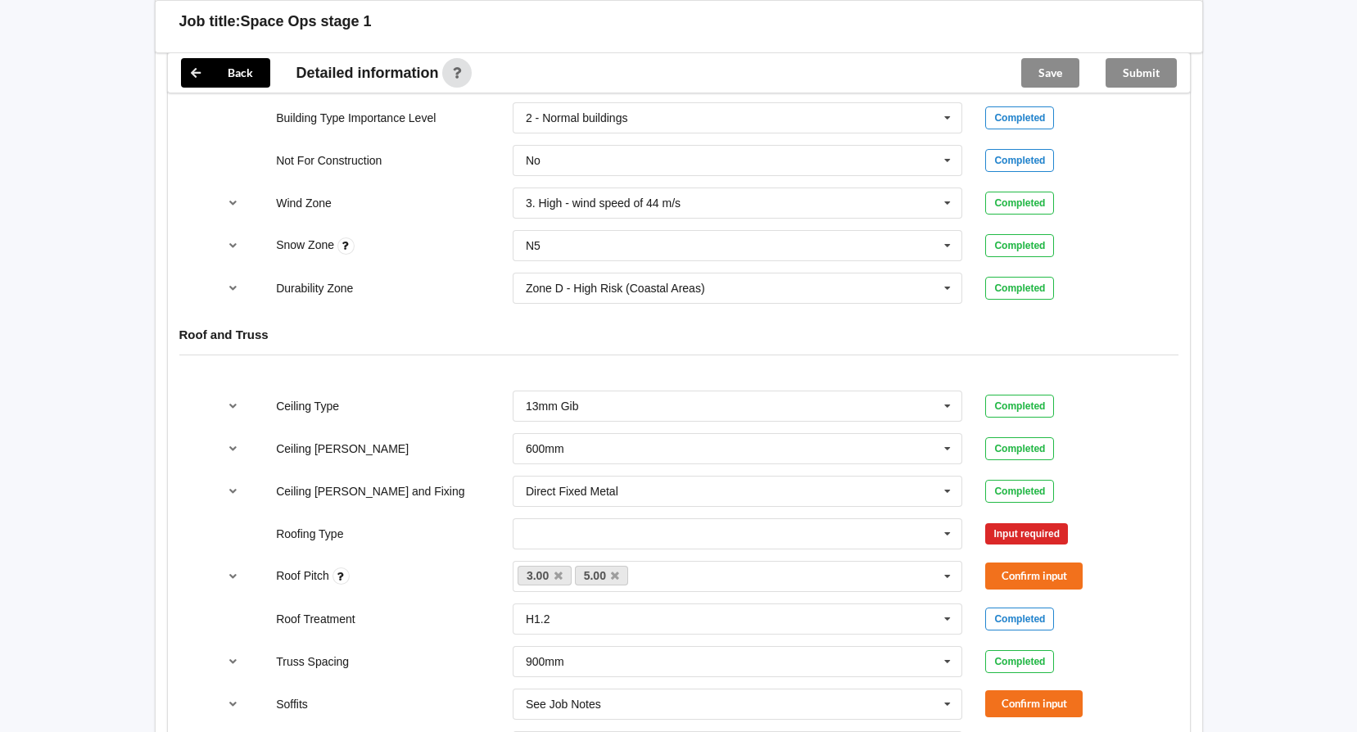
scroll to position [983, 0]
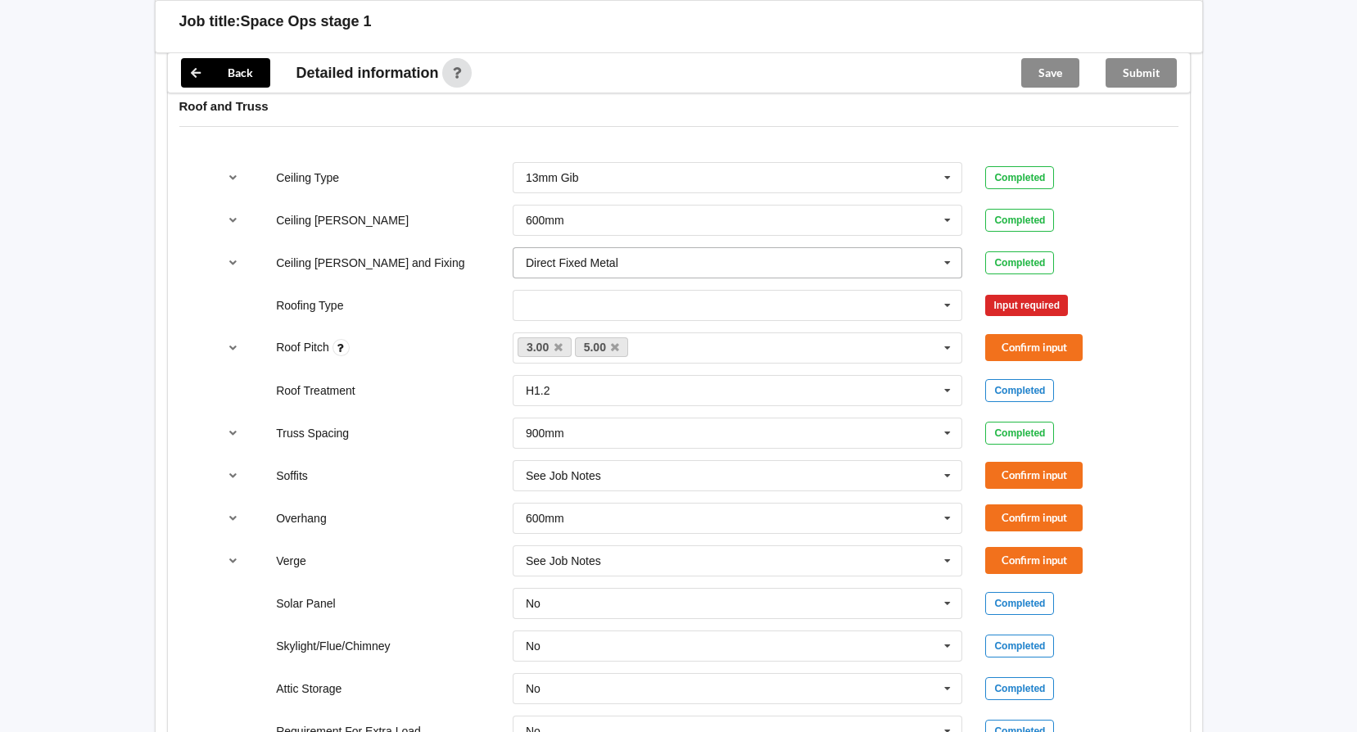
click at [938, 258] on icon at bounding box center [947, 263] width 25 height 30
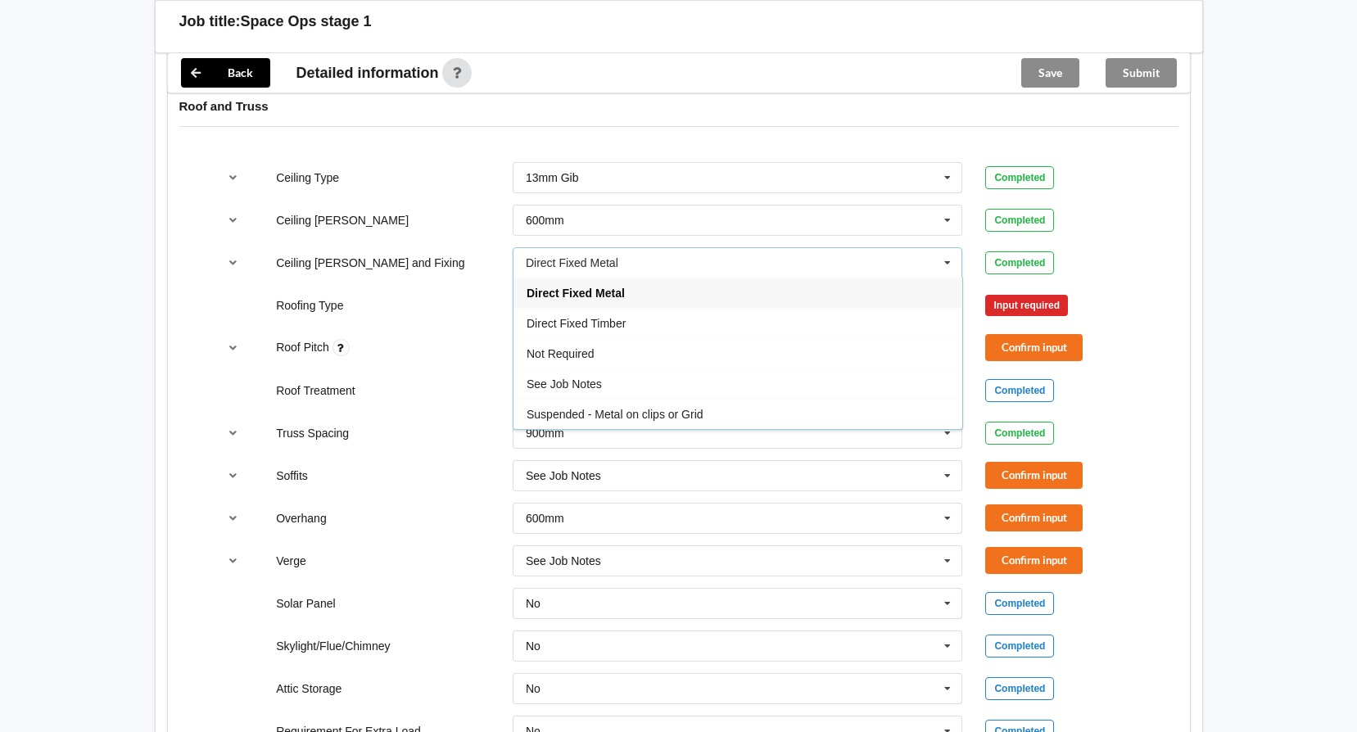
drag, startPoint x: 681, startPoint y: 409, endPoint x: 695, endPoint y: 404, distance: 14.8
click at [680, 409] on span "Suspended - Metal on clips or Grid" at bounding box center [615, 414] width 177 height 13
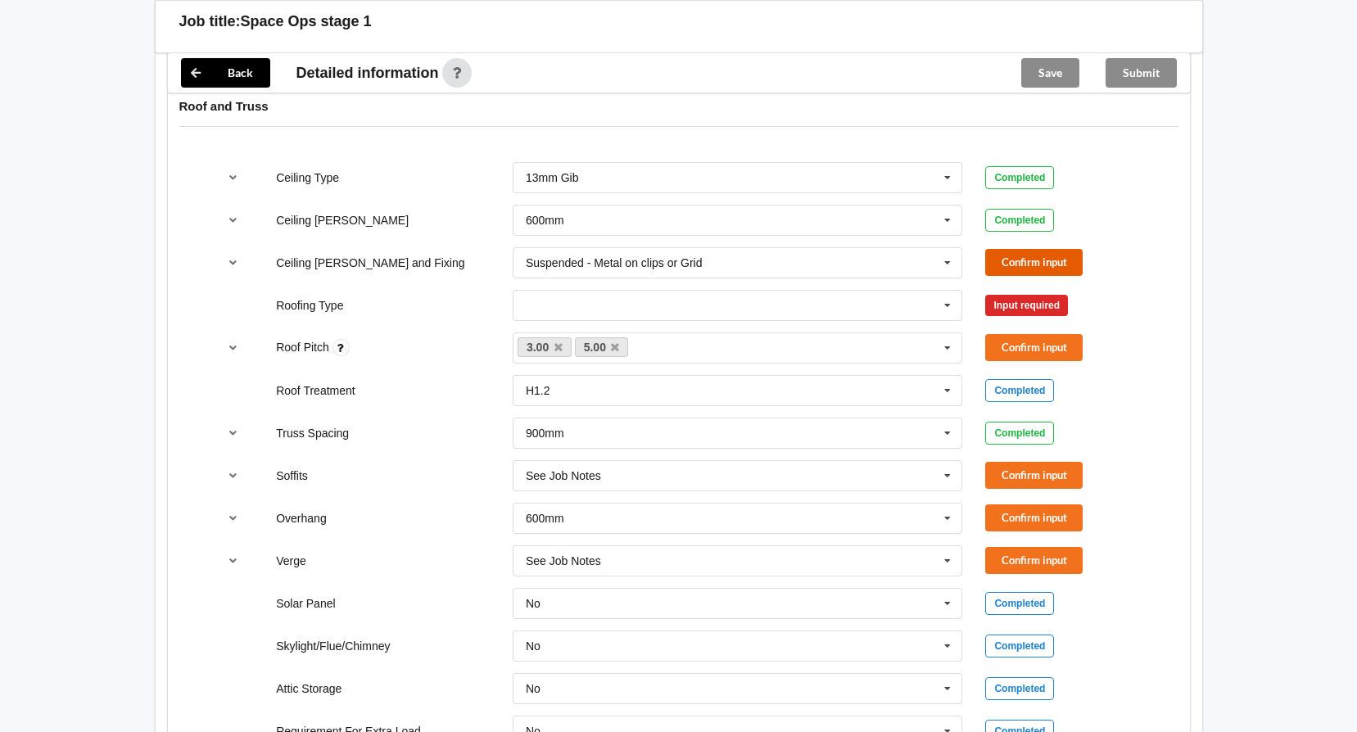
click at [1033, 254] on button "Confirm input" at bounding box center [1033, 262] width 97 height 27
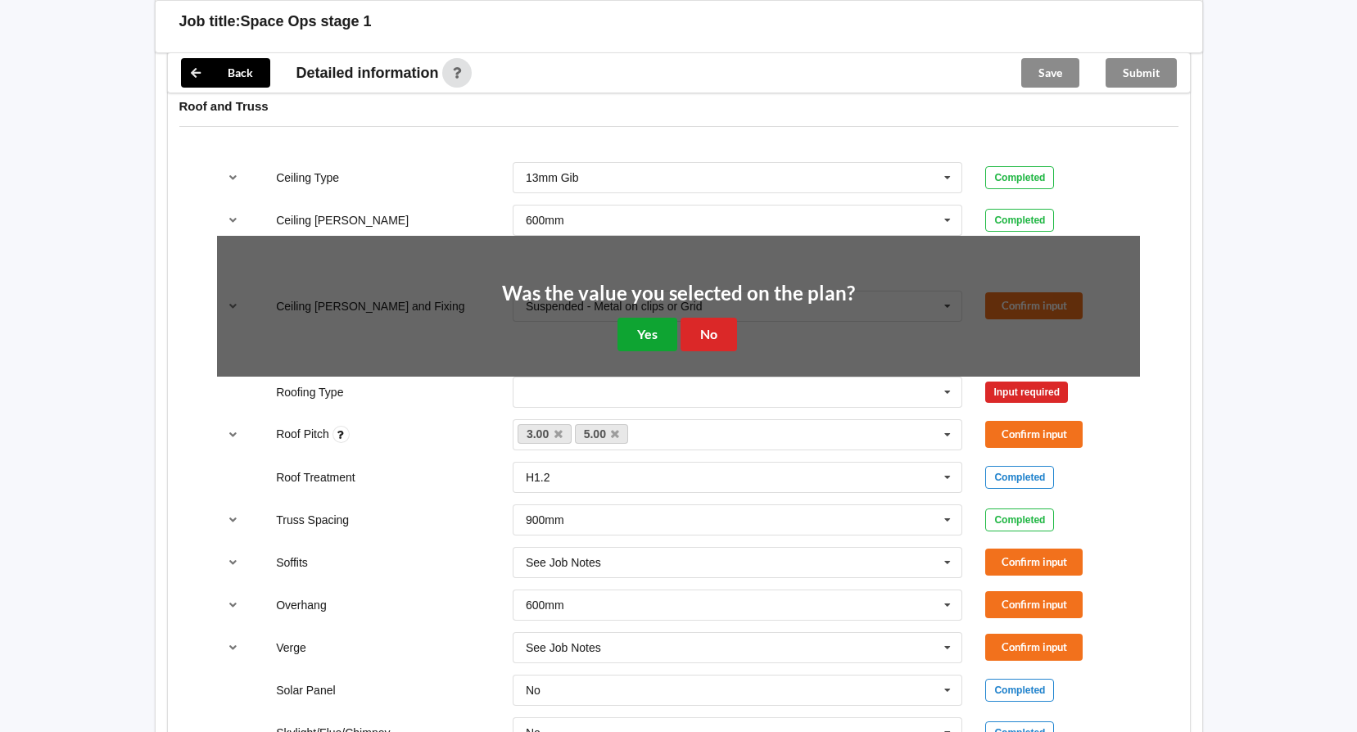
click at [646, 333] on button "Yes" at bounding box center [647, 335] width 60 height 34
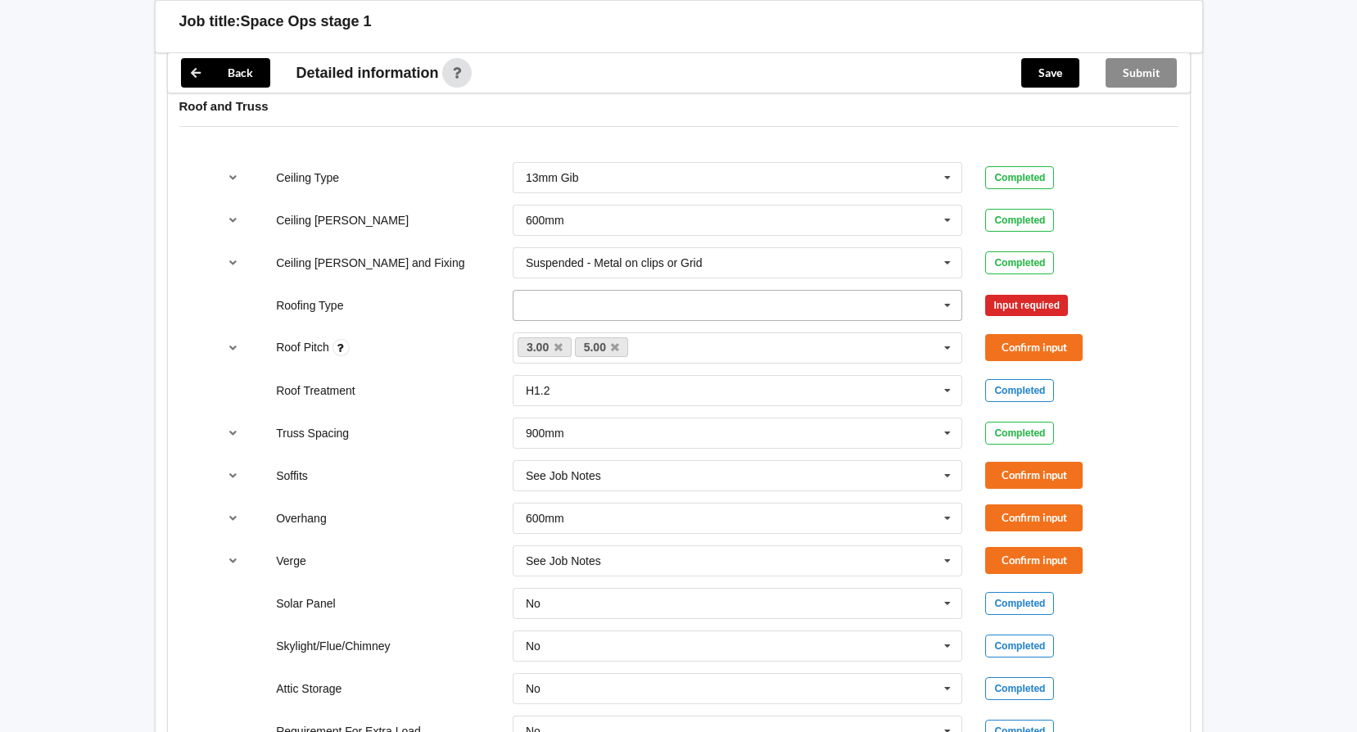
click at [947, 299] on icon at bounding box center [947, 306] width 25 height 30
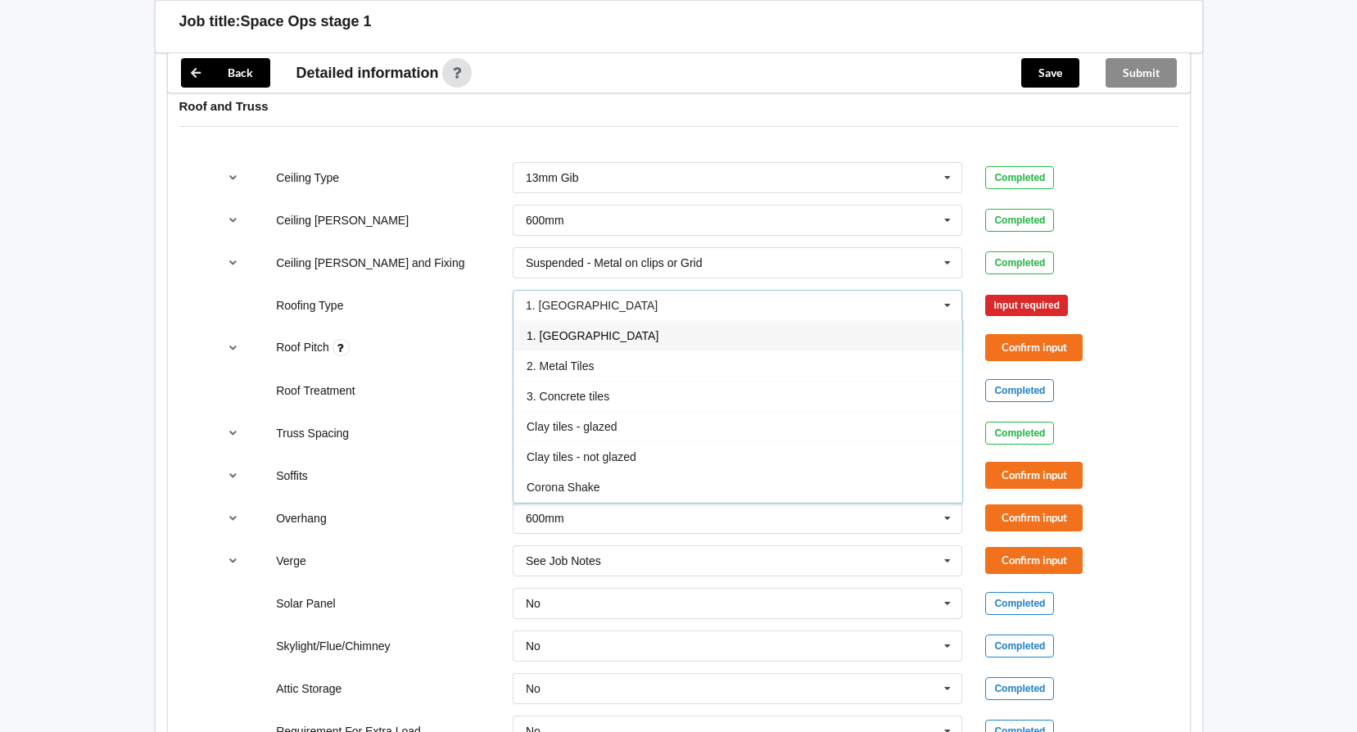
click at [591, 337] on div "1. [GEOGRAPHIC_DATA]" at bounding box center [737, 335] width 449 height 30
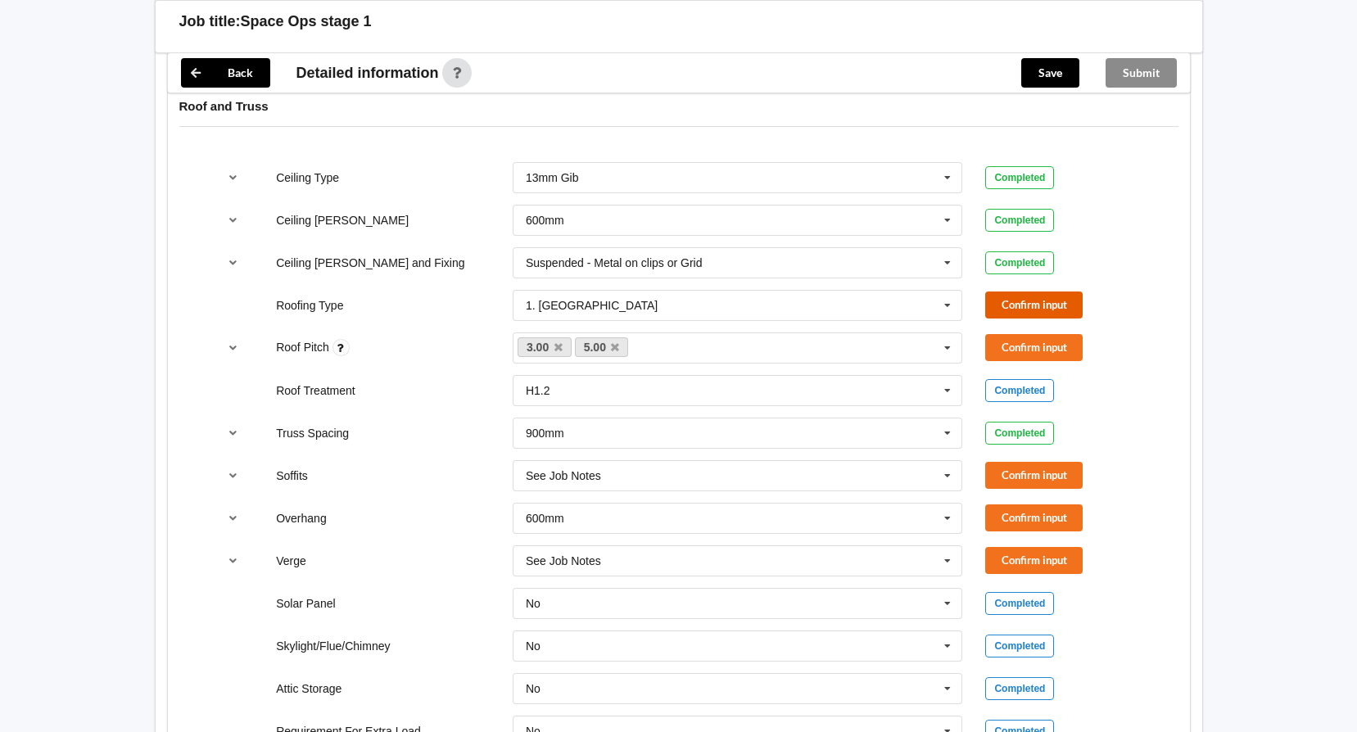
click at [1041, 318] on button "Confirm input" at bounding box center [1033, 305] width 97 height 27
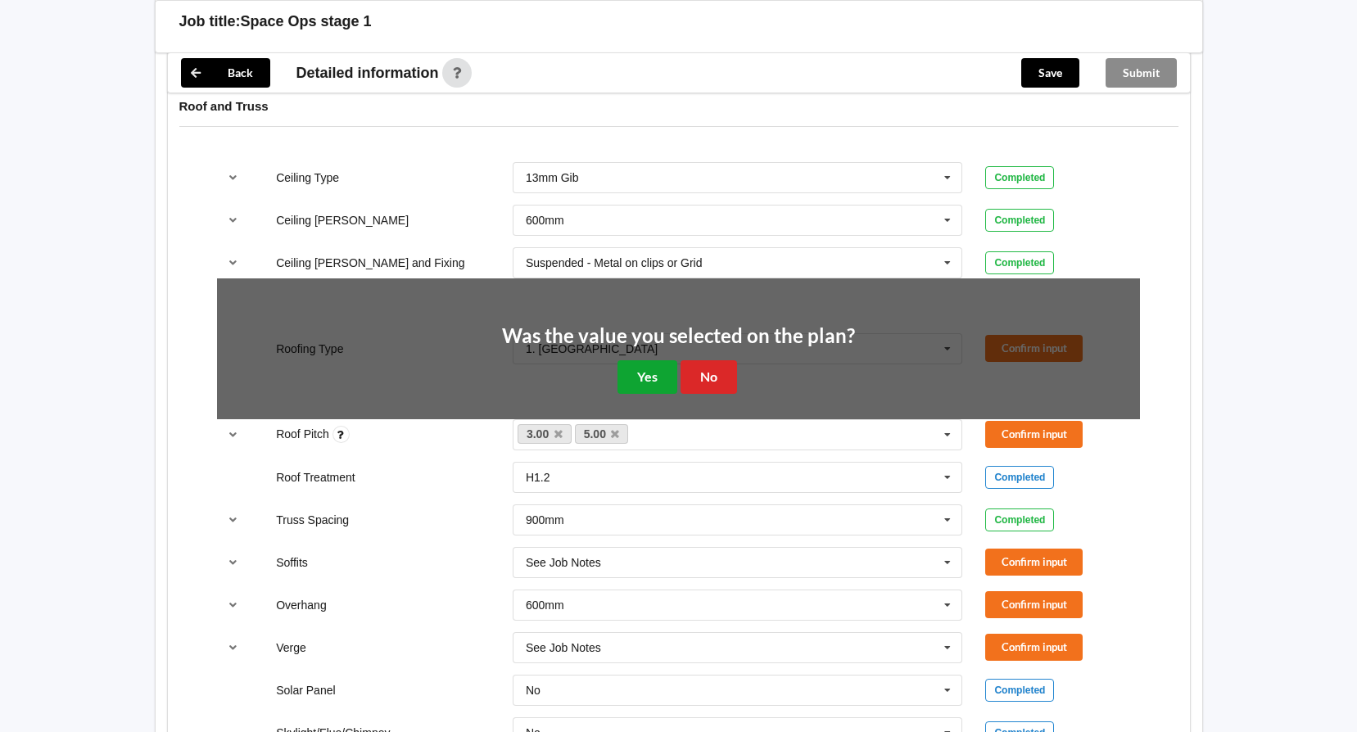
click at [647, 368] on button "Yes" at bounding box center [647, 377] width 60 height 34
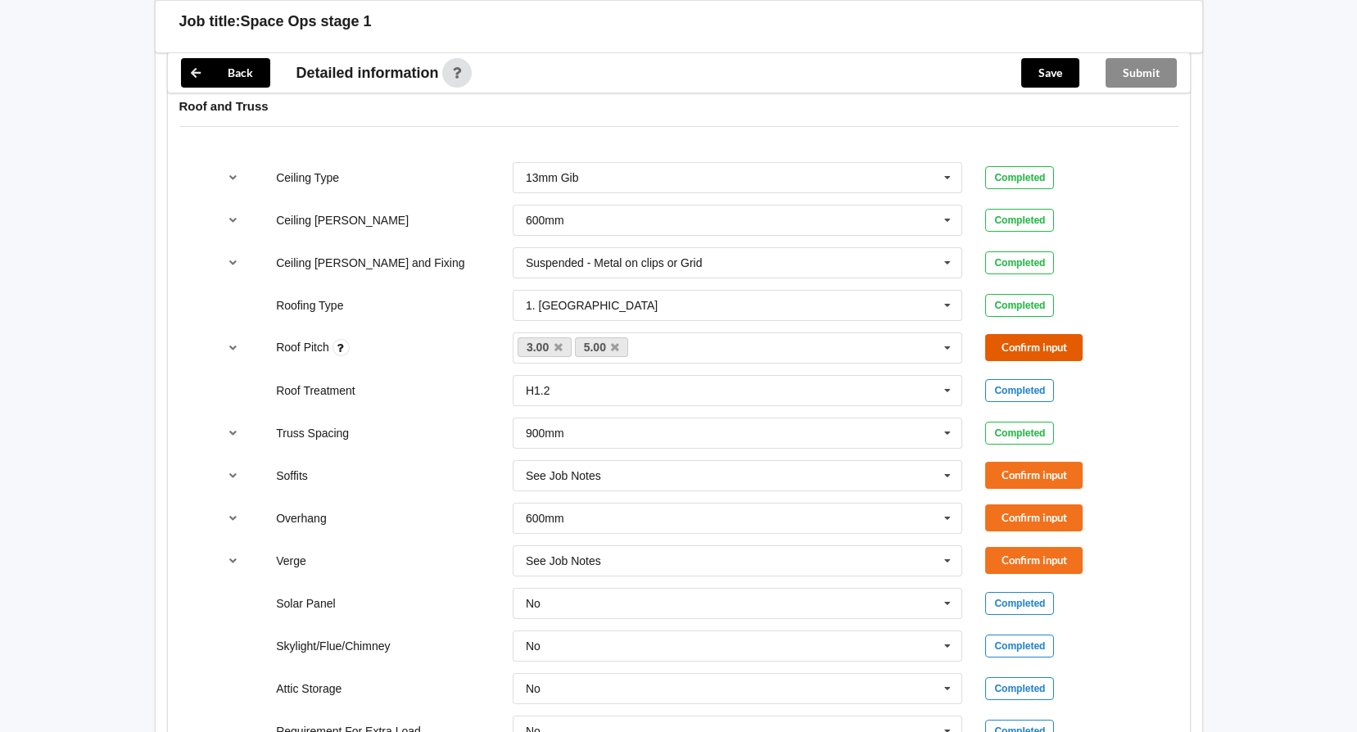
click at [1025, 349] on button "Confirm input" at bounding box center [1033, 347] width 97 height 27
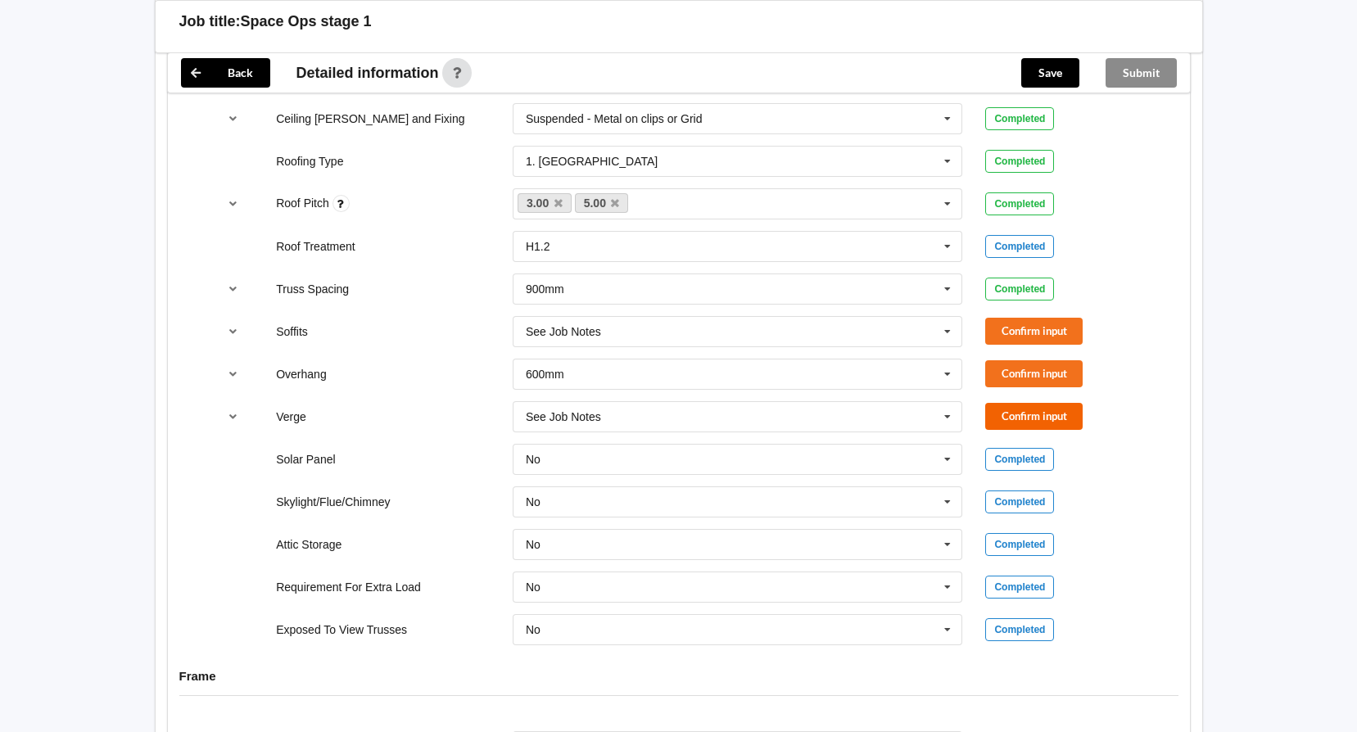
scroll to position [1146, 0]
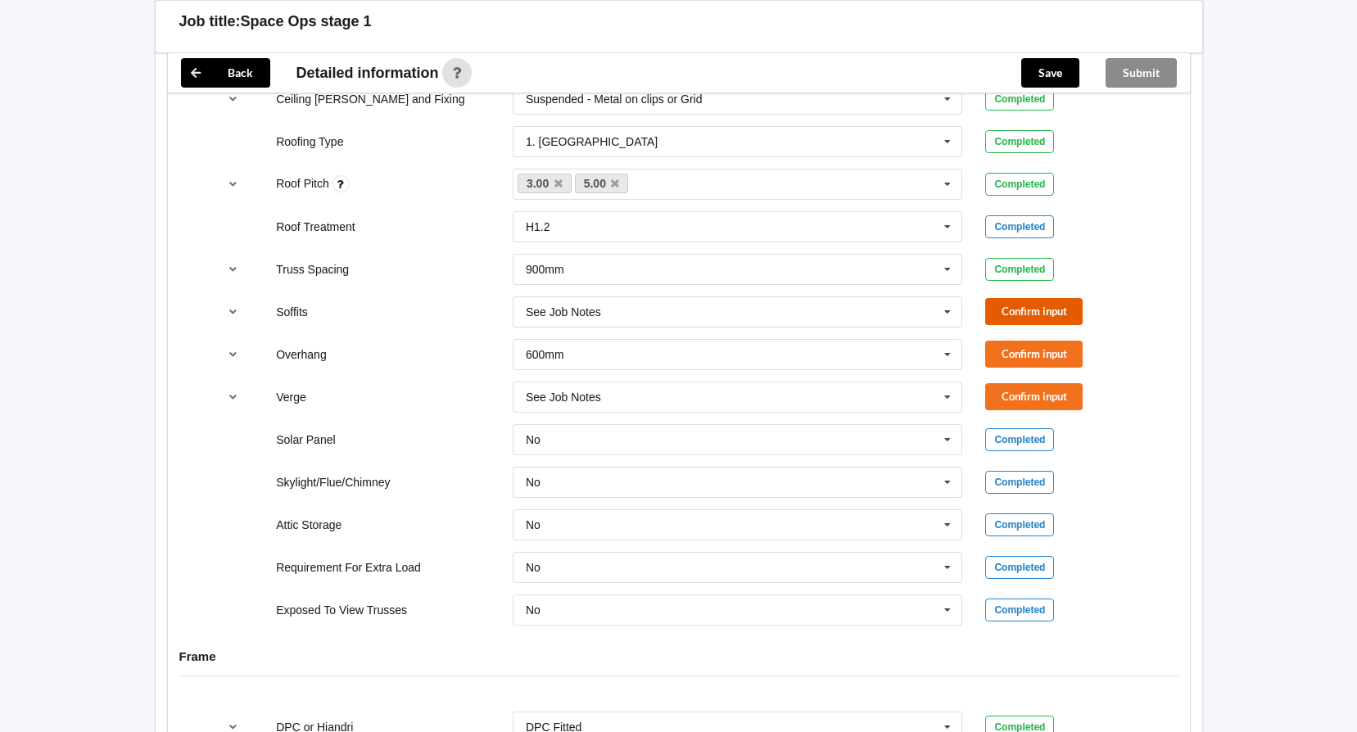
click at [1010, 310] on button "Confirm input" at bounding box center [1033, 311] width 97 height 27
click at [1020, 347] on button "Confirm input" at bounding box center [1033, 354] width 97 height 27
click at [1026, 400] on button "Confirm input" at bounding box center [1033, 396] width 97 height 27
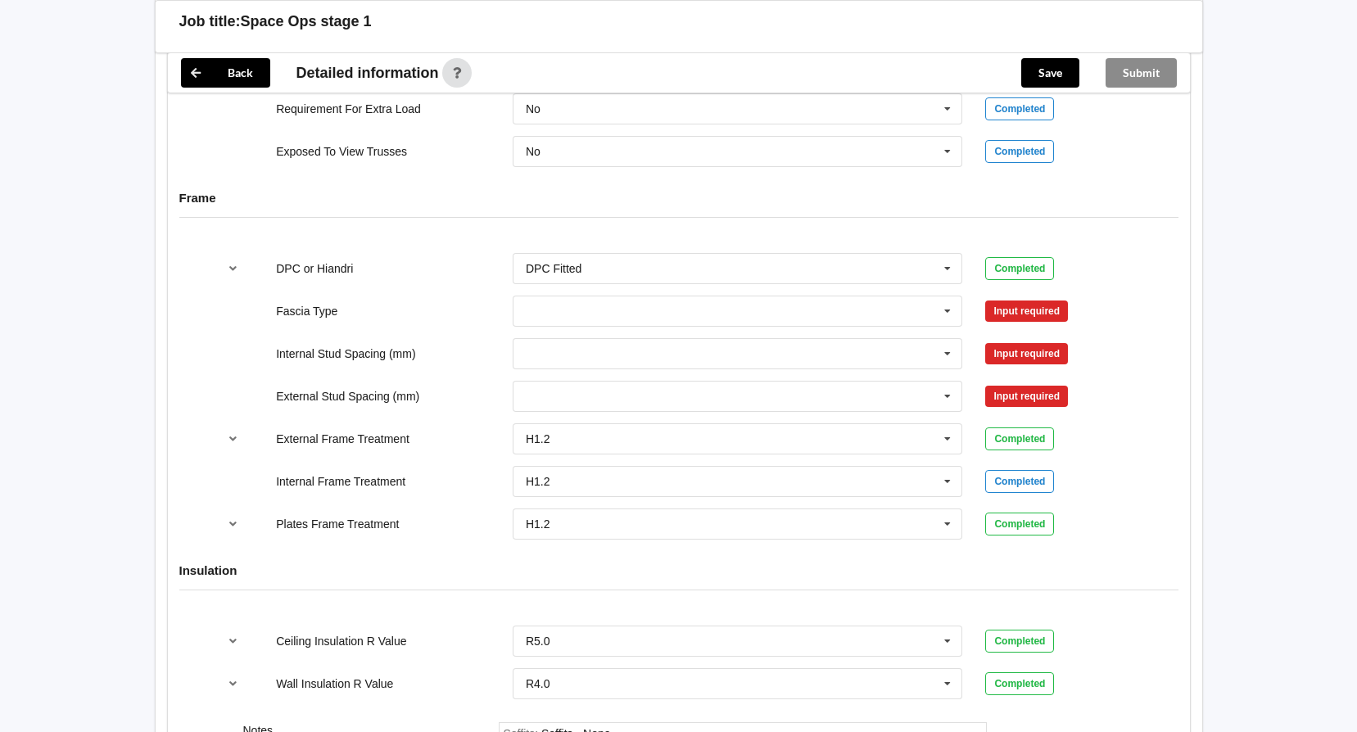
scroll to position [1638, 0]
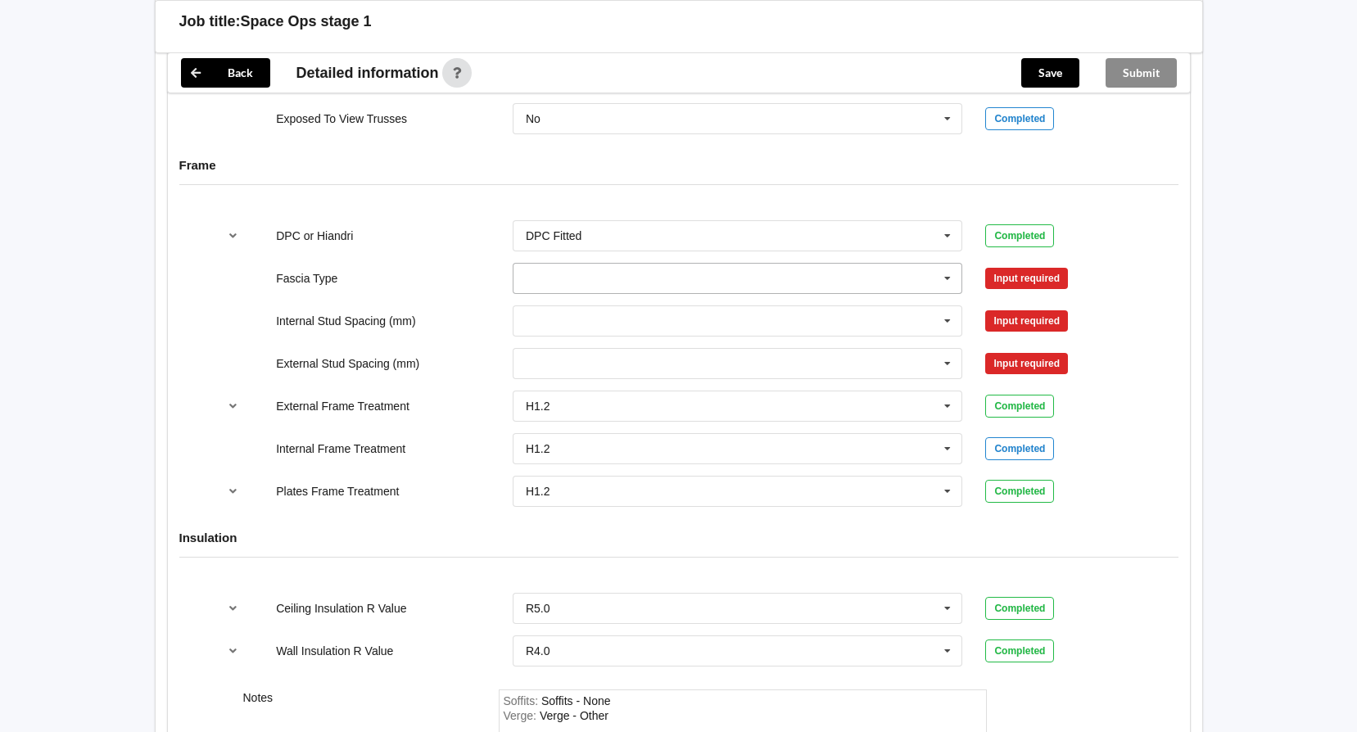
click at [952, 278] on icon at bounding box center [947, 279] width 25 height 30
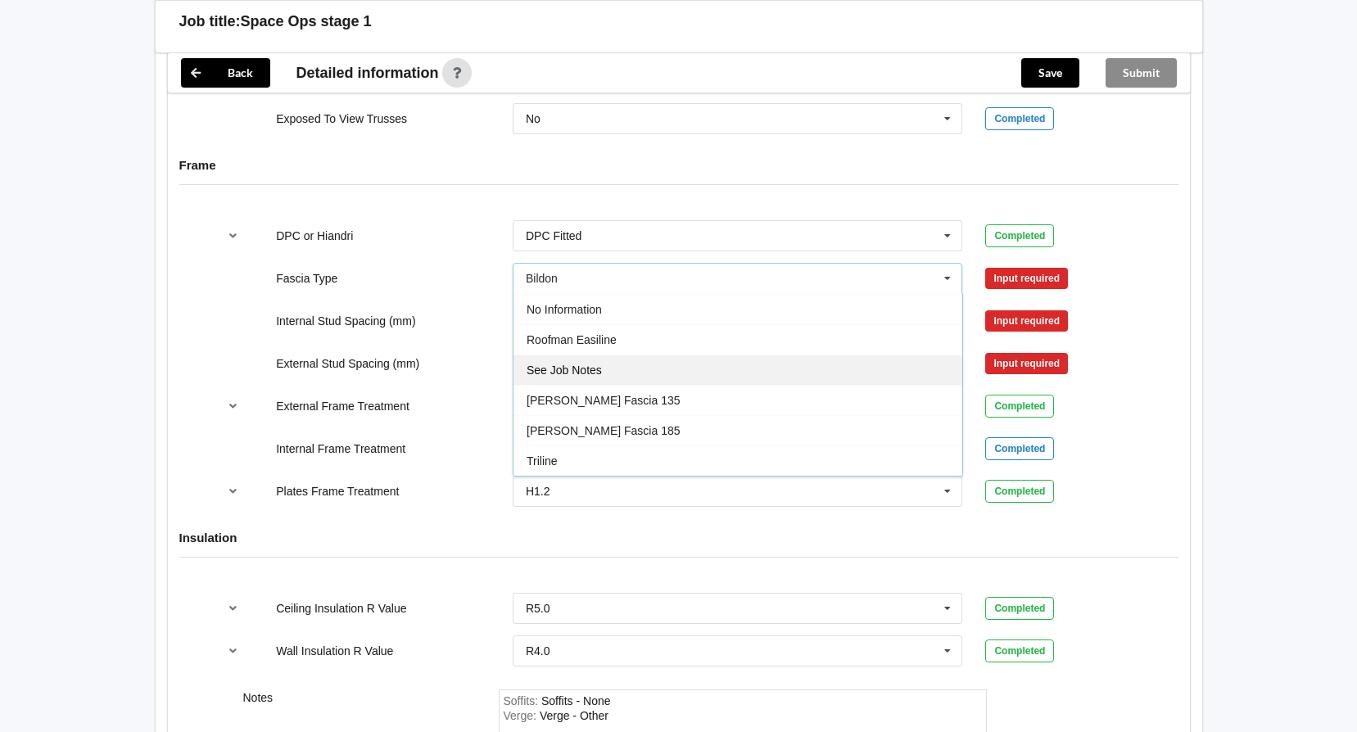
click at [604, 359] on div "See Job Notes" at bounding box center [737, 370] width 449 height 30
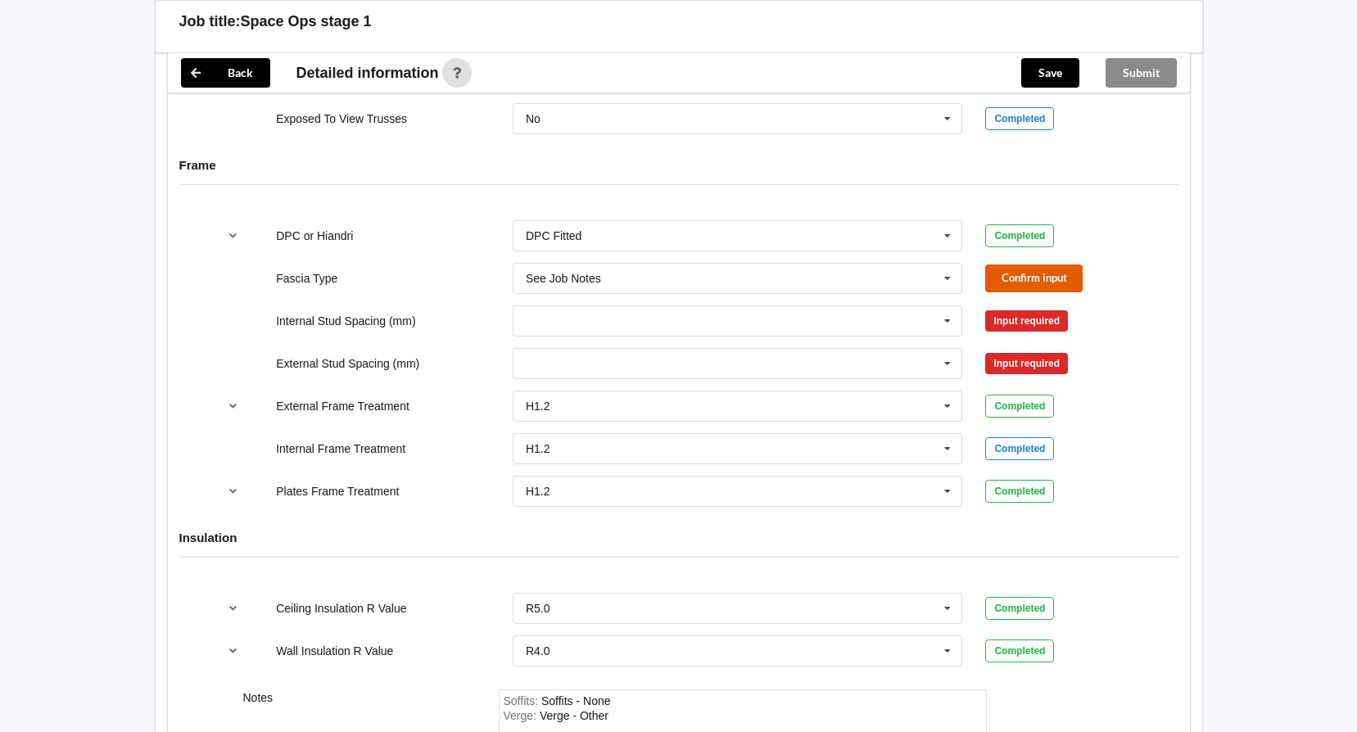
click at [1051, 274] on button "Confirm input" at bounding box center [1033, 277] width 97 height 27
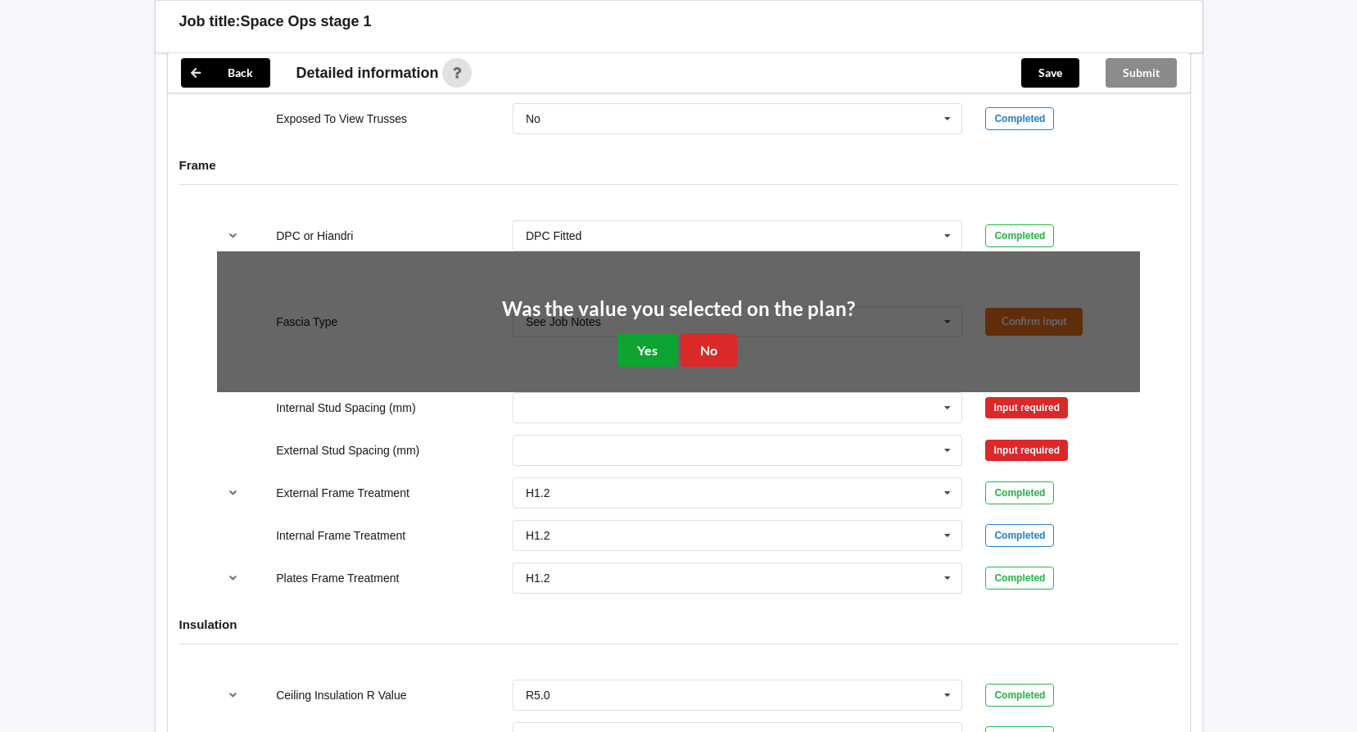
click at [647, 350] on button "Yes" at bounding box center [647, 350] width 60 height 34
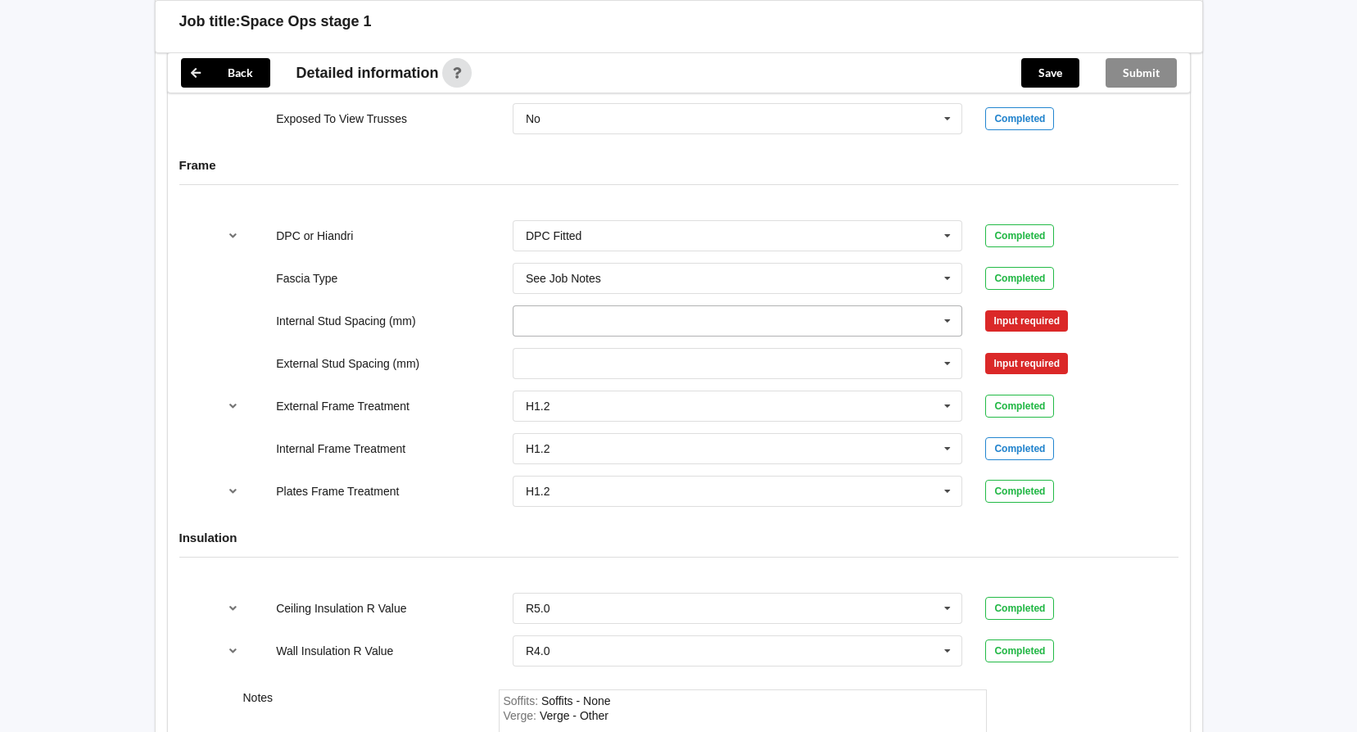
click at [942, 316] on icon at bounding box center [947, 321] width 25 height 30
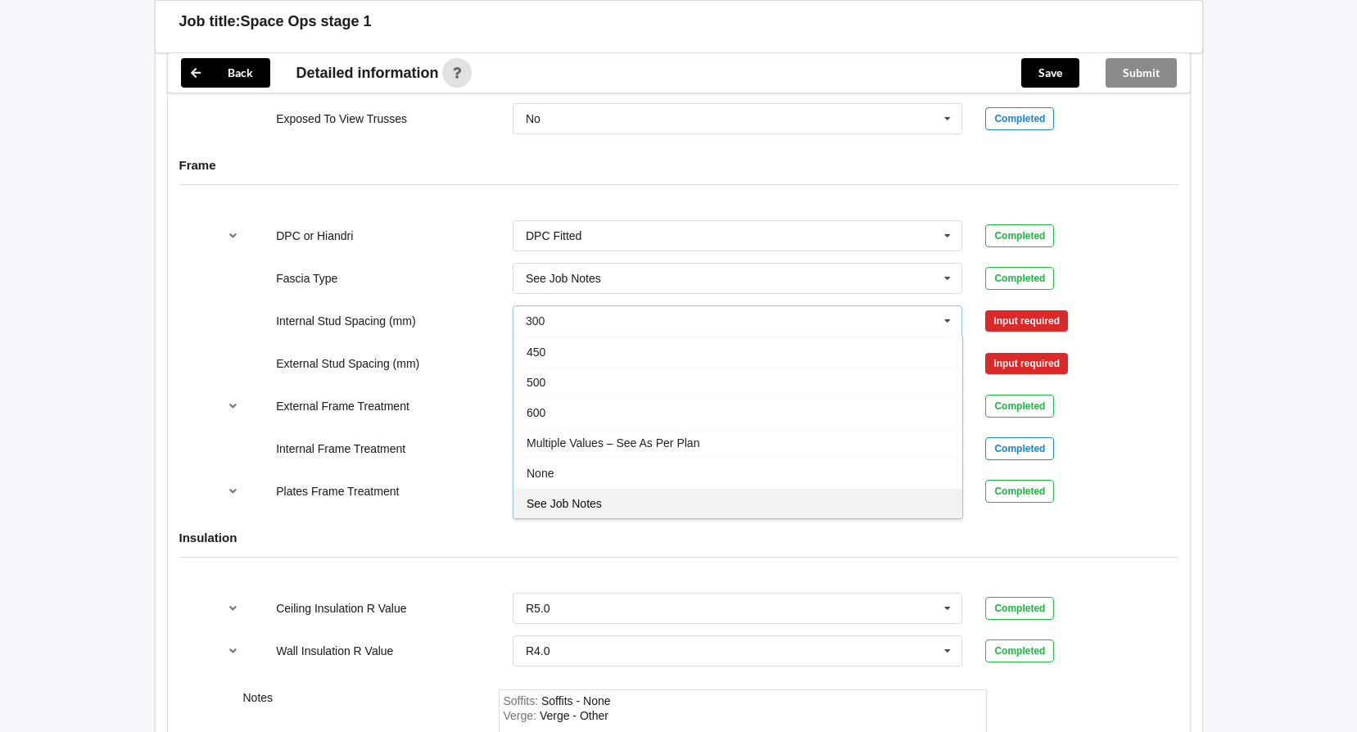
click at [585, 508] on span "See Job Notes" at bounding box center [564, 503] width 75 height 13
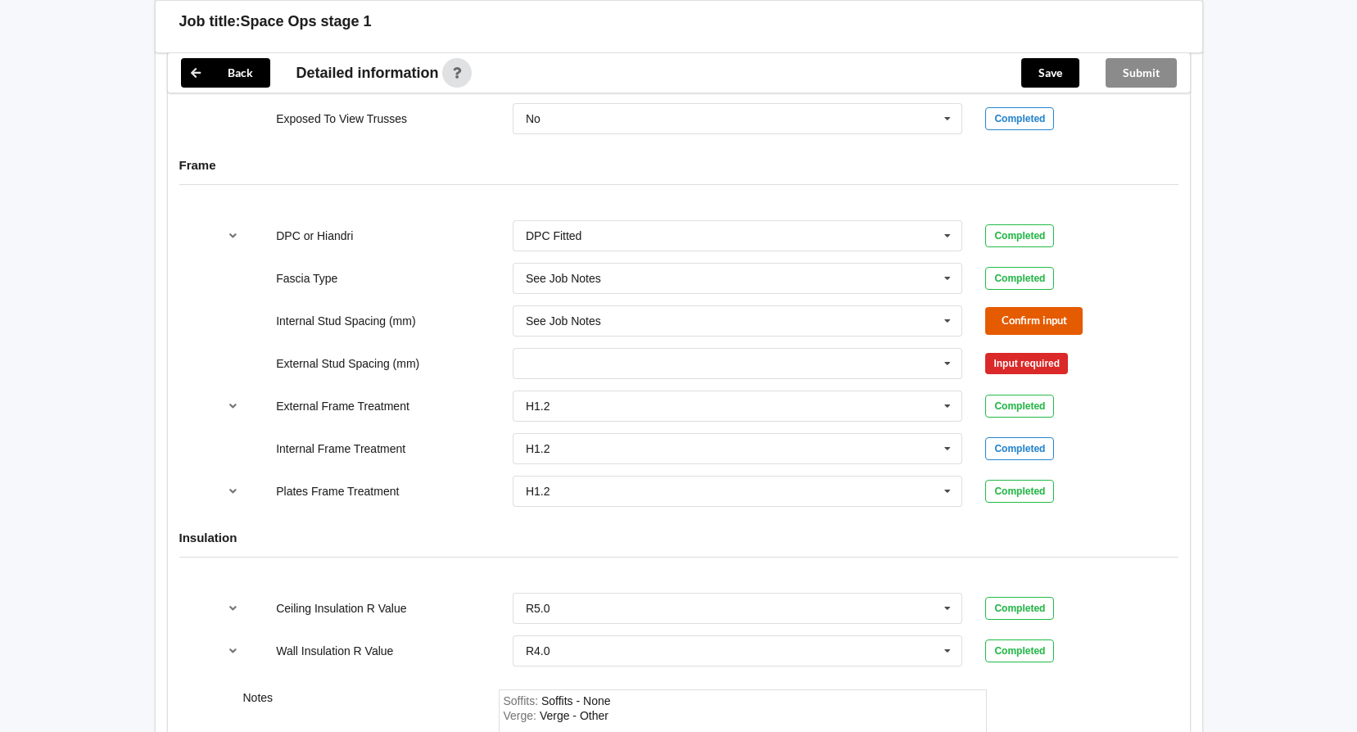
click at [1028, 323] on button "Confirm input" at bounding box center [1033, 320] width 97 height 27
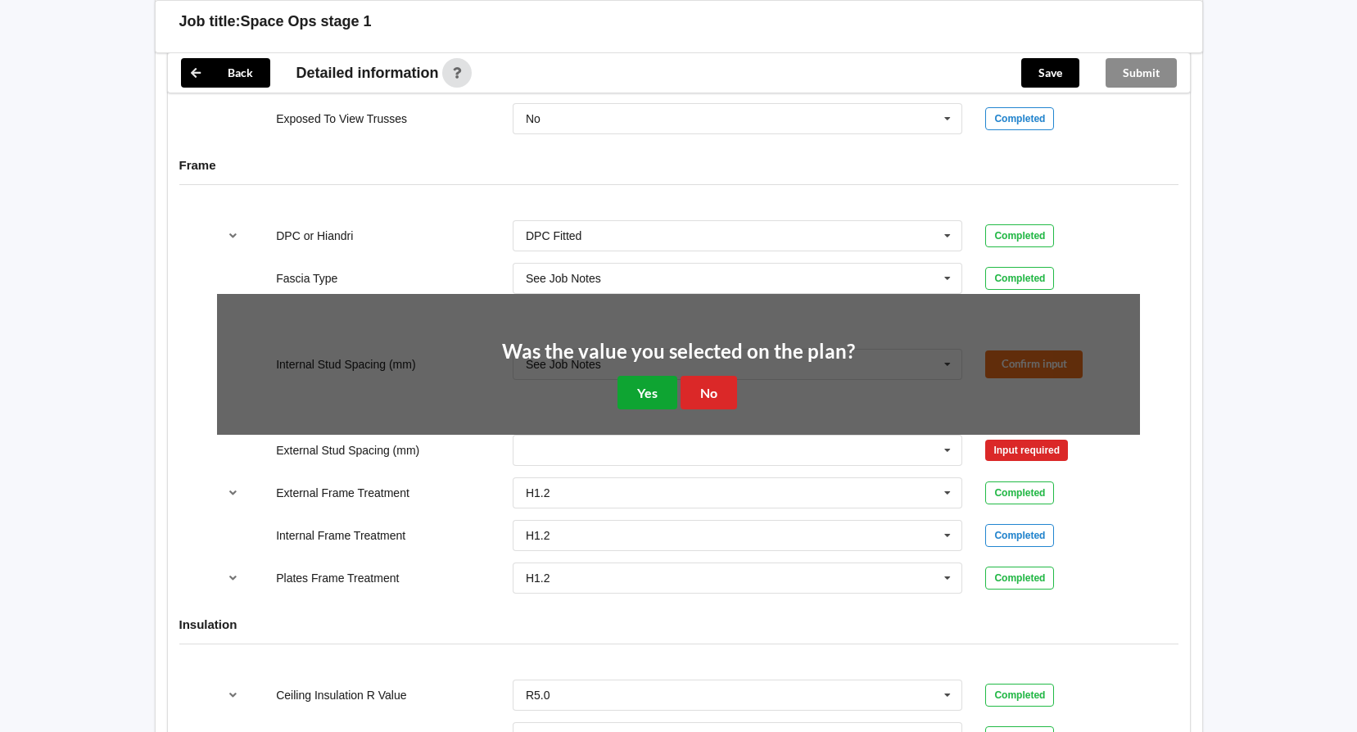
click at [641, 397] on button "Yes" at bounding box center [647, 393] width 60 height 34
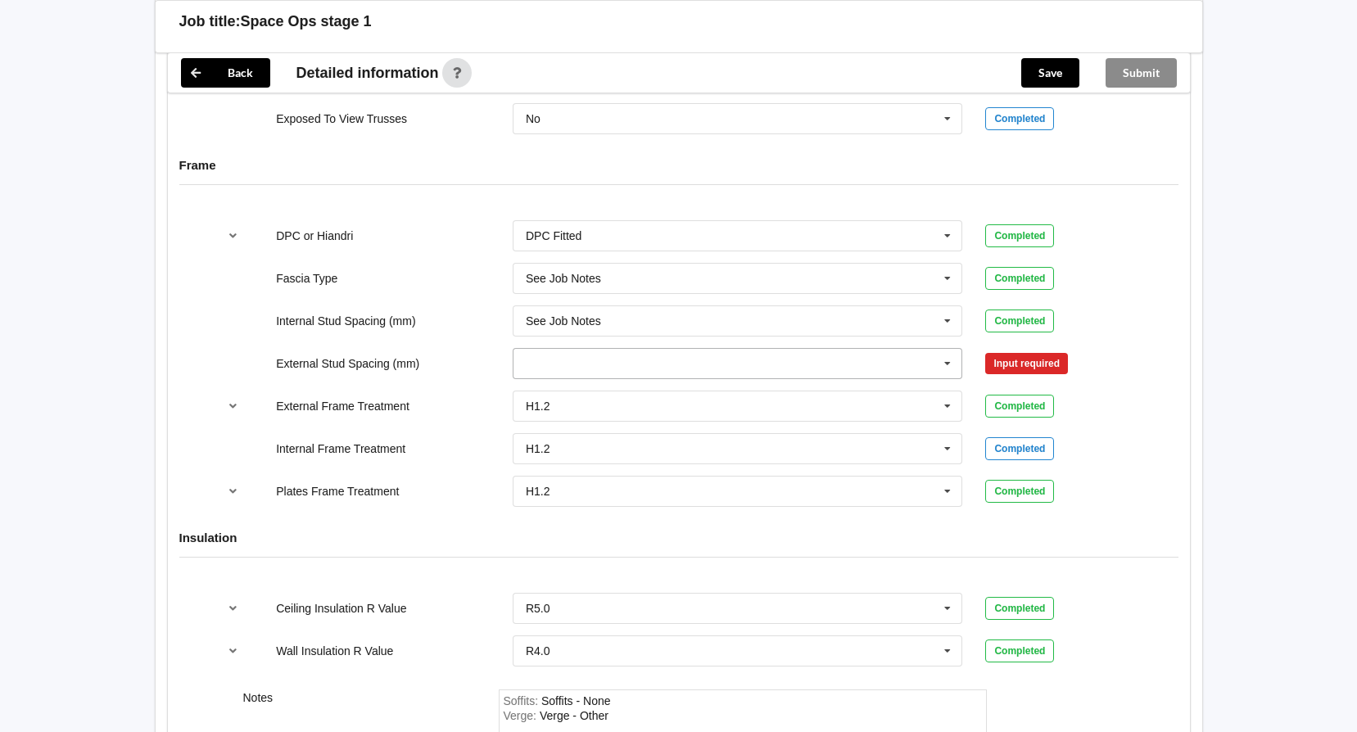
click at [955, 358] on icon at bounding box center [947, 364] width 25 height 30
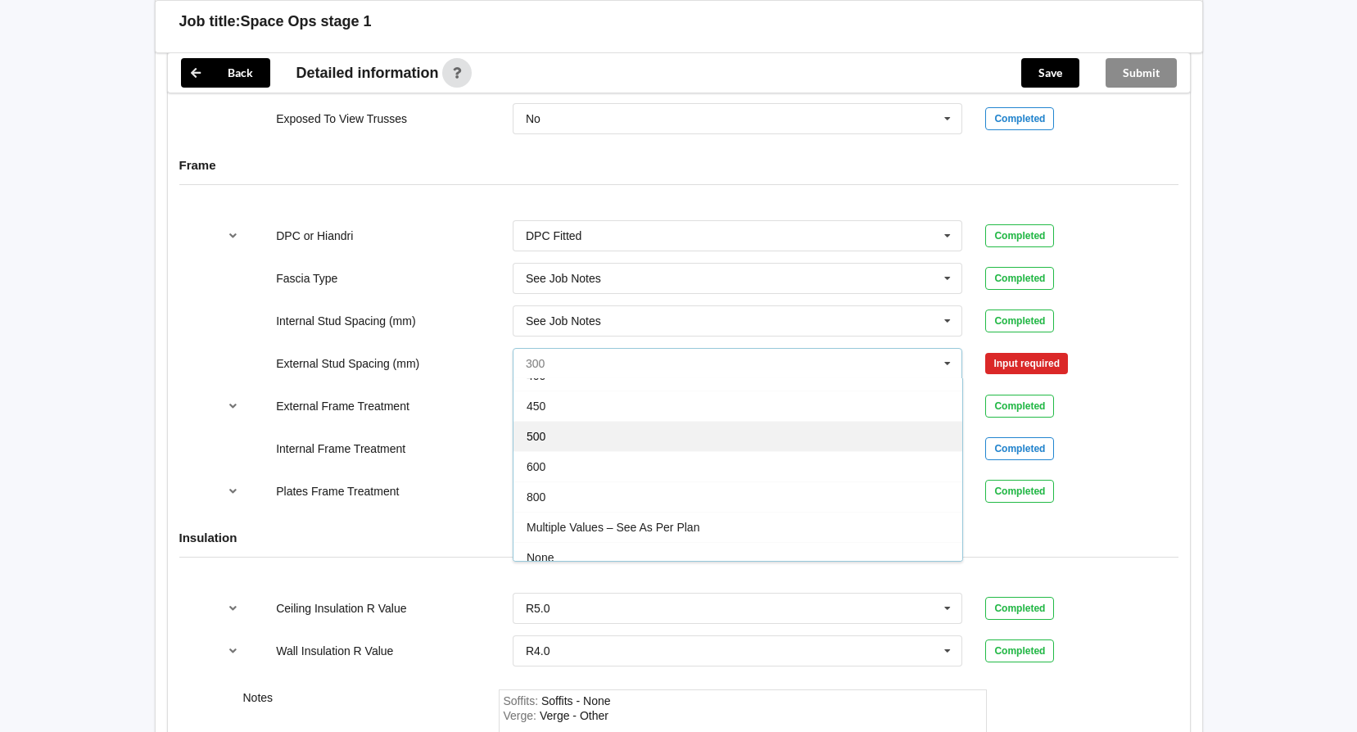
scroll to position [90, 0]
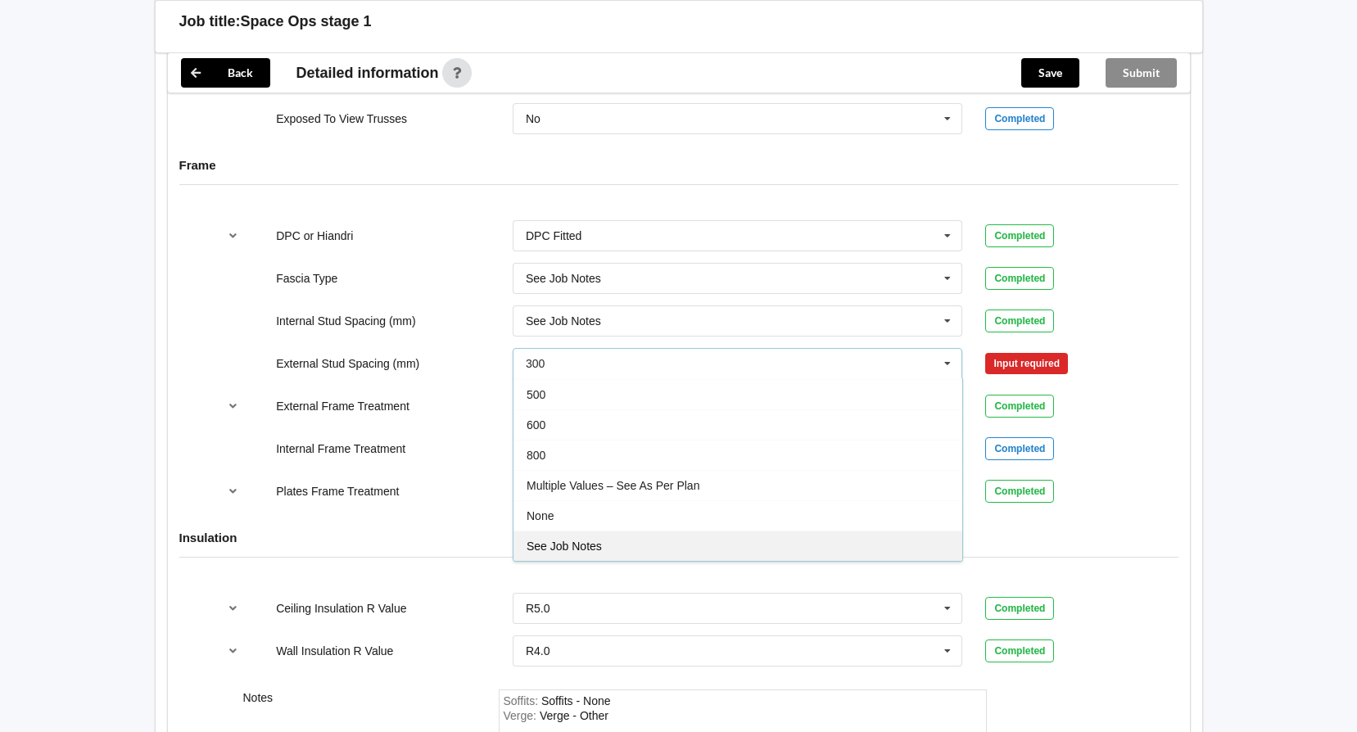
click at [635, 541] on div "See Job Notes" at bounding box center [737, 546] width 449 height 30
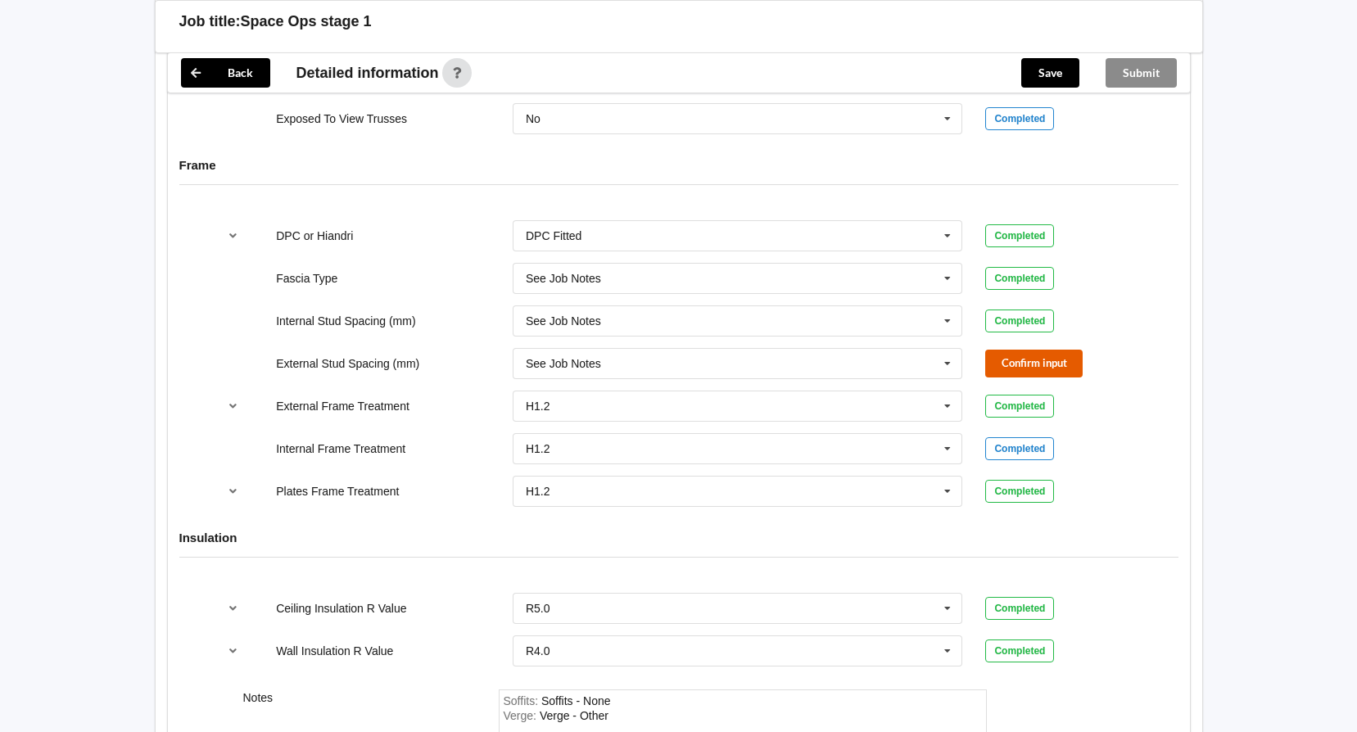
click at [1034, 362] on button "Confirm input" at bounding box center [1033, 363] width 97 height 27
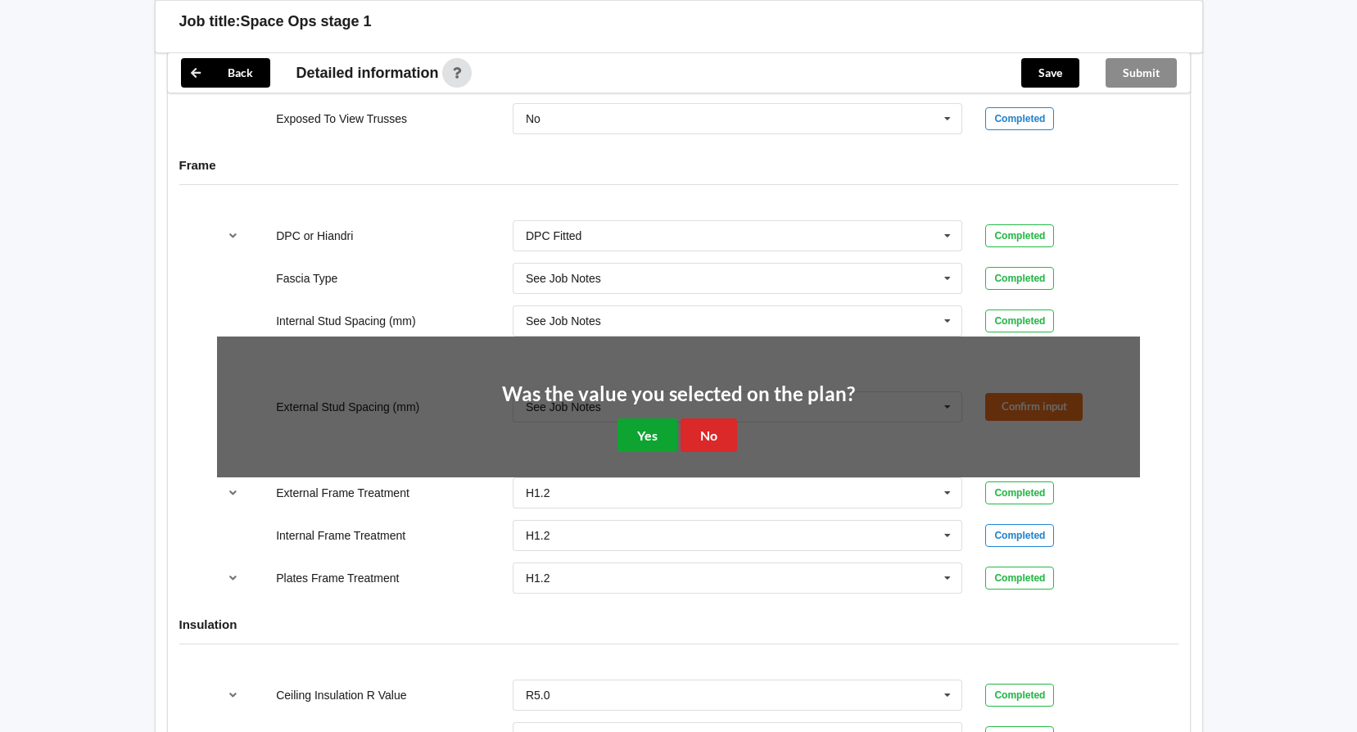
click at [648, 434] on button "Yes" at bounding box center [647, 435] width 60 height 34
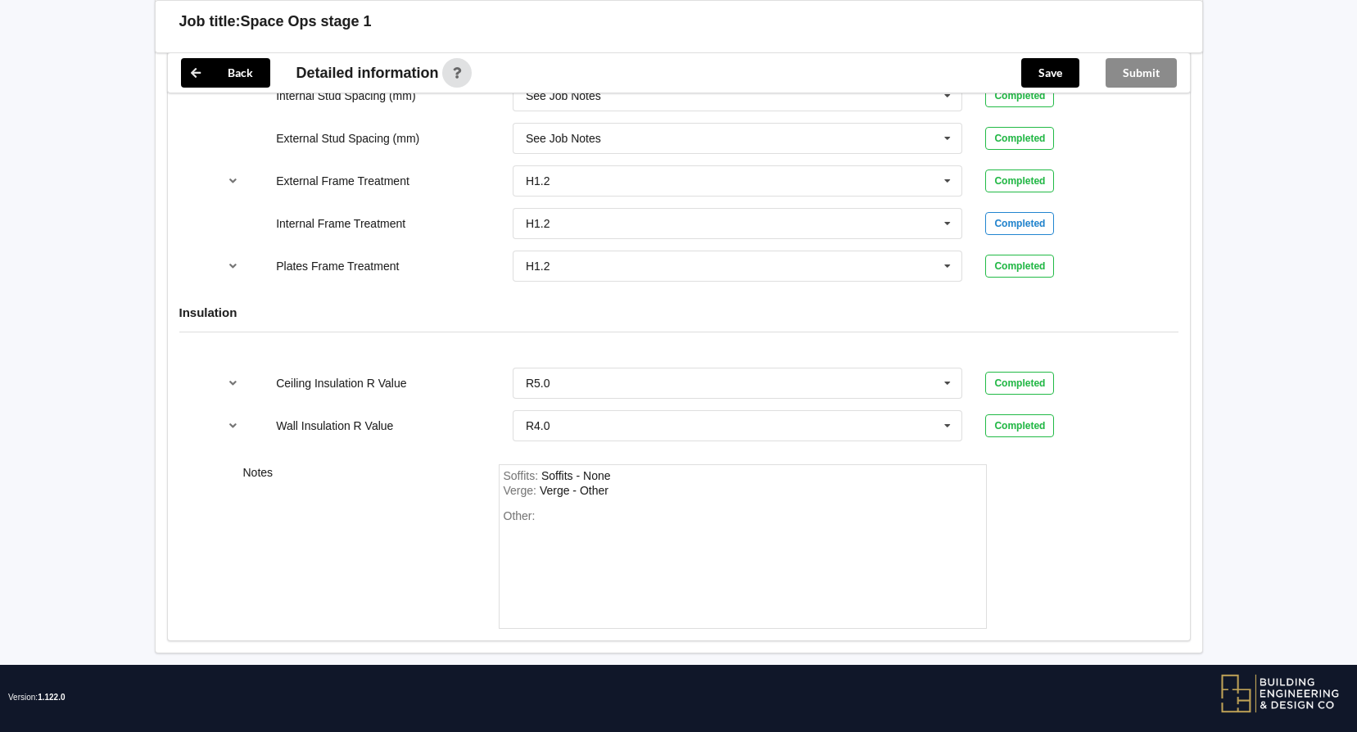
scroll to position [1878, 0]
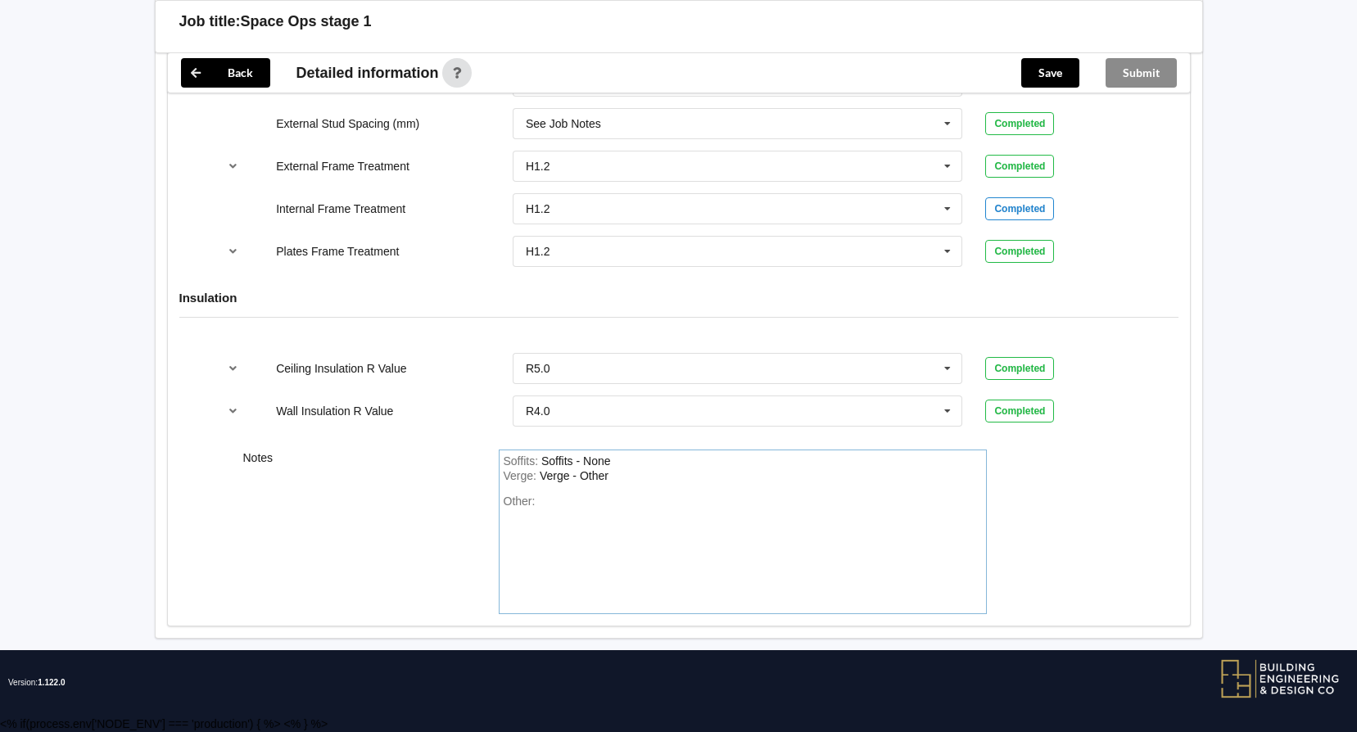
click at [594, 506] on div "Other:" at bounding box center [743, 552] width 478 height 115
click at [1063, 66] on button "Save" at bounding box center [1050, 72] width 58 height 29
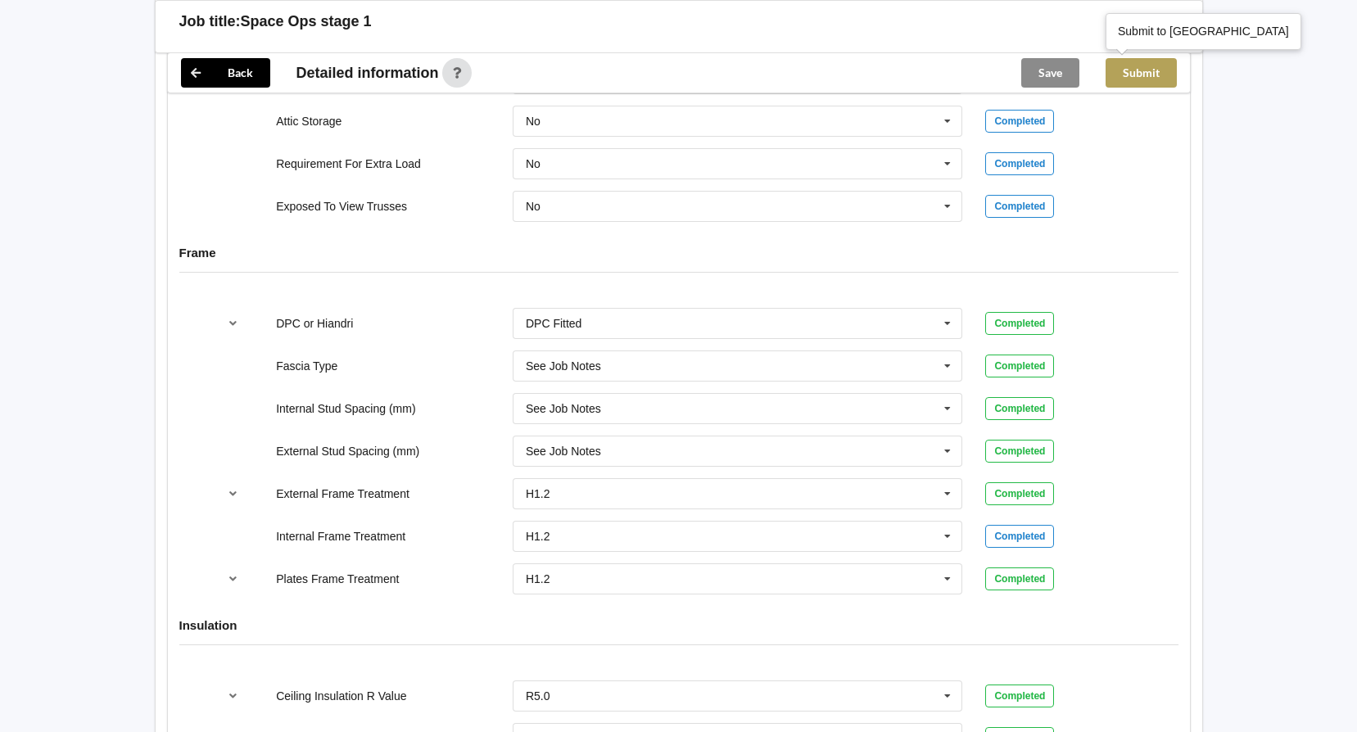
click at [1141, 70] on button "Submit" at bounding box center [1140, 72] width 71 height 29
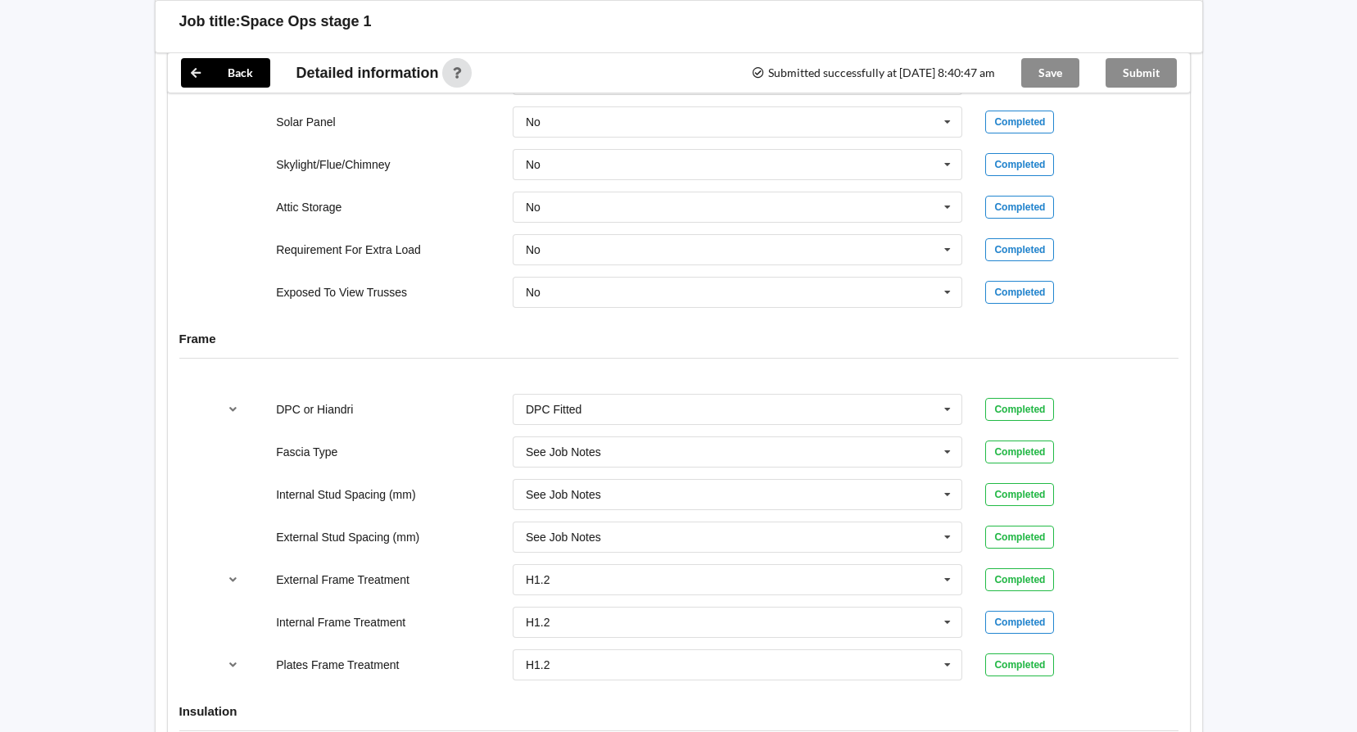
scroll to position [1311, 0]
